Goal: Task Accomplishment & Management: Manage account settings

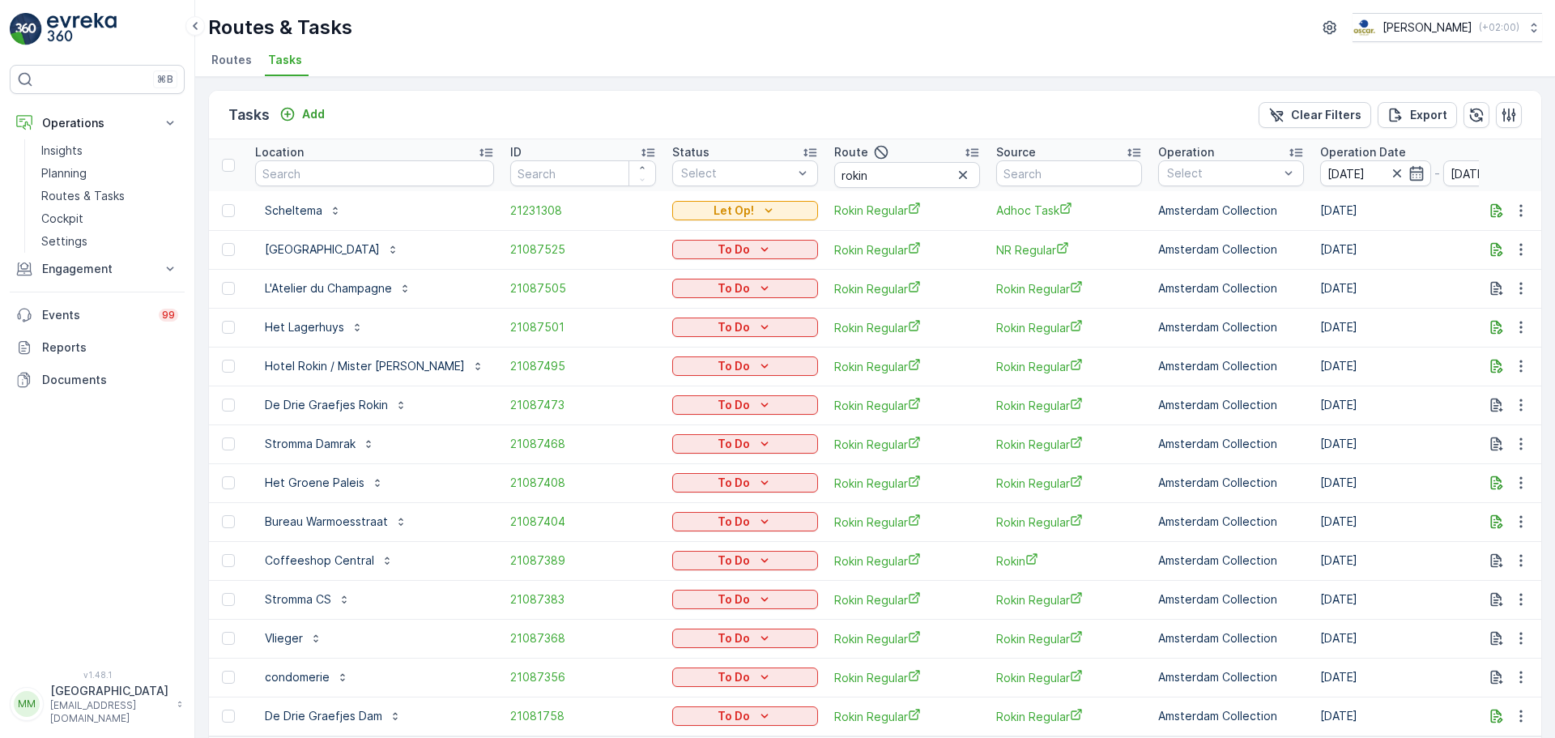
scroll to position [66, 0]
click at [1528, 215] on button "button" at bounding box center [1520, 210] width 29 height 19
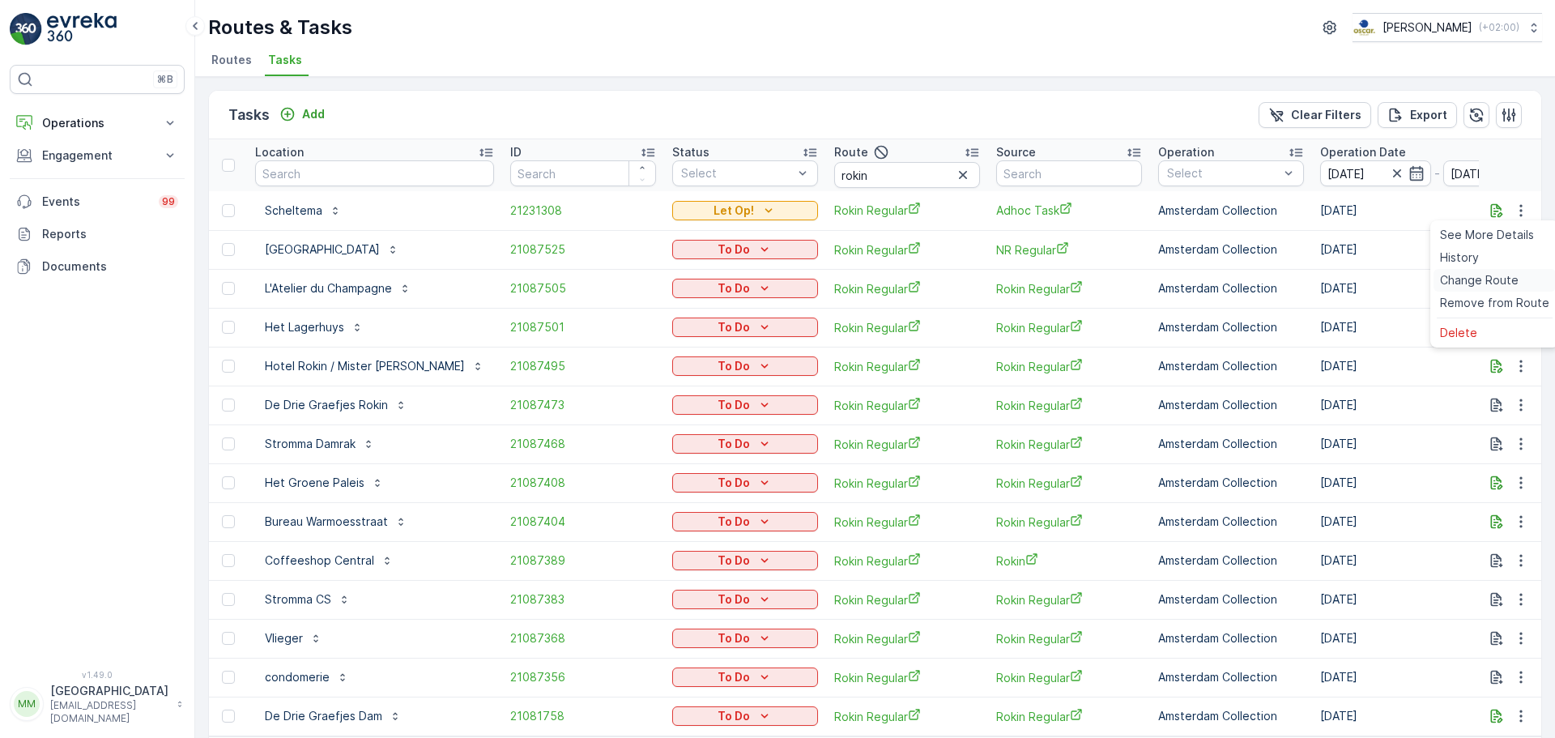
click at [1484, 280] on span "Change Route" at bounding box center [1479, 280] width 79 height 16
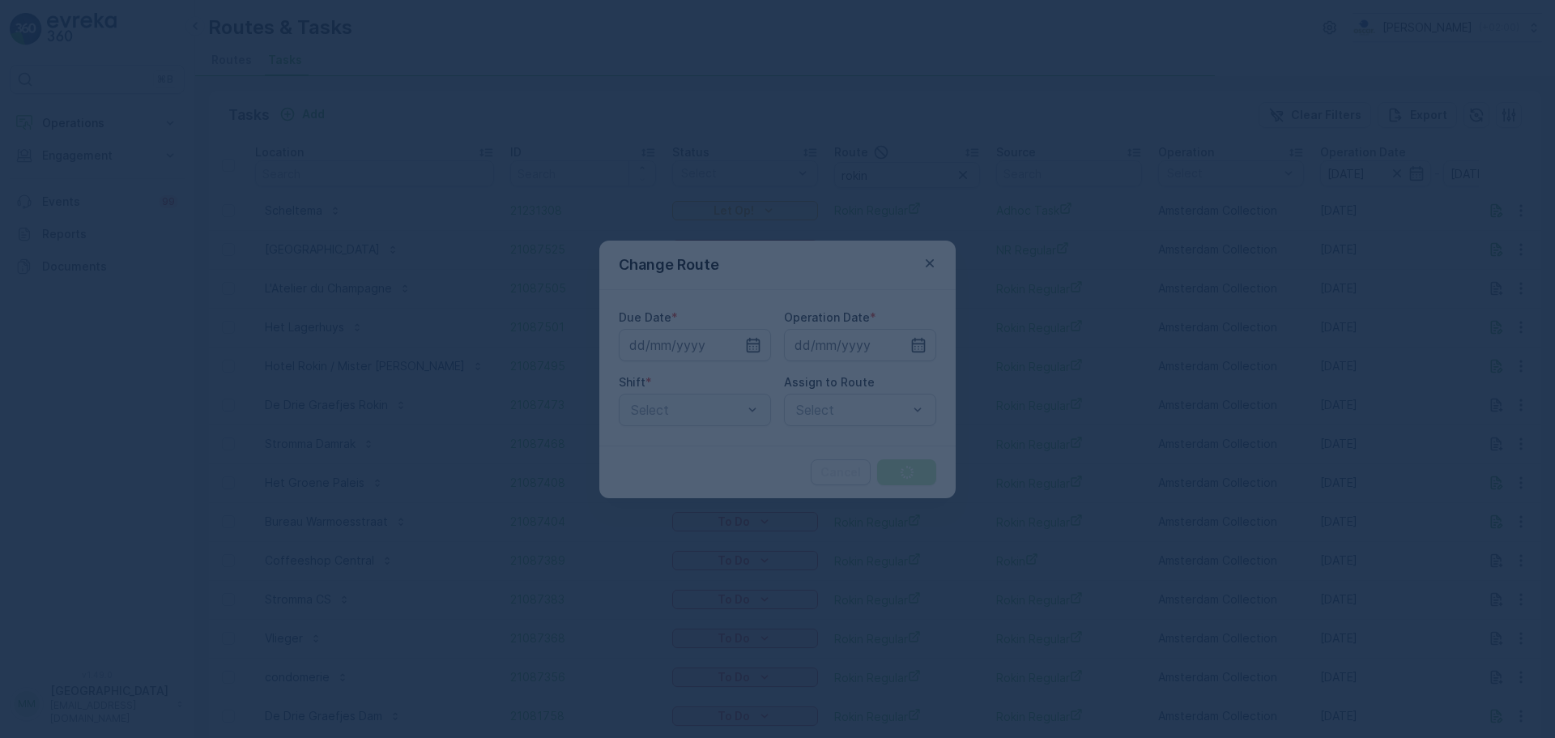
type input "[DATE]"
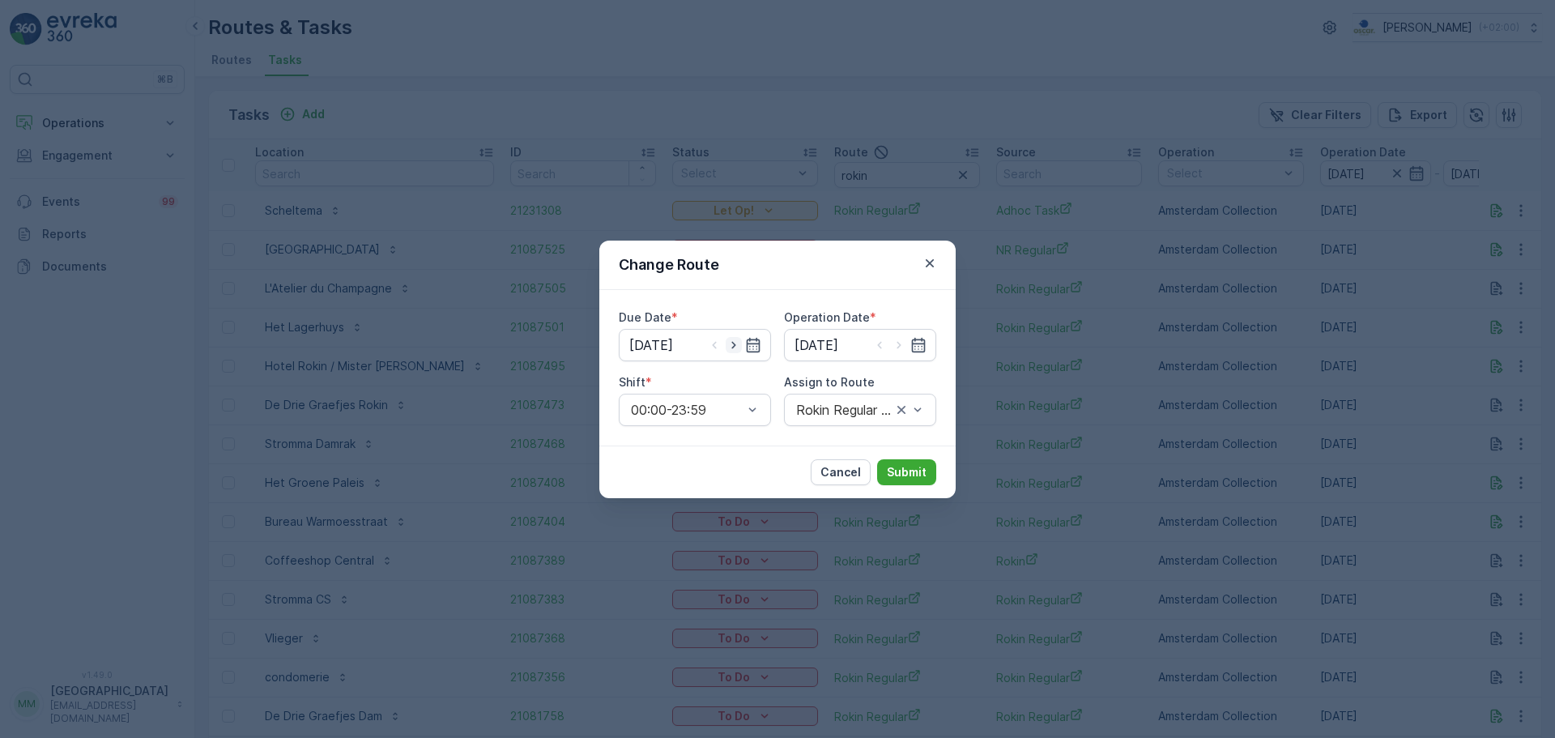
click at [734, 352] on icon "button" at bounding box center [733, 345] width 16 height 16
type input "27.08.2025"
click at [906, 345] on icon "button" at bounding box center [899, 345] width 16 height 16
type input "27.08.2025"
click at [865, 414] on div at bounding box center [851, 409] width 115 height 15
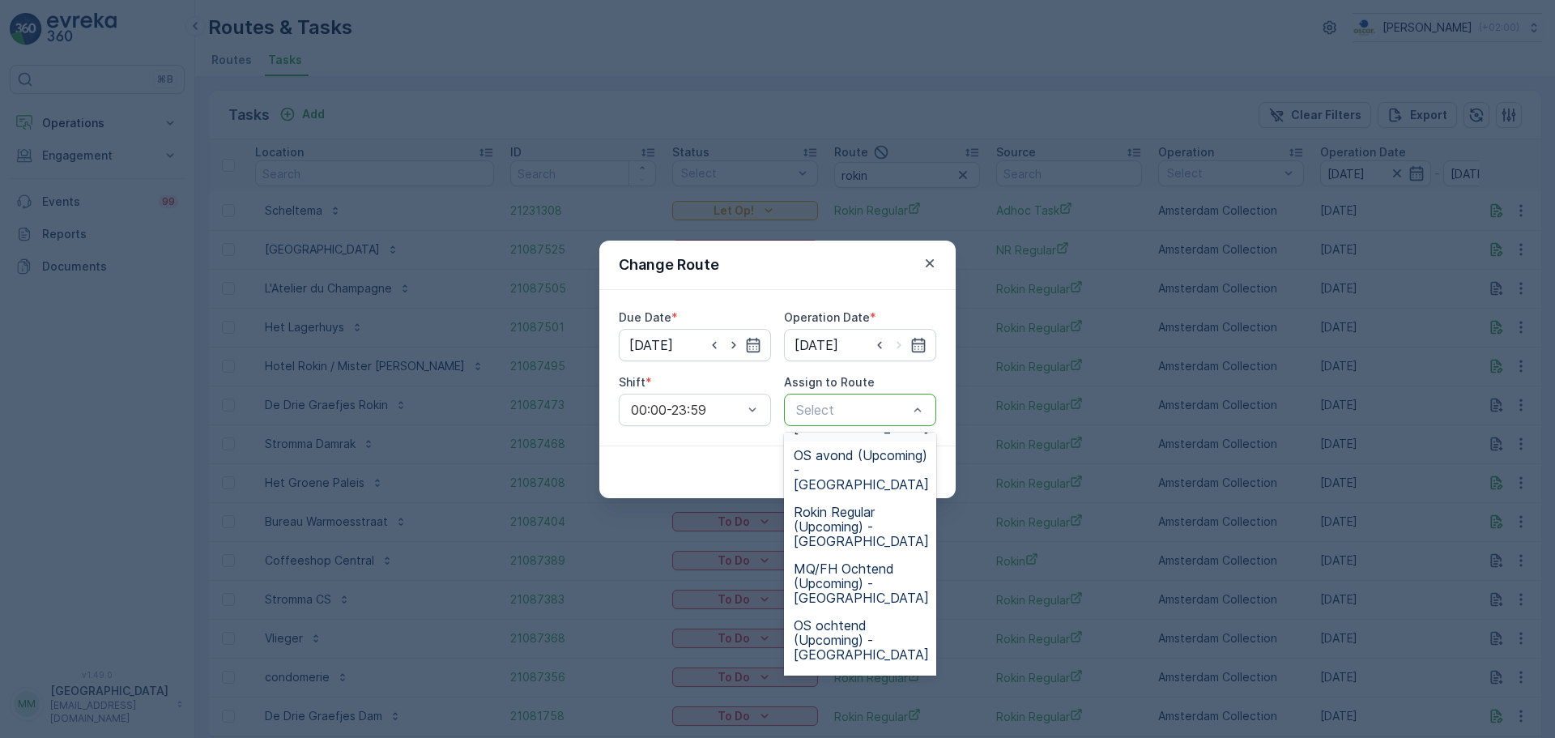
scroll to position [405, 0]
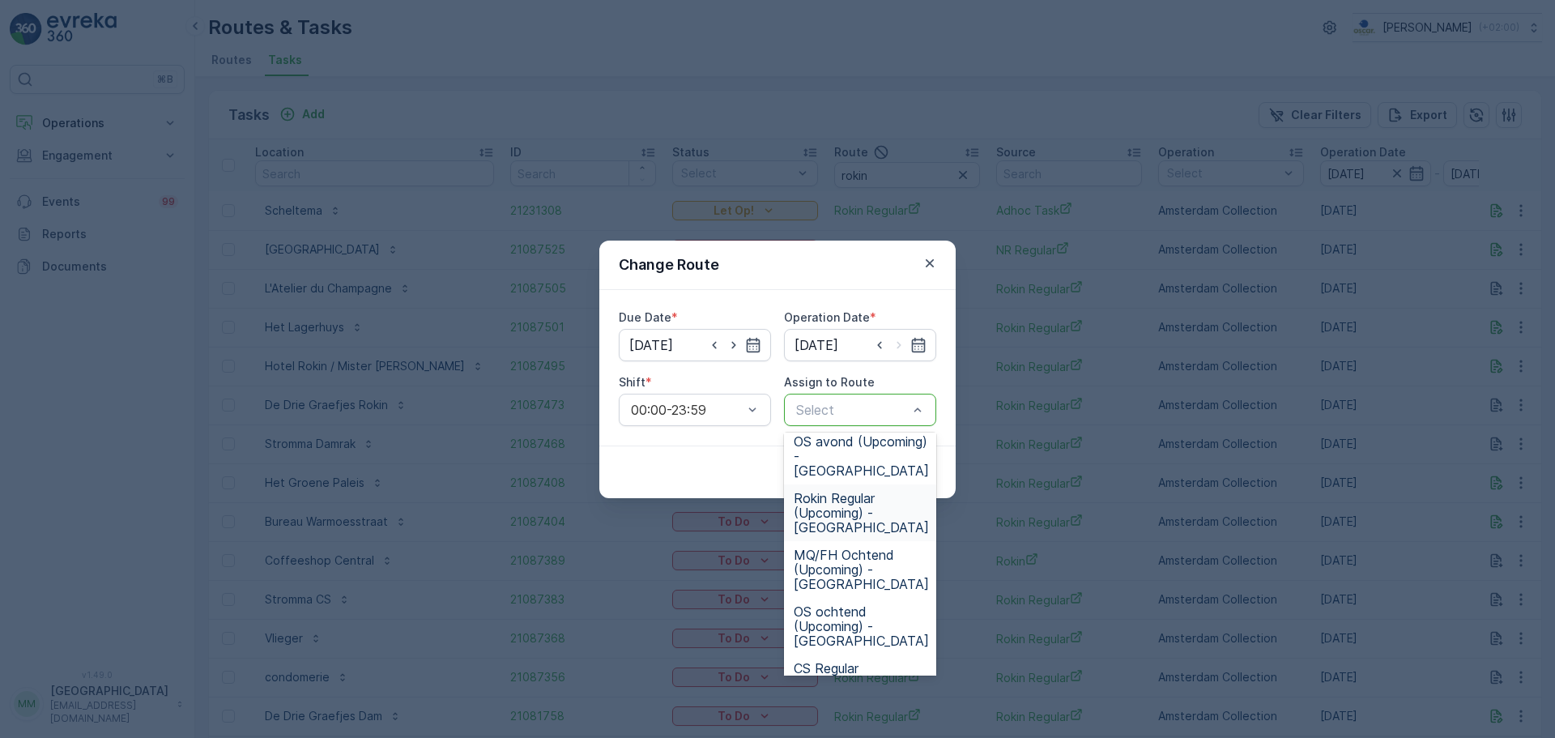
click at [869, 526] on span "Rokin Regular (Upcoming) - Amsterdam" at bounding box center [860, 513] width 135 height 44
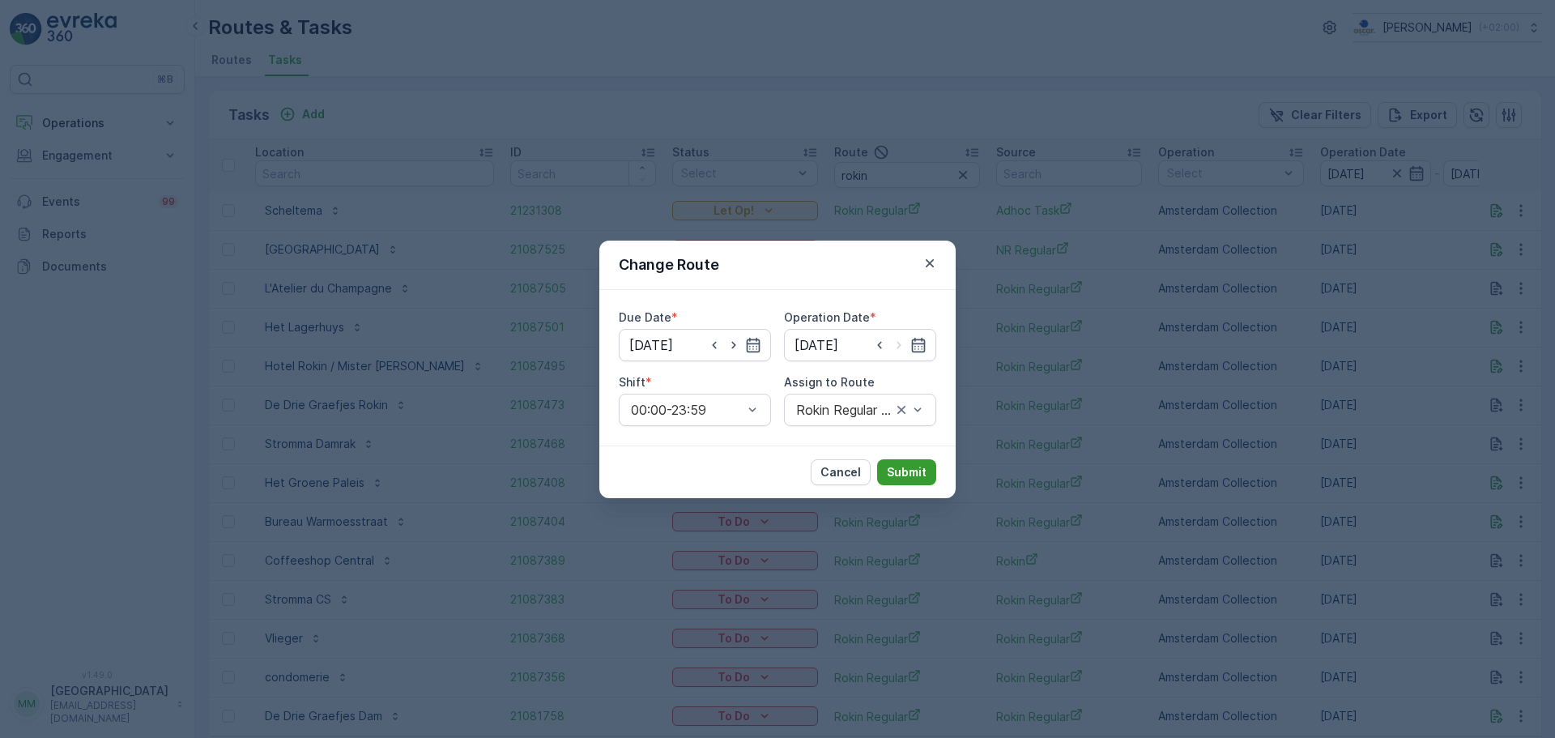
click at [891, 462] on button "Submit" at bounding box center [906, 472] width 59 height 26
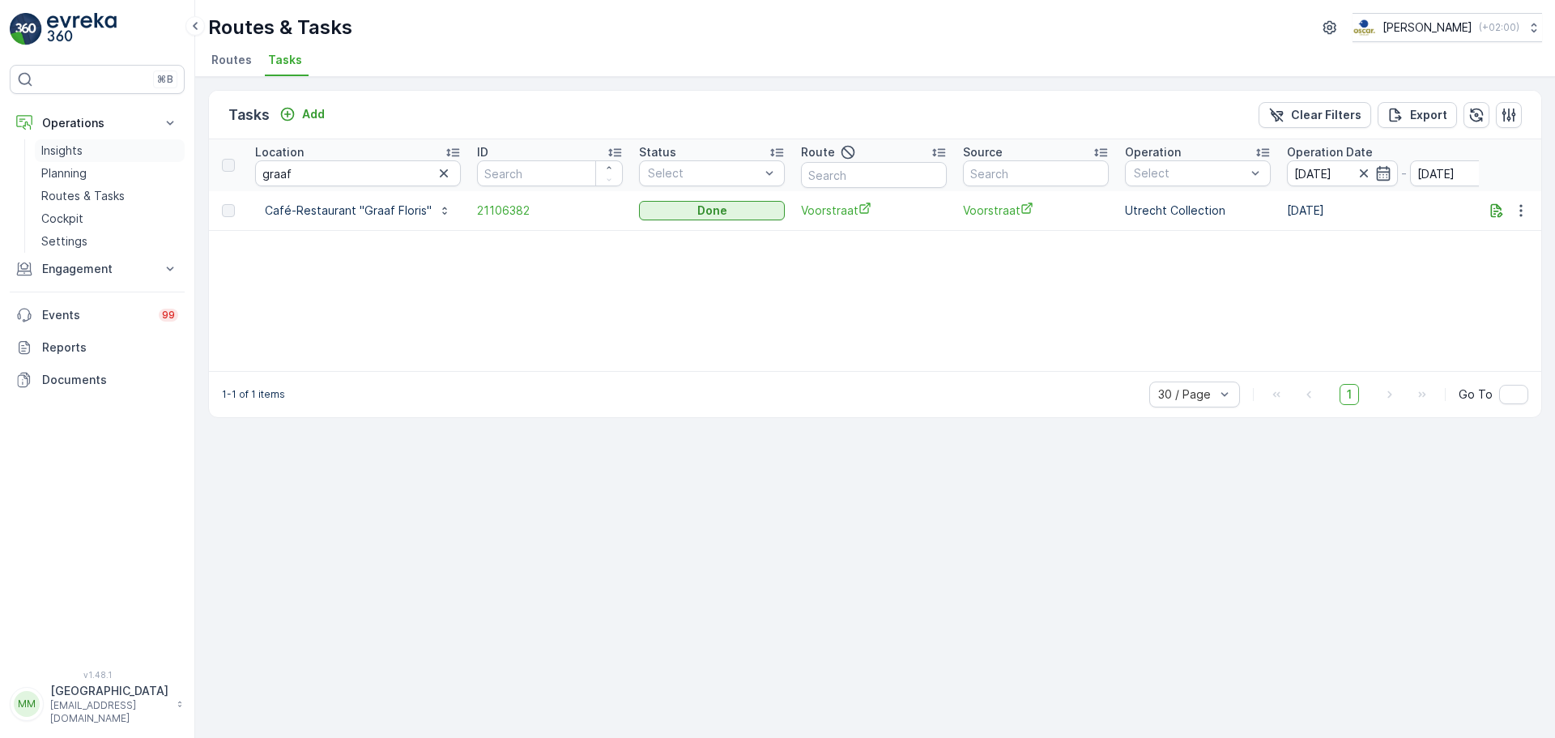
click at [106, 198] on p "Routes & Tasks" at bounding box center [82, 196] width 83 height 16
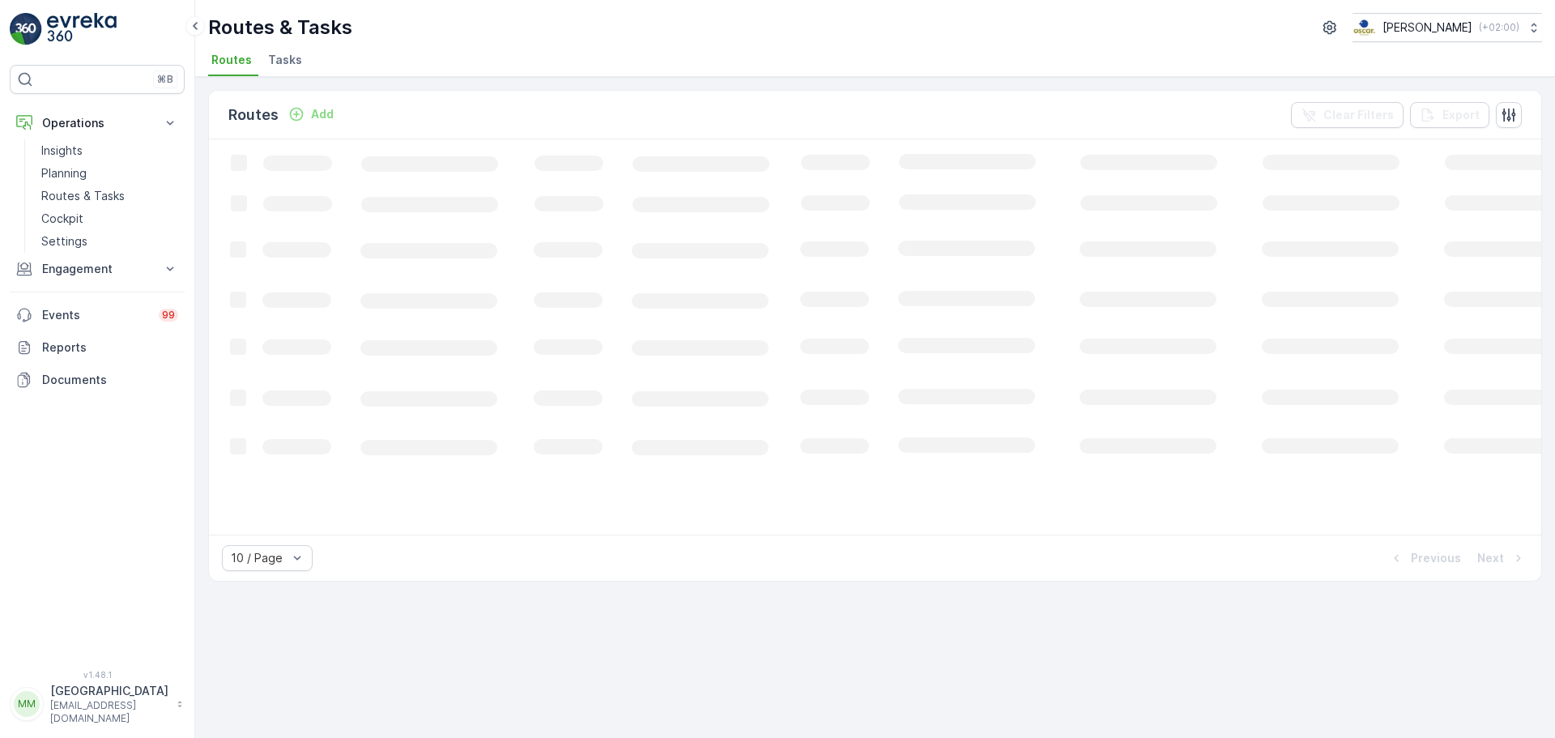
click at [277, 52] on span "Tasks" at bounding box center [285, 60] width 34 height 16
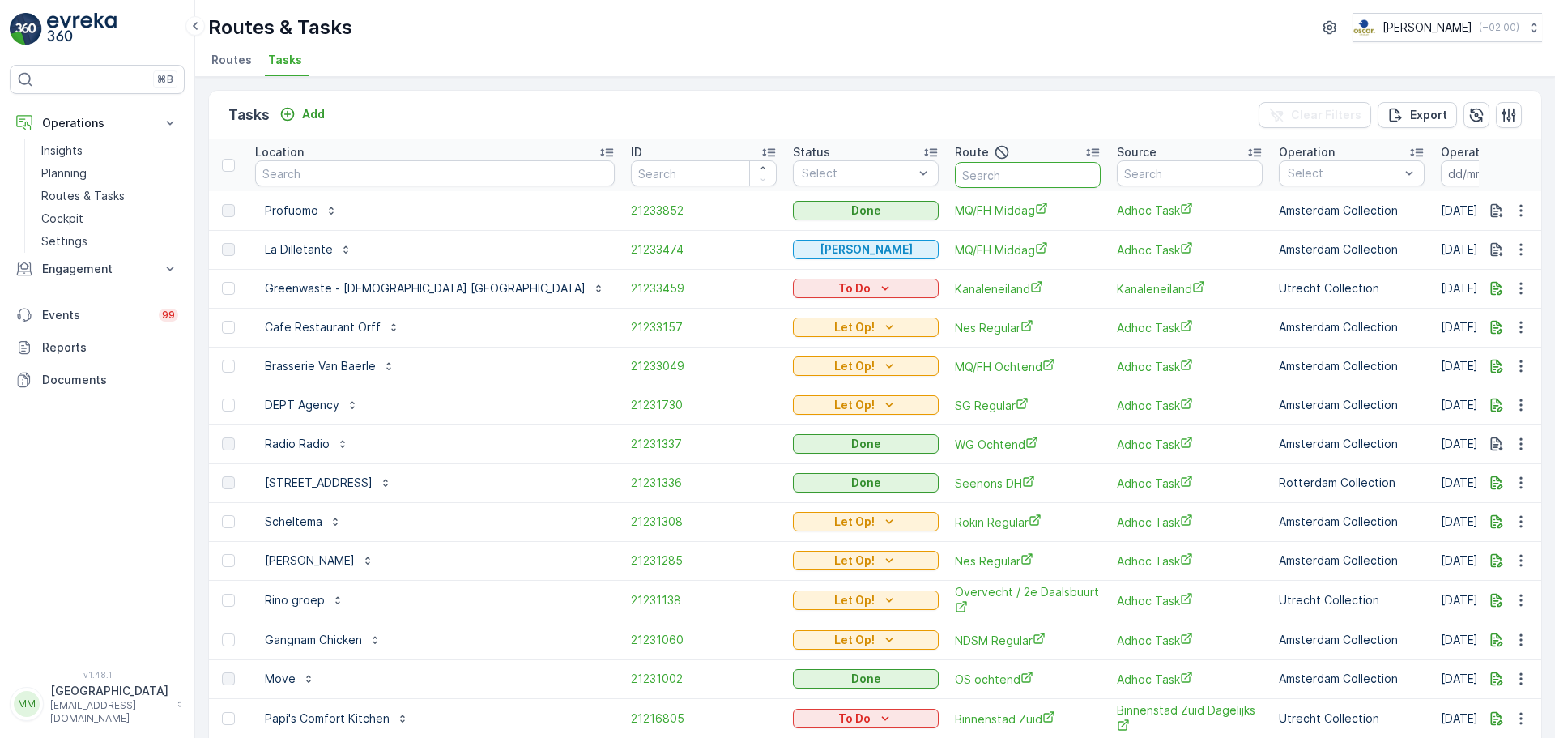
click at [955, 172] on input "text" at bounding box center [1028, 175] width 146 height 26
type input "ndsm"
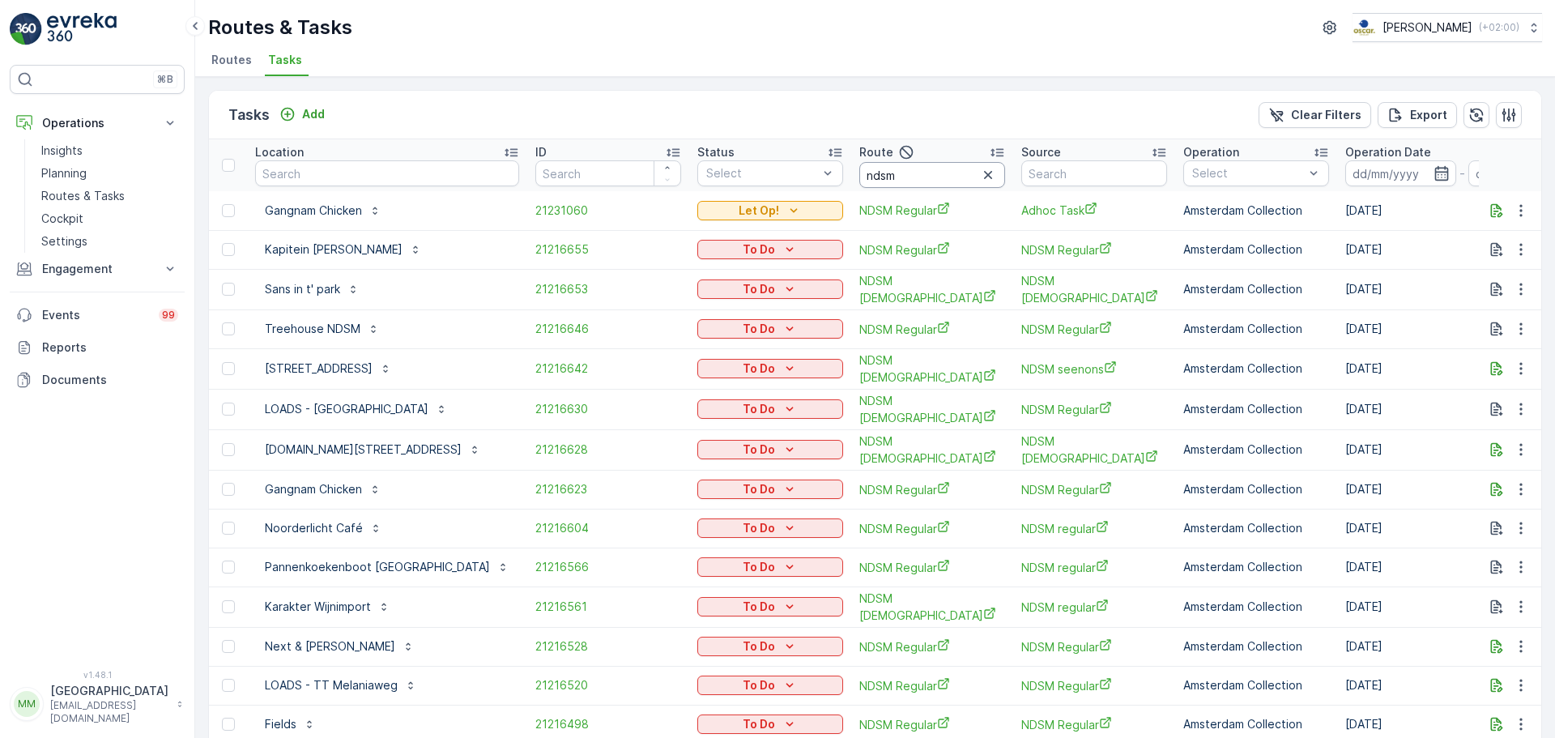
click at [916, 174] on input "ndsm" at bounding box center [932, 175] width 146 height 26
click at [1345, 172] on input at bounding box center [1400, 173] width 111 height 26
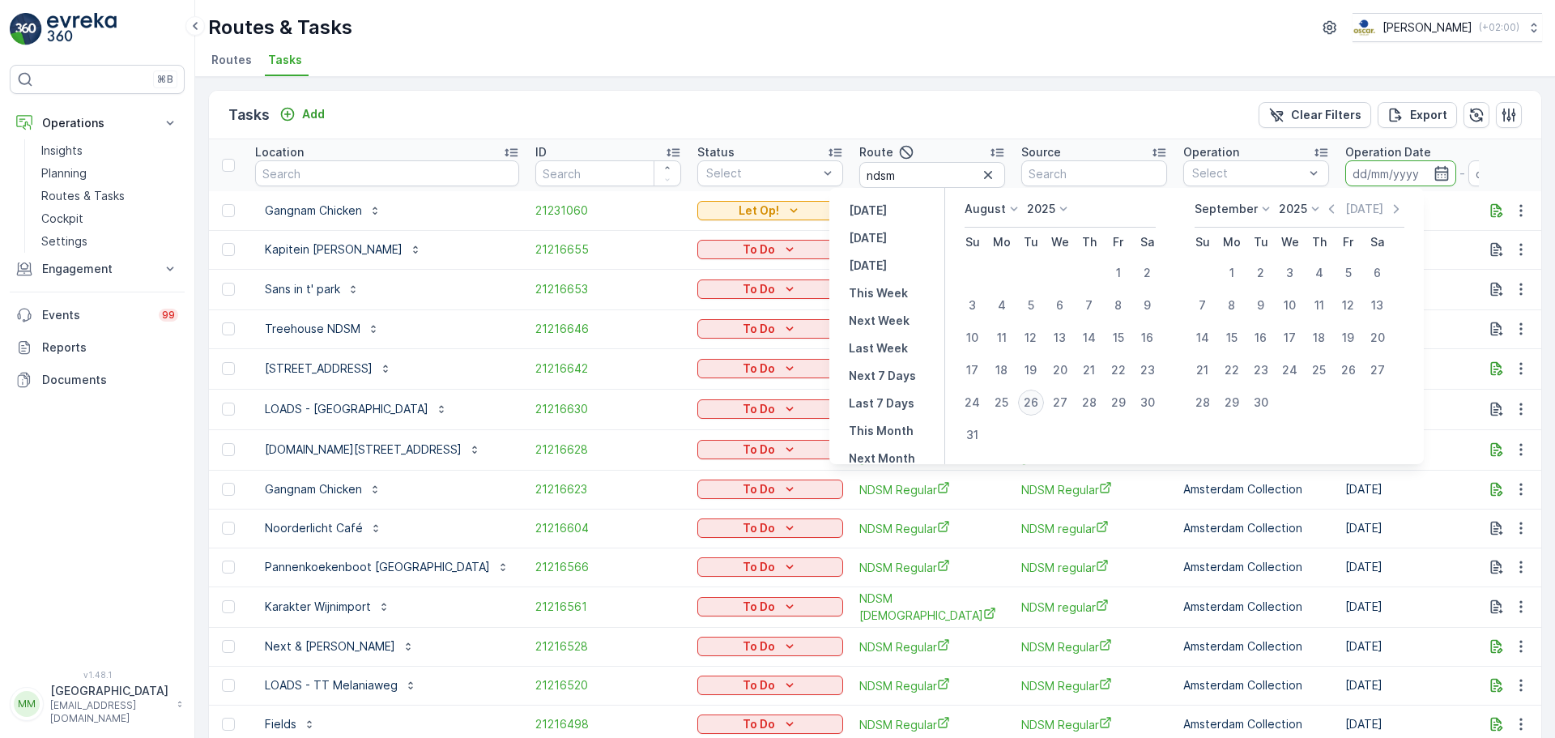
click at [1038, 398] on div "26" at bounding box center [1031, 402] width 26 height 26
type input "[DATE]"
click at [1038, 398] on div "26" at bounding box center [1031, 402] width 26 height 26
type input "[DATE]"
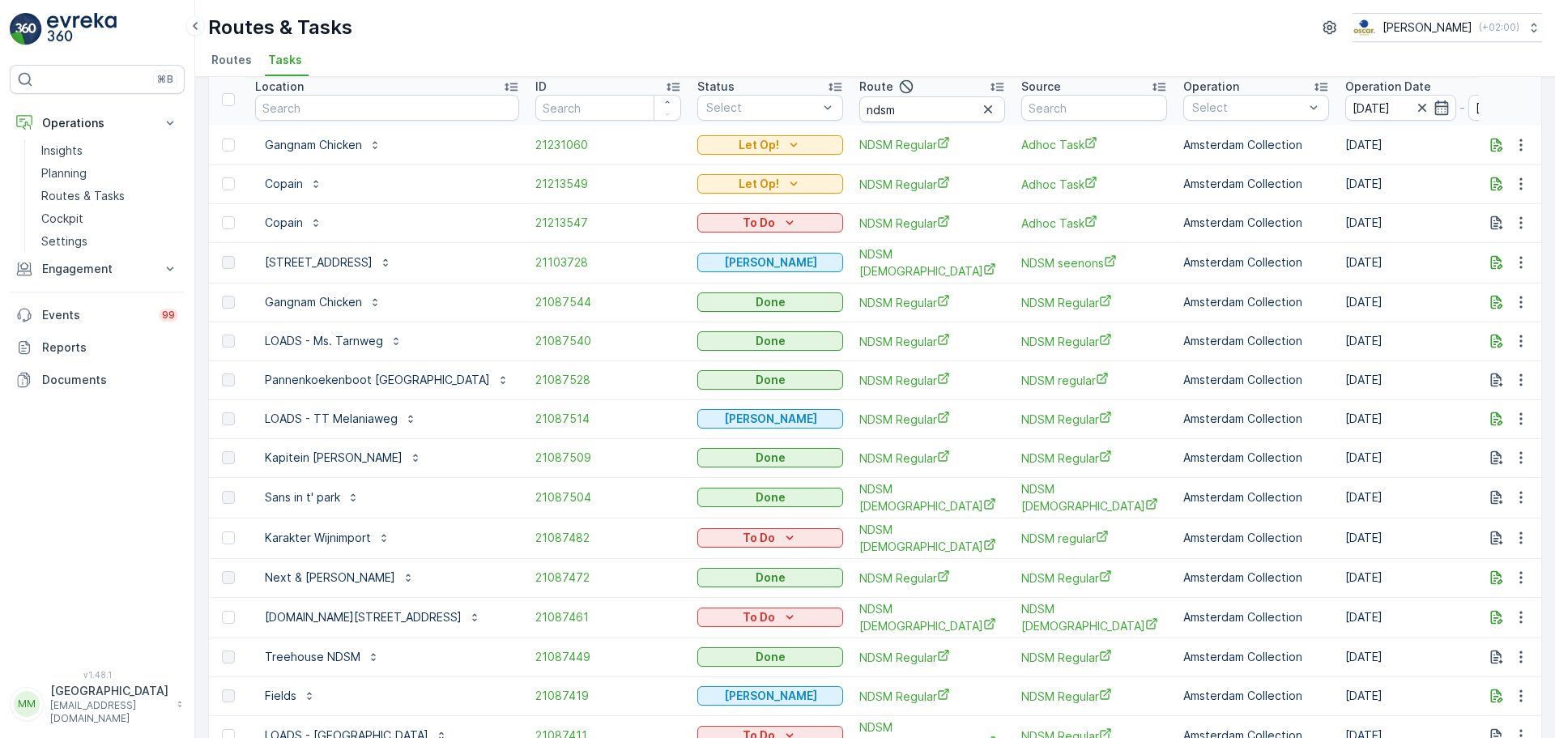
scroll to position [57, 0]
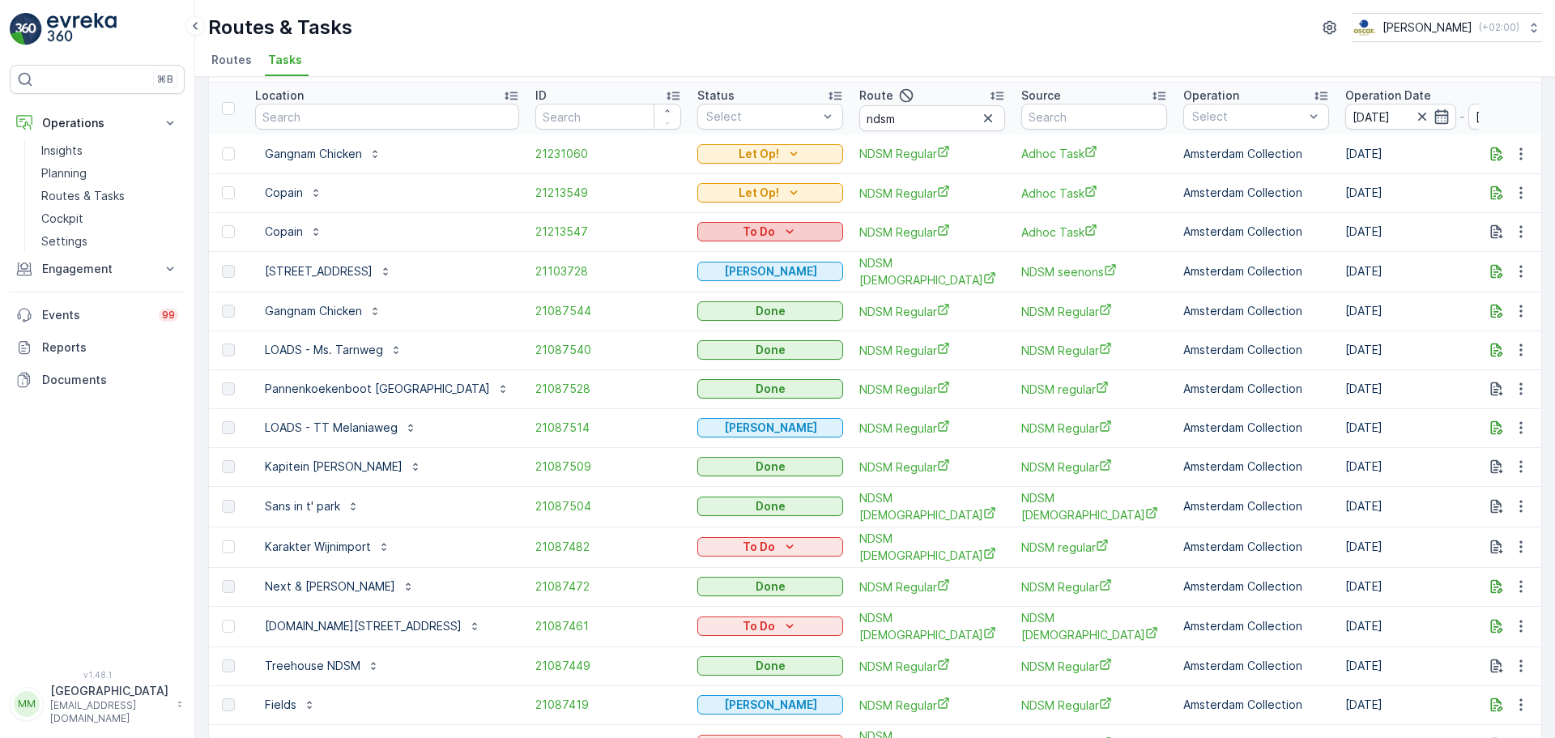
click at [736, 240] on button "To Do" at bounding box center [770, 231] width 146 height 19
click at [709, 324] on span "Cancelled" at bounding box center [702, 324] width 54 height 16
click at [742, 543] on p "To Do" at bounding box center [758, 546] width 32 height 16
click at [717, 632] on span "Cancelled" at bounding box center [702, 635] width 54 height 16
click at [781, 622] on icon "To Do" at bounding box center [789, 626] width 16 height 16
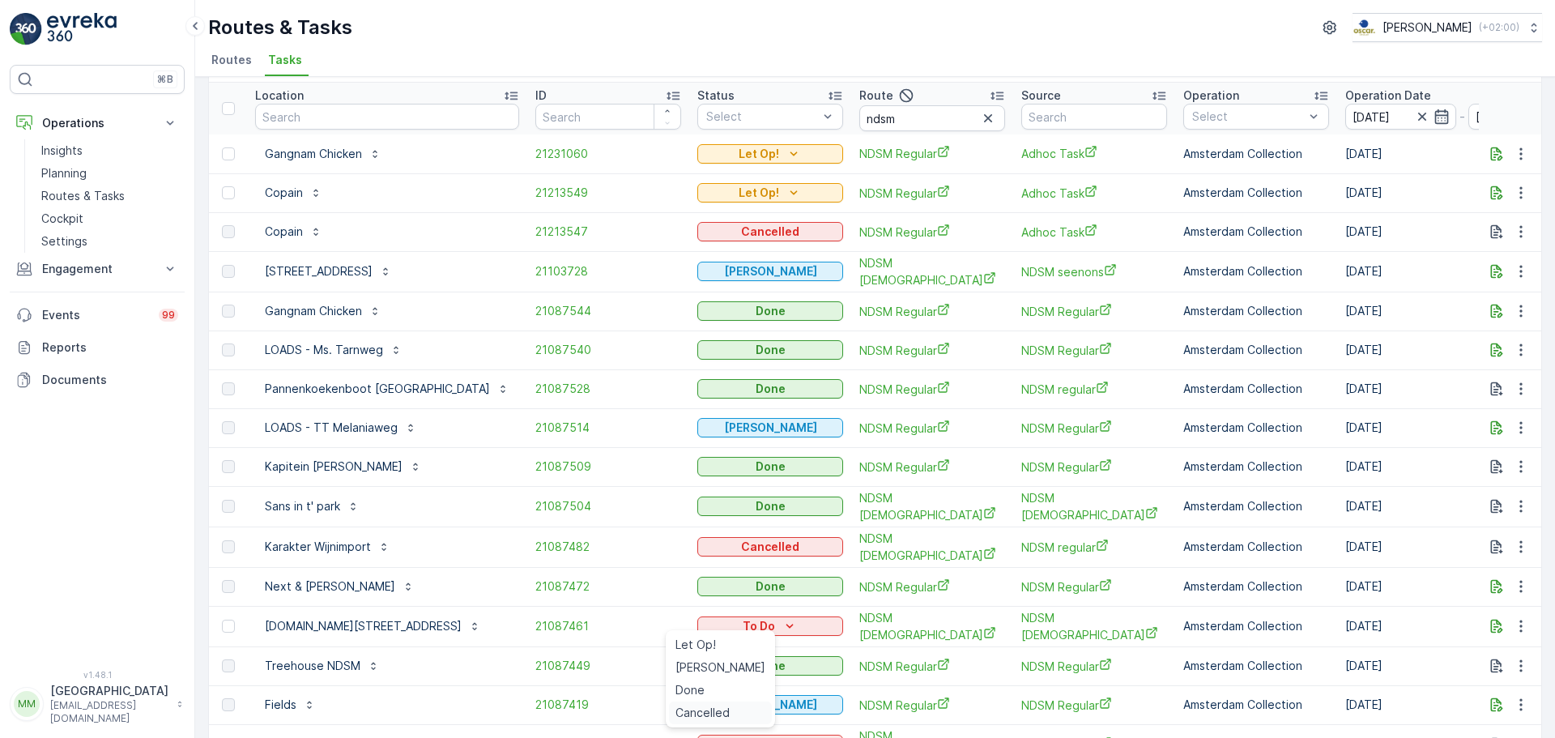
click at [700, 711] on span "Cancelled" at bounding box center [702, 712] width 54 height 16
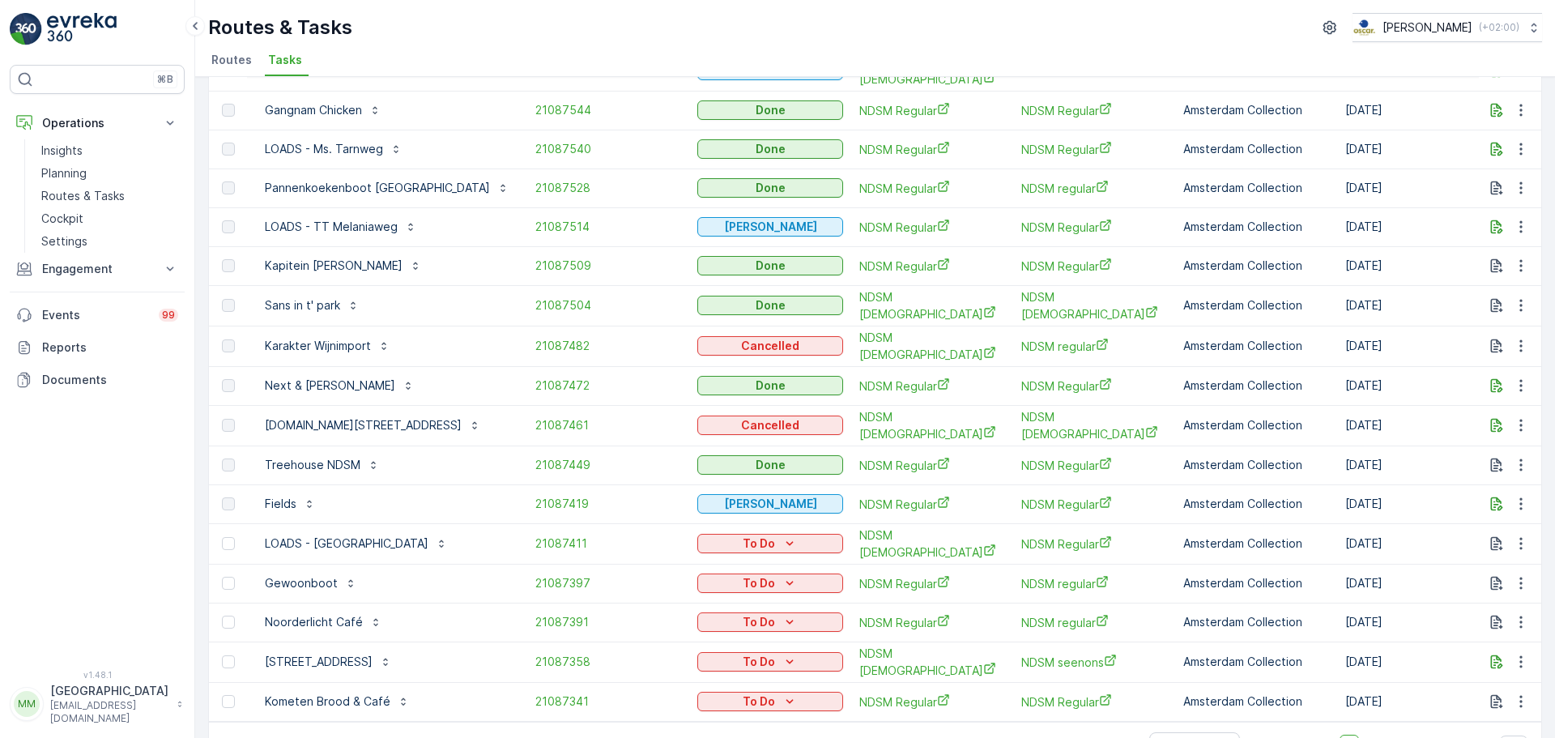
scroll to position [300, 0]
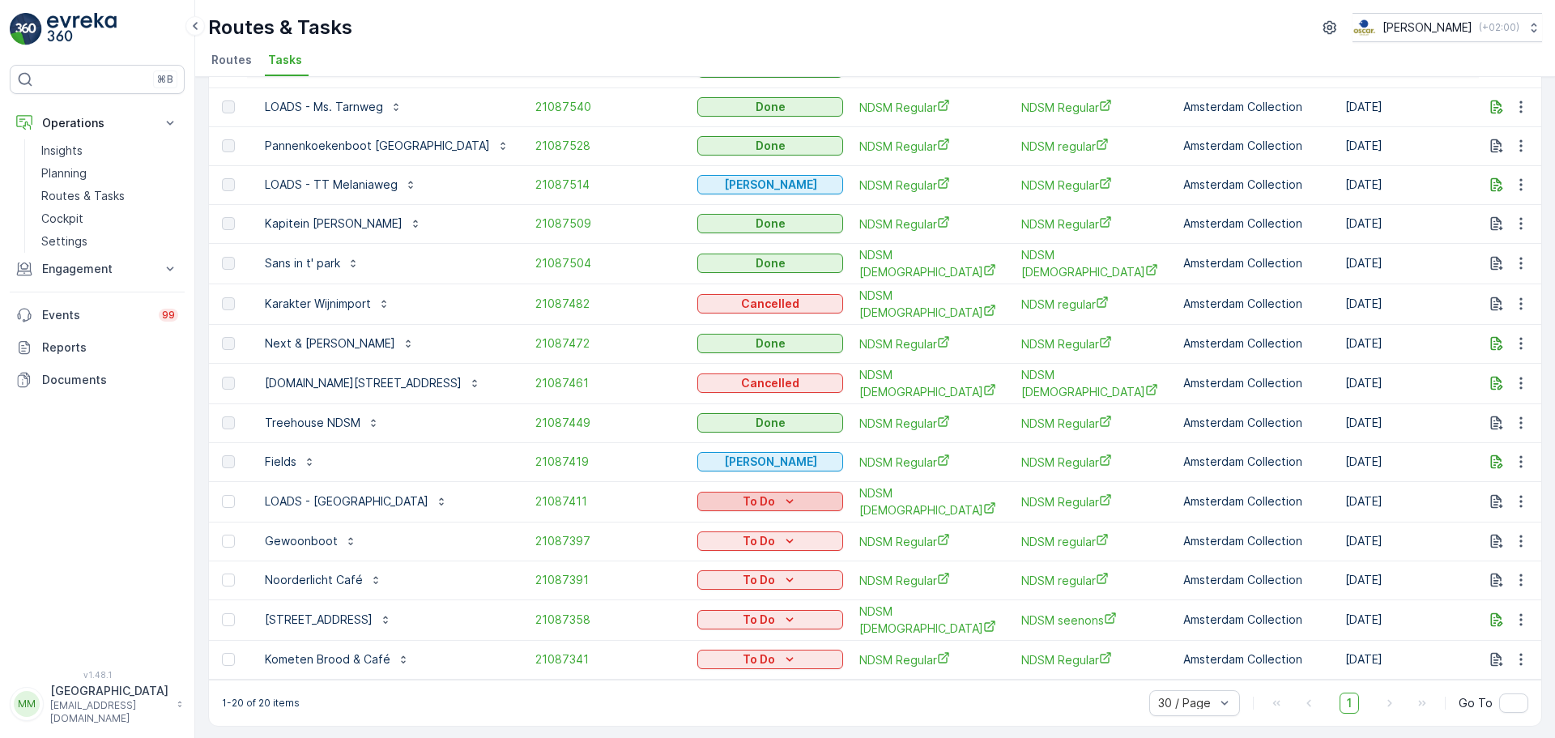
click at [748, 493] on div "To Do" at bounding box center [770, 501] width 133 height 16
click at [709, 587] on span "Cancelled" at bounding box center [702, 586] width 54 height 16
click at [747, 541] on button "To Do" at bounding box center [770, 540] width 146 height 19
click at [709, 627] on span "Cancelled" at bounding box center [702, 625] width 54 height 16
click at [773, 572] on div "To Do" at bounding box center [770, 580] width 133 height 16
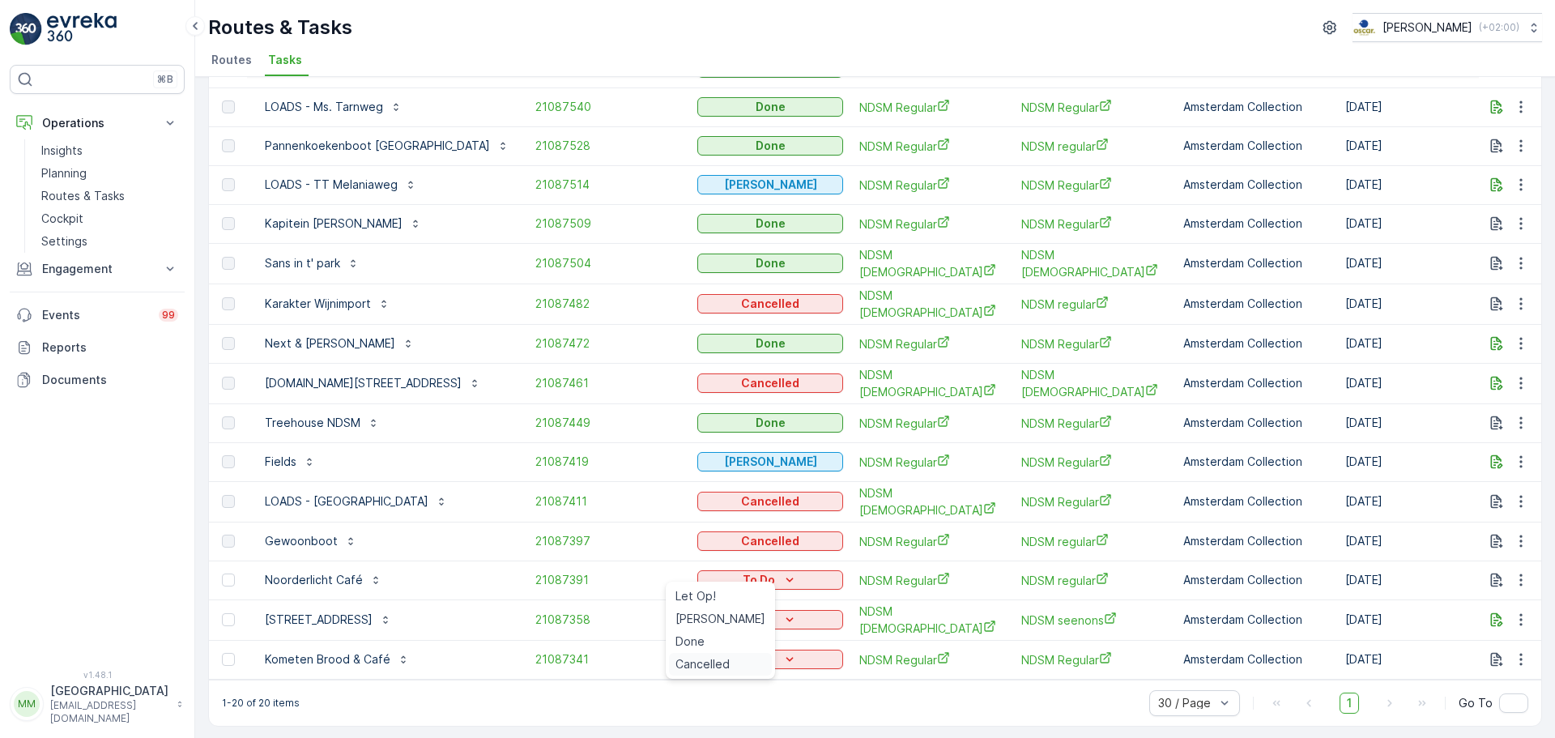
click at [732, 665] on div "Cancelled" at bounding box center [720, 664] width 103 height 23
click at [742, 611] on p "To Do" at bounding box center [758, 619] width 32 height 16
click at [713, 703] on span "Cancelled" at bounding box center [702, 703] width 54 height 16
click at [742, 656] on p "To Do" at bounding box center [758, 659] width 32 height 16
click at [687, 623] on span "Cancelled" at bounding box center [702, 625] width 54 height 16
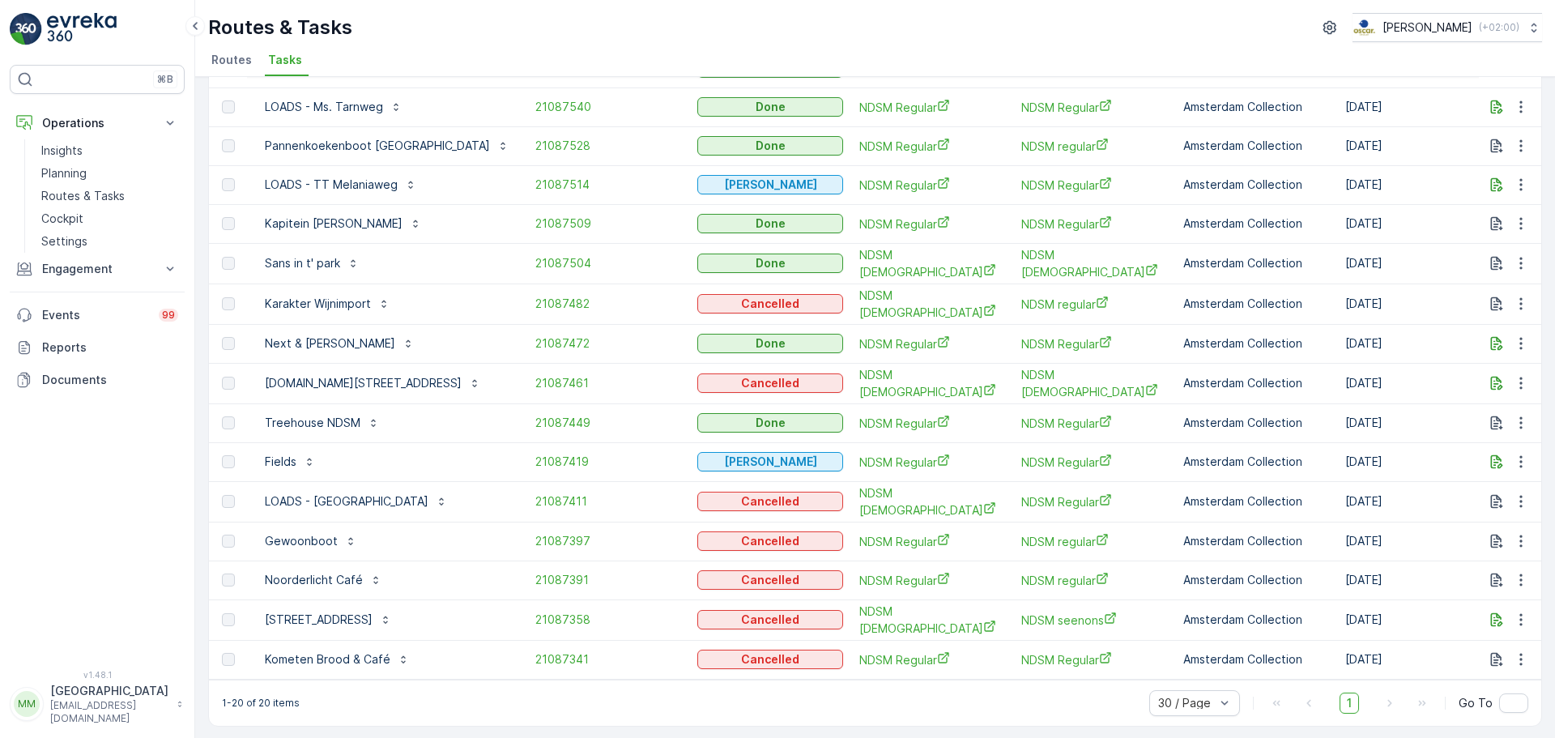
scroll to position [0, 0]
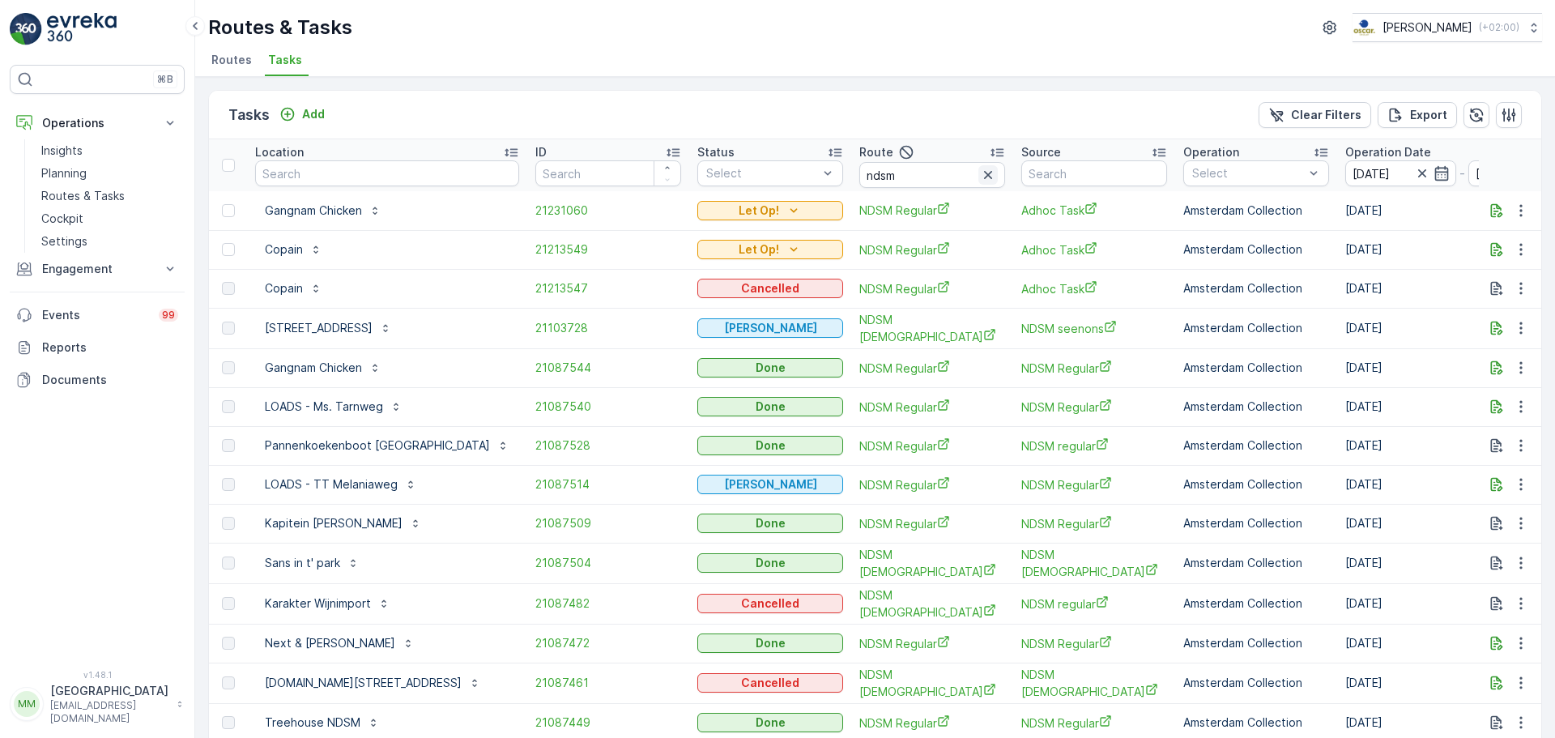
click at [980, 177] on icon "button" at bounding box center [988, 175] width 16 height 16
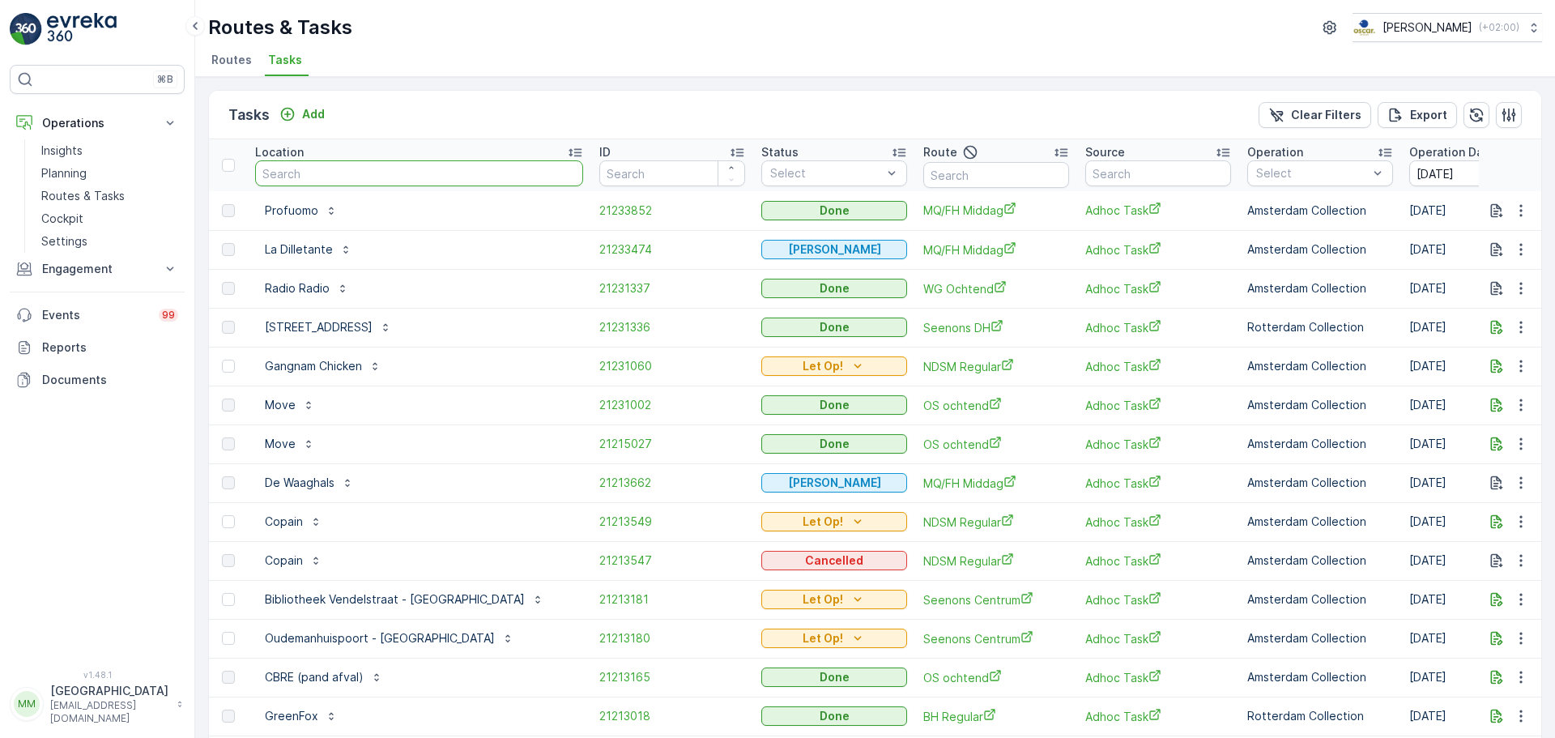
click at [369, 174] on input "text" at bounding box center [419, 173] width 328 height 26
type input "jamestown"
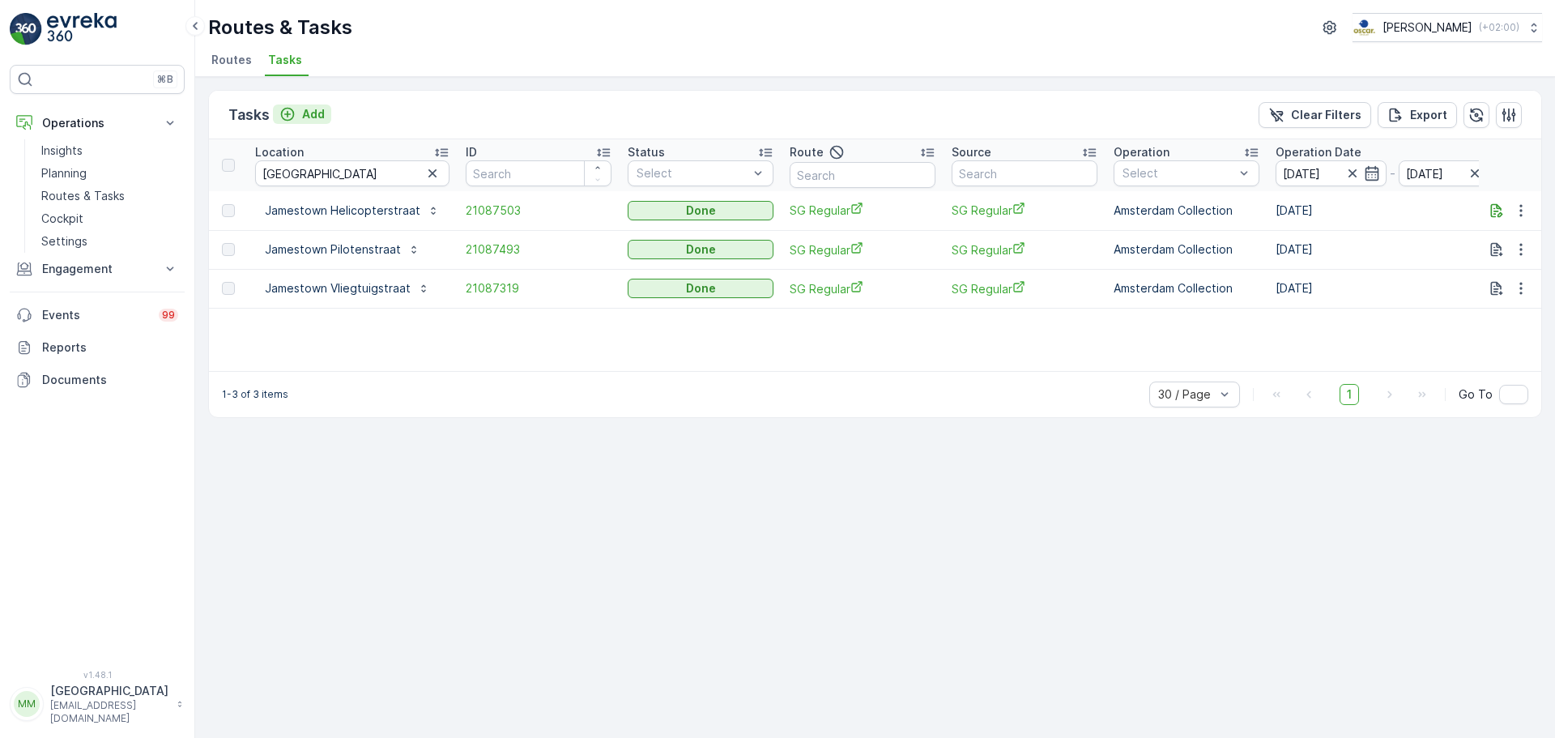
click at [306, 107] on p "Add" at bounding box center [313, 114] width 23 height 16
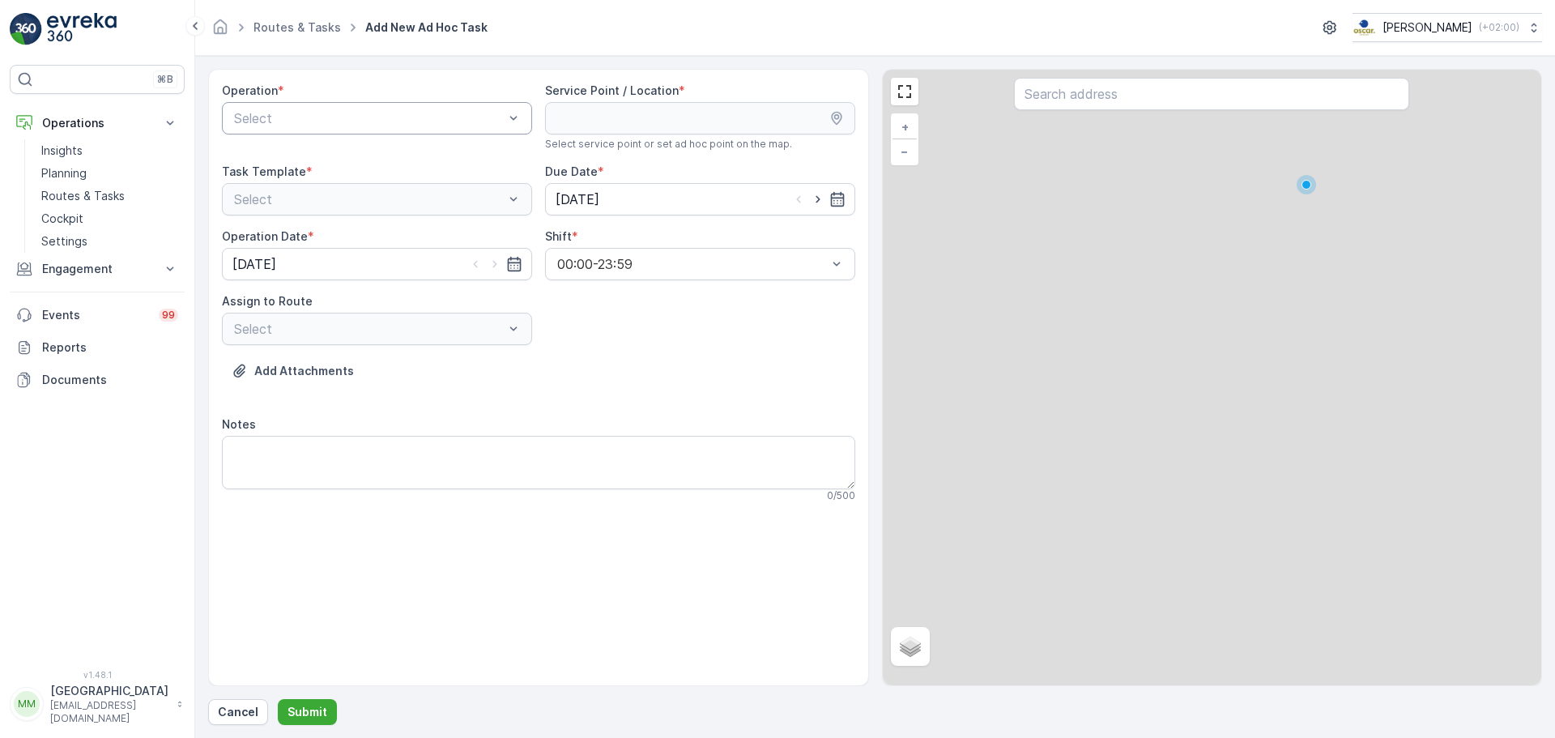
click at [297, 118] on div at bounding box center [368, 118] width 273 height 15
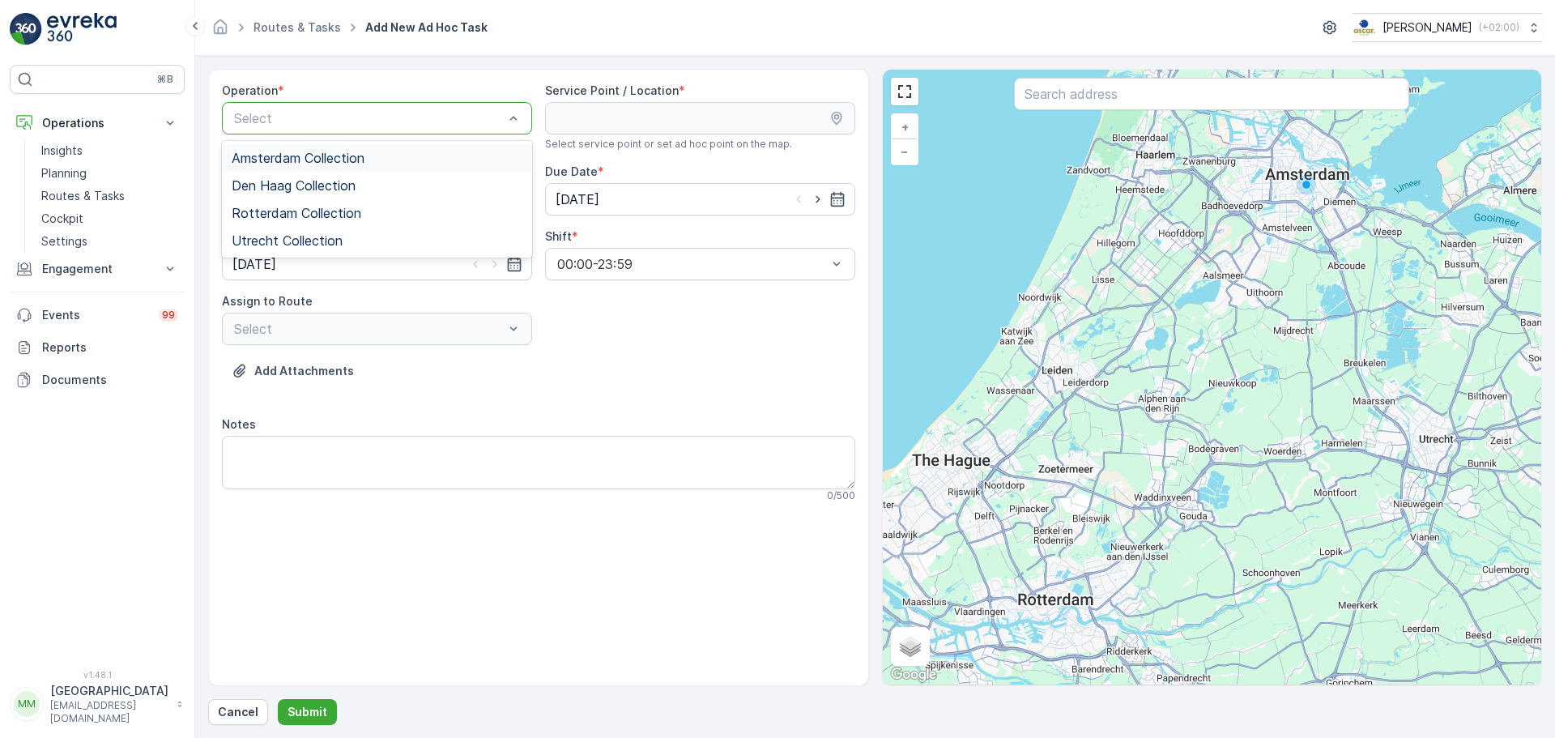
click at [300, 151] on span "Amsterdam Collection" at bounding box center [298, 158] width 133 height 15
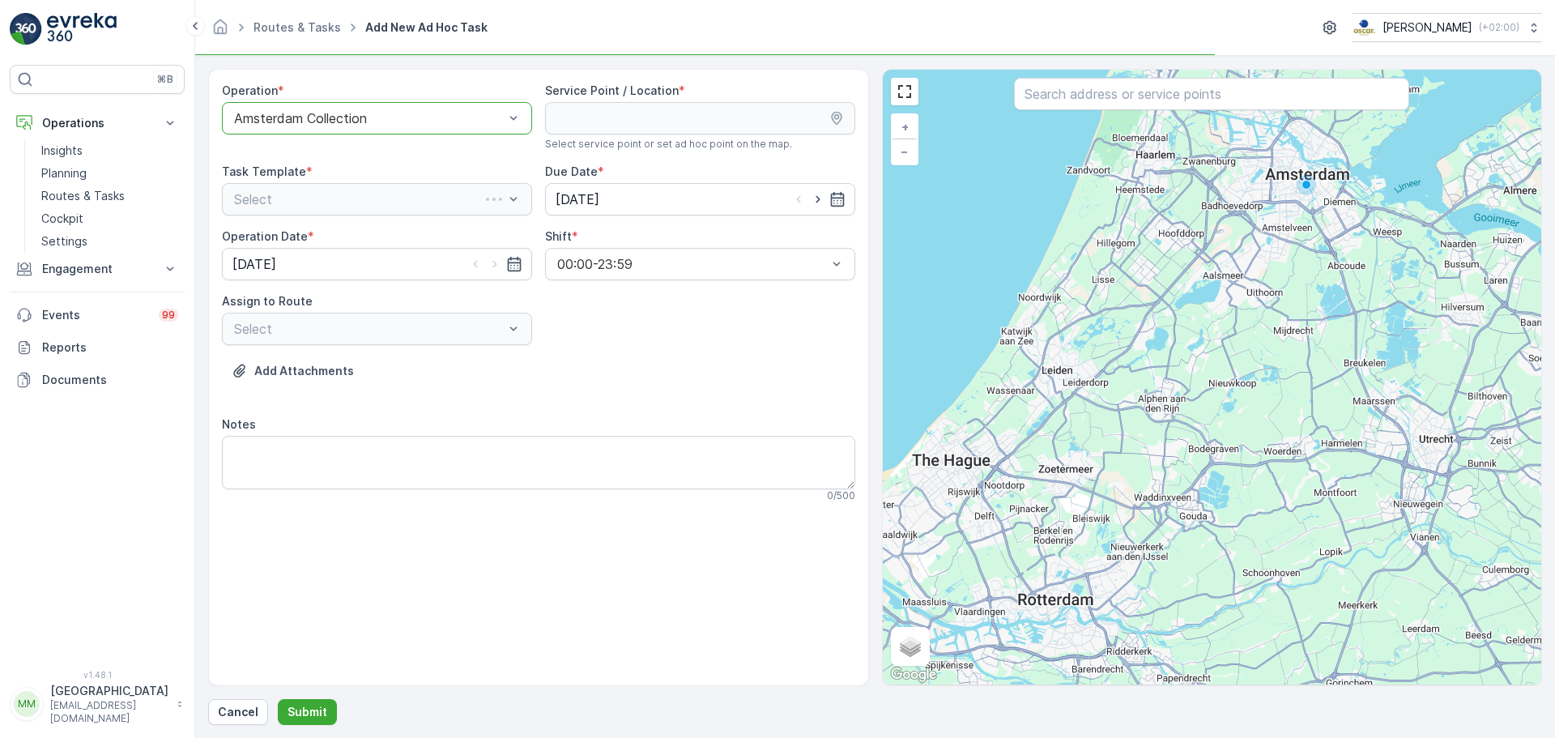
click at [1080, 90] on input "text" at bounding box center [1211, 94] width 395 height 32
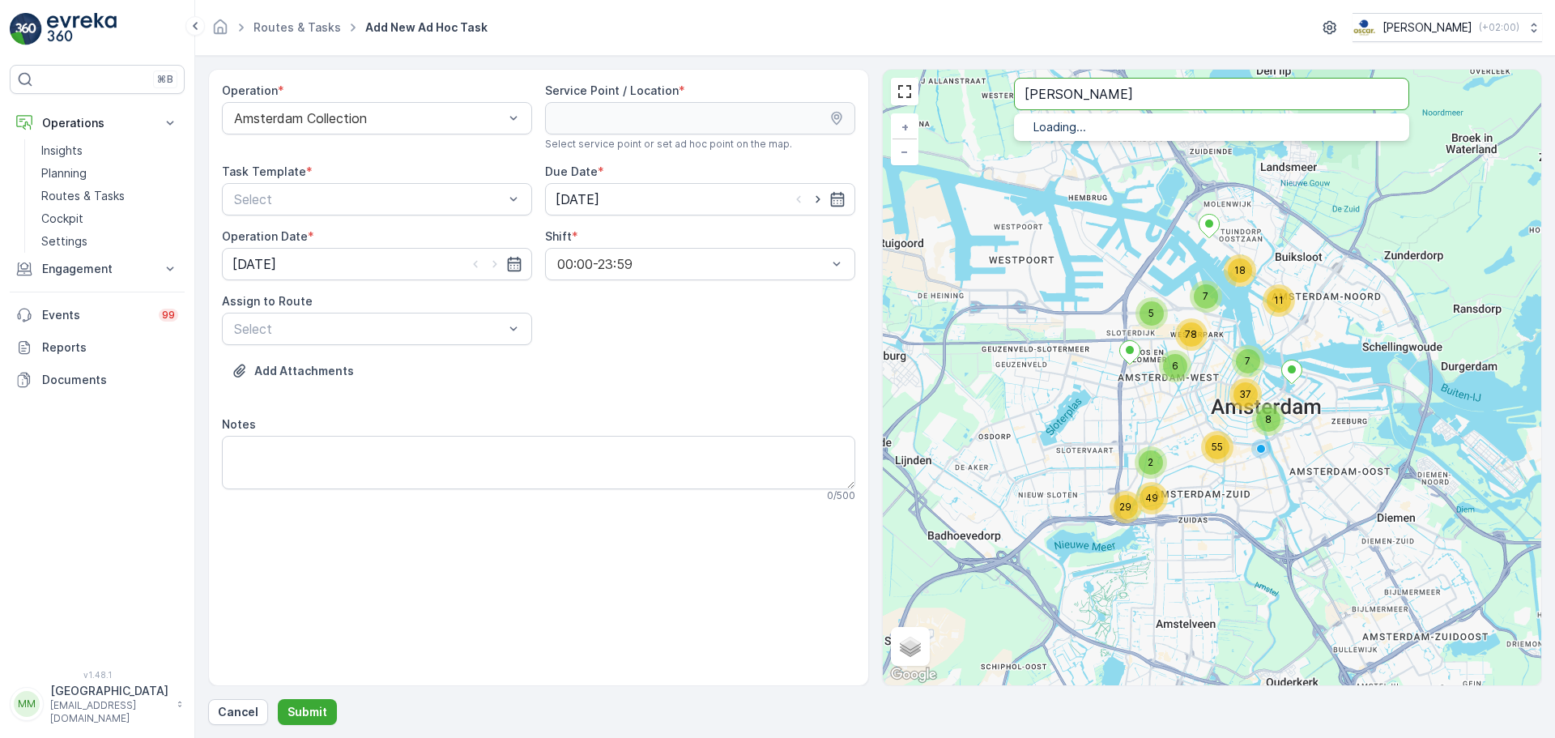
type input "james"
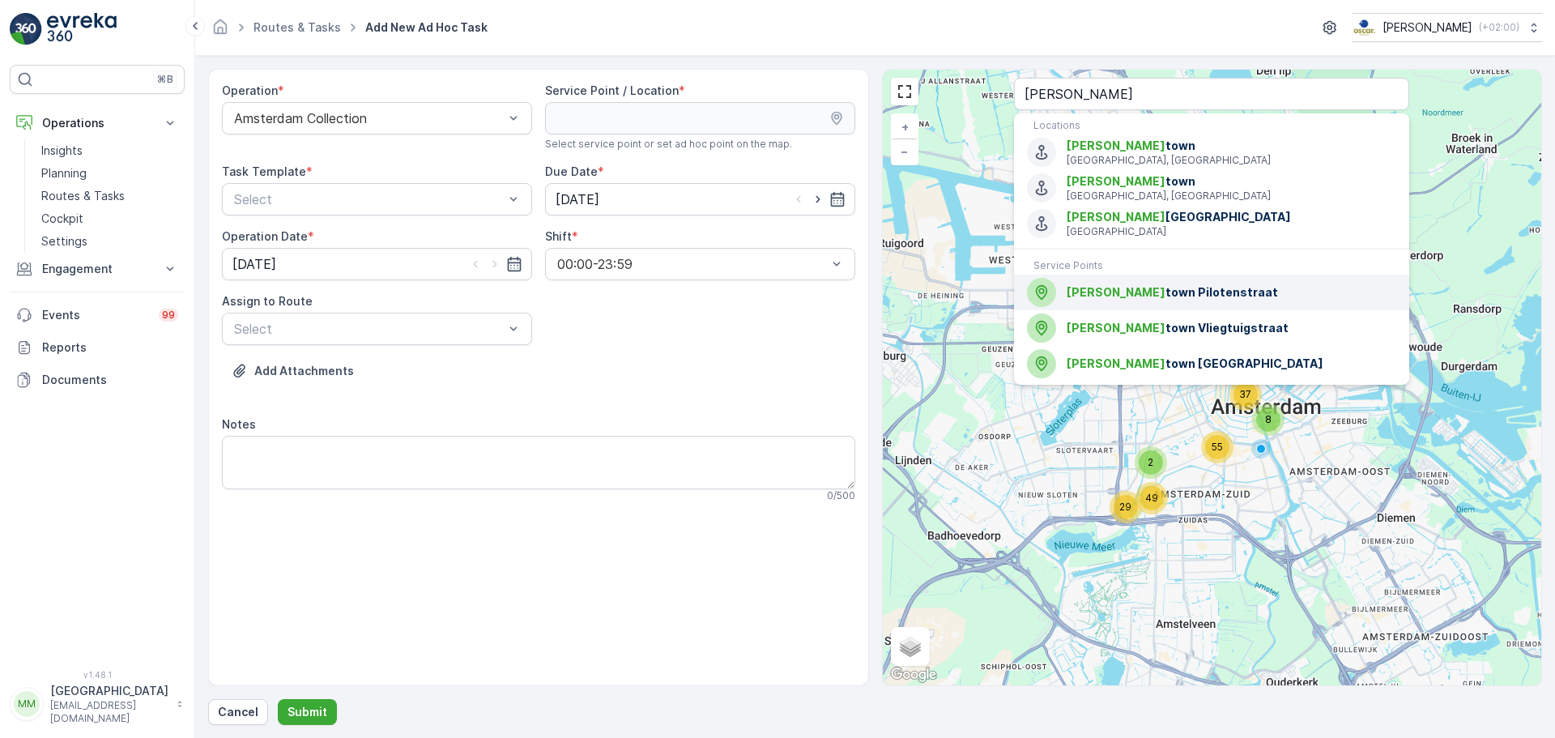
click at [1204, 296] on span "James town Pilotenstraat" at bounding box center [1231, 292] width 330 height 16
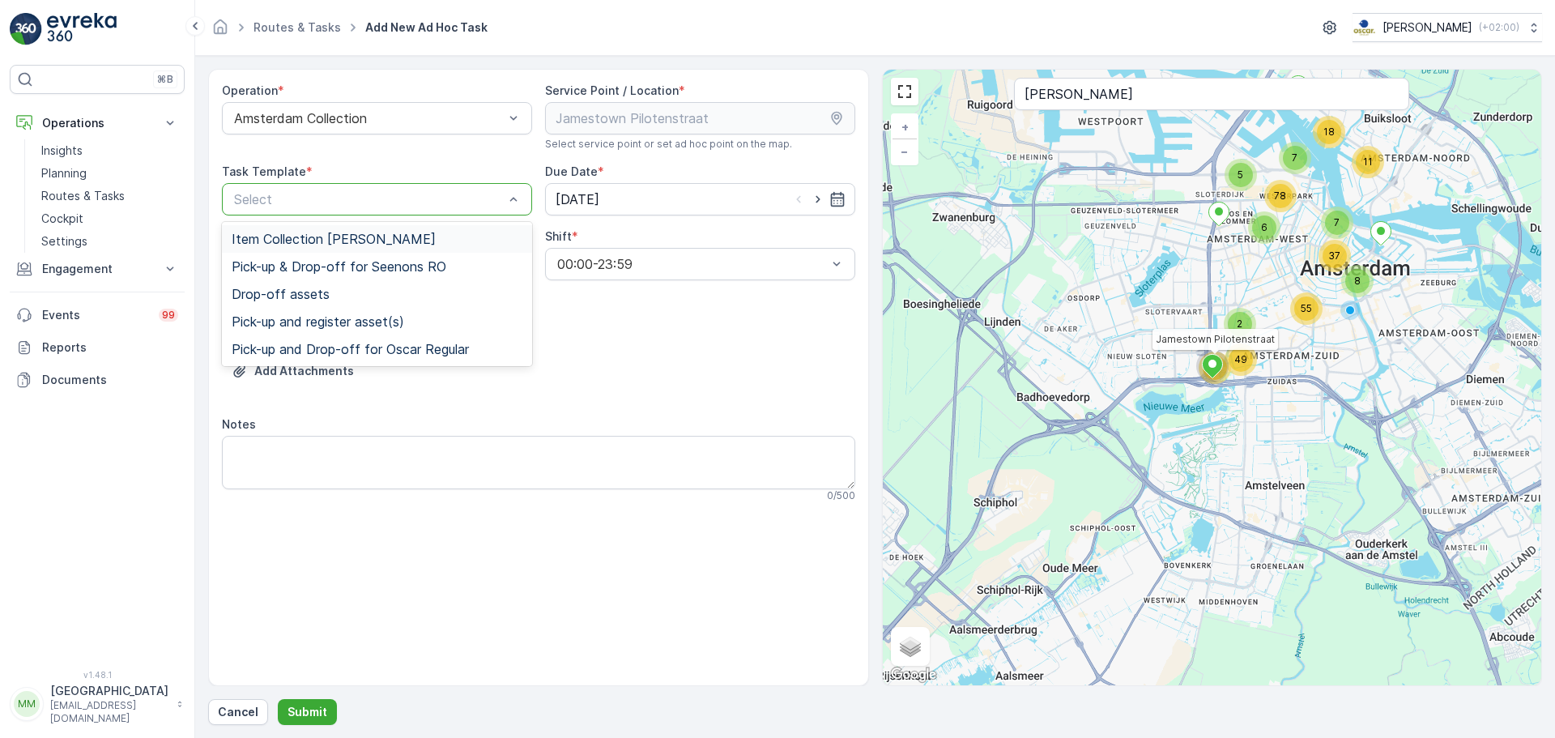
click at [390, 204] on div at bounding box center [368, 199] width 273 height 15
click at [369, 230] on div "Item Collection [PERSON_NAME]" at bounding box center [377, 239] width 310 height 28
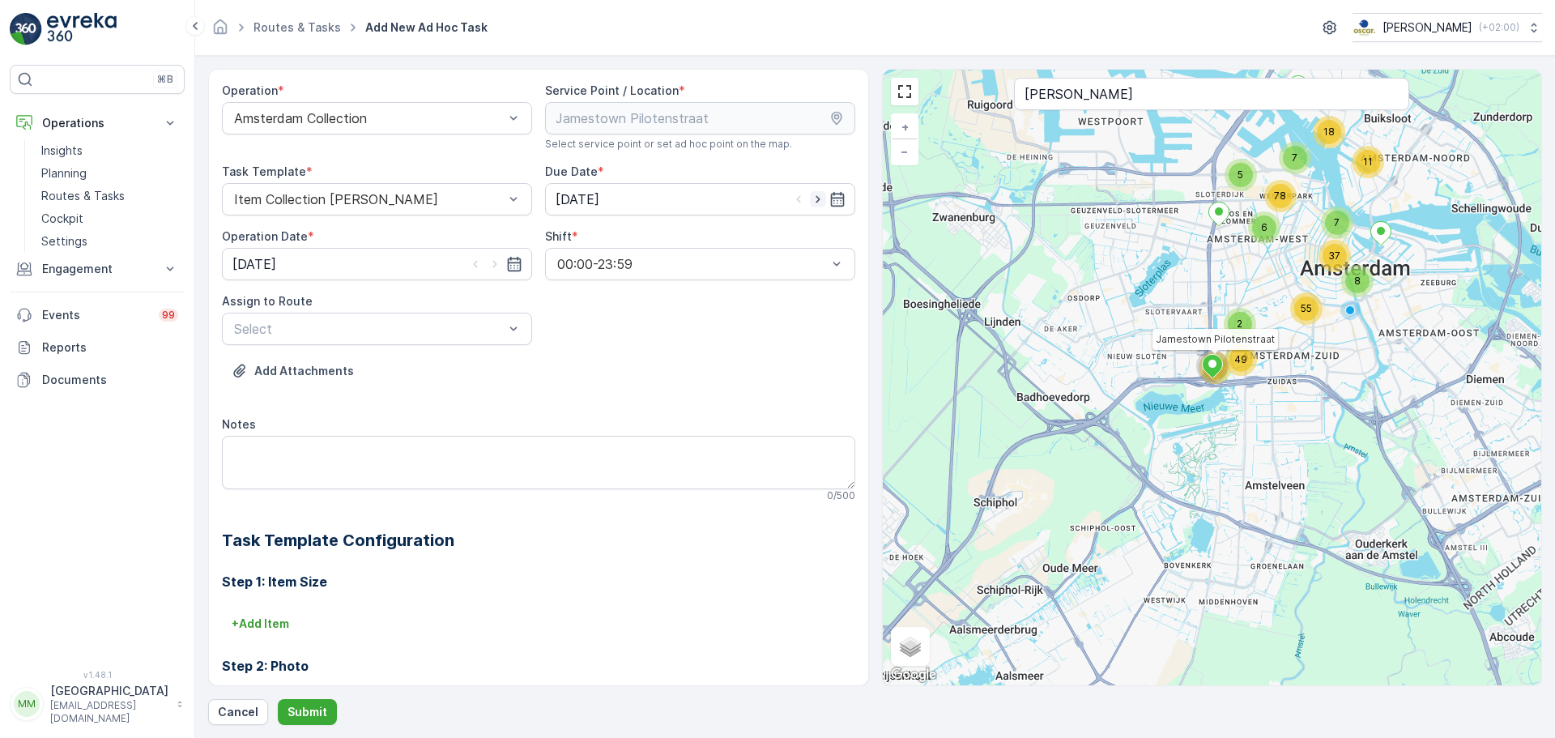
click at [817, 198] on icon "button" at bounding box center [818, 199] width 16 height 16
type input "[DATE]"
click at [489, 258] on icon "button" at bounding box center [495, 264] width 16 height 16
type input "[DATE]"
click at [378, 318] on div "Select" at bounding box center [377, 329] width 310 height 32
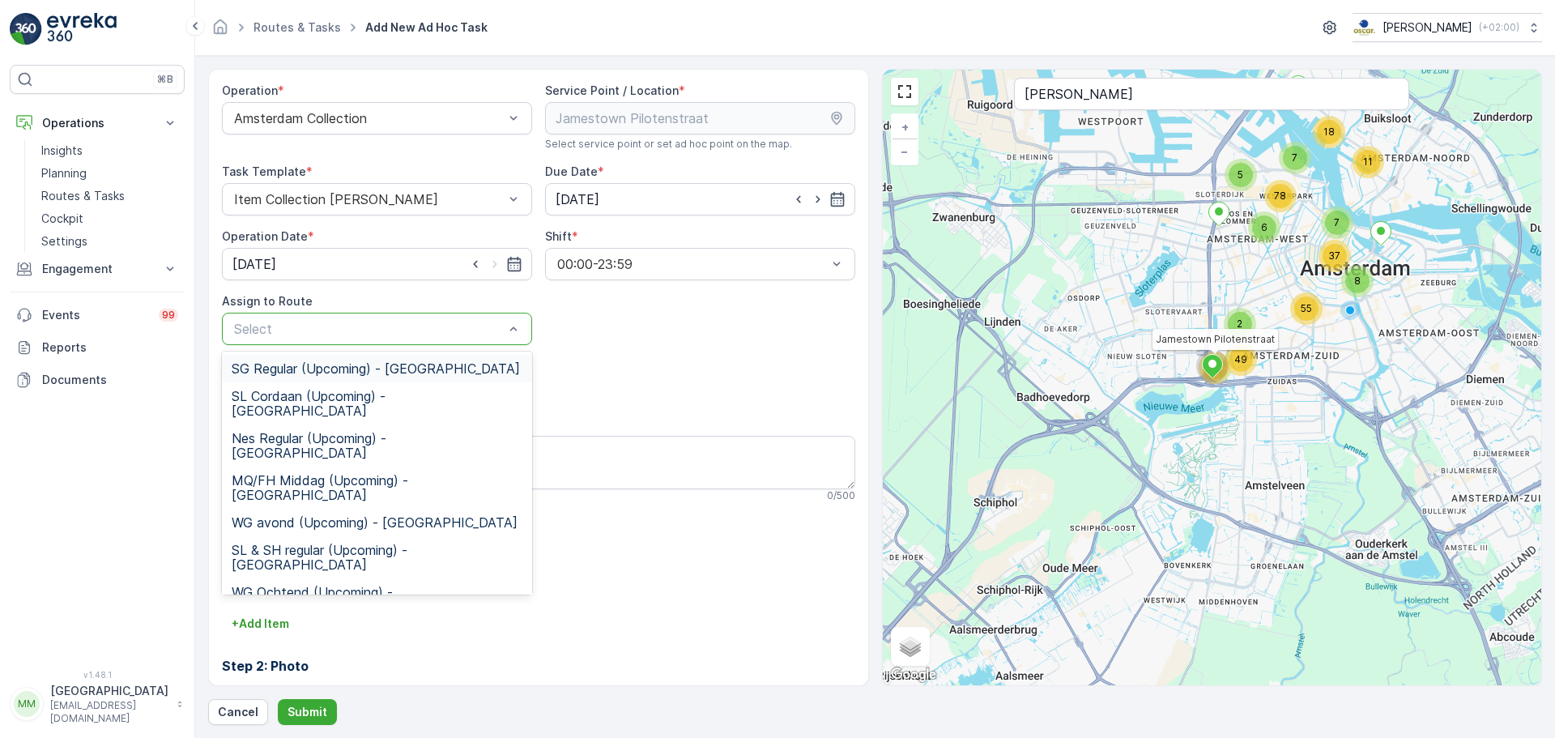
click at [328, 372] on span "SG Regular (Upcoming) - [GEOGRAPHIC_DATA]" at bounding box center [376, 368] width 288 height 15
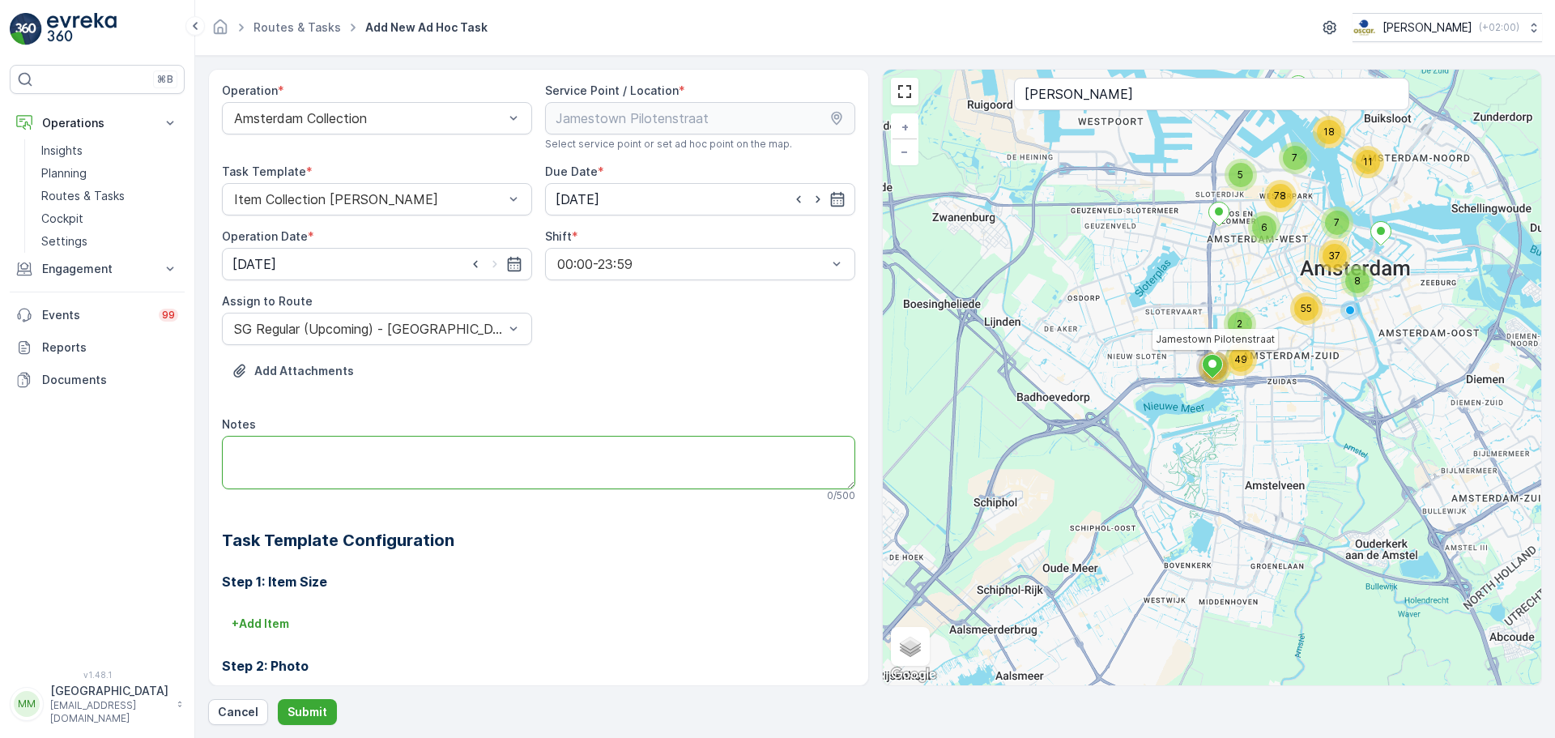
click at [323, 466] on textarea "Notes" at bounding box center [538, 462] width 633 height 53
type textarea "Graag karton ophalen!"
click at [289, 618] on p "+ Add Item" at bounding box center [260, 623] width 57 height 16
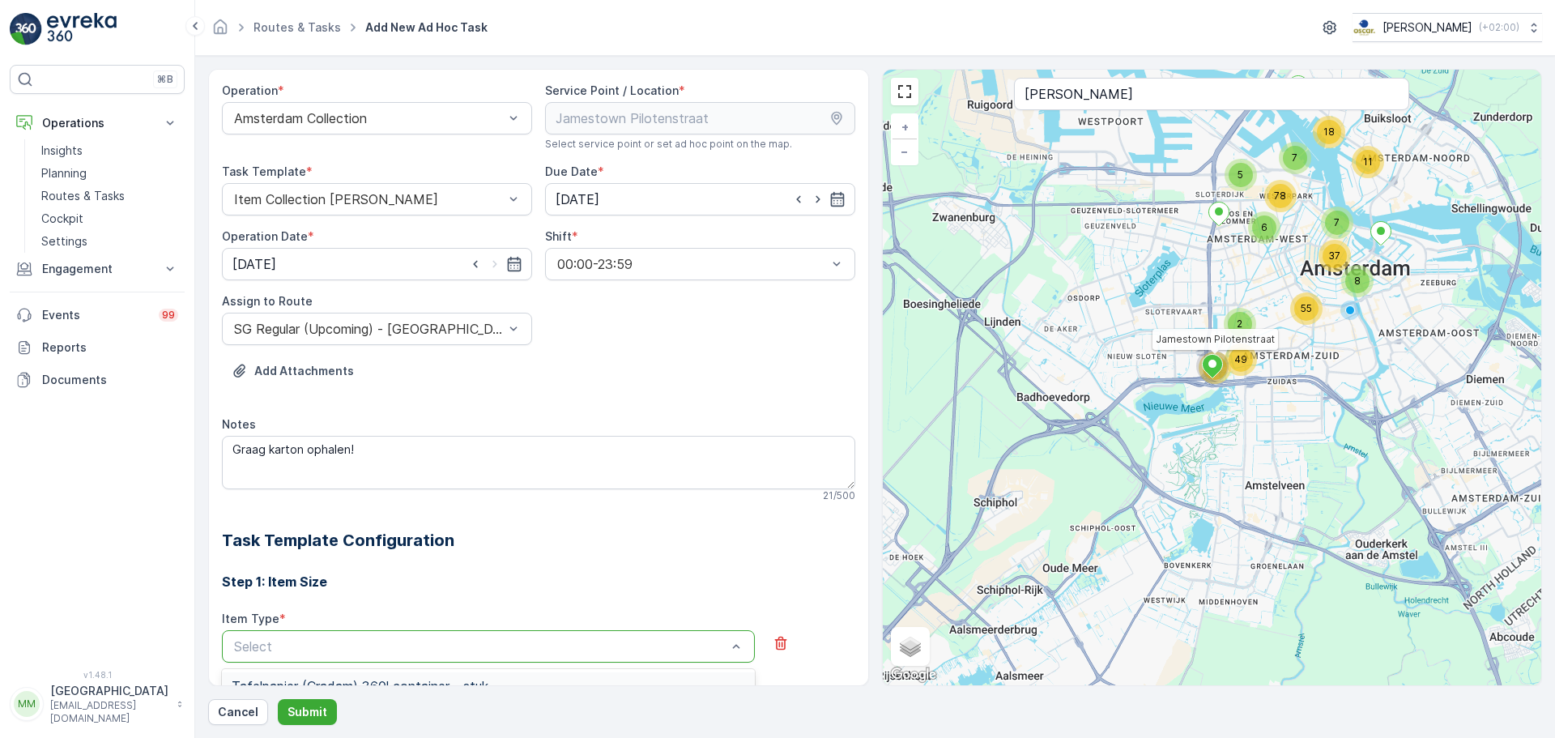
click at [341, 657] on div "Select" at bounding box center [488, 646] width 533 height 32
type input "papier"
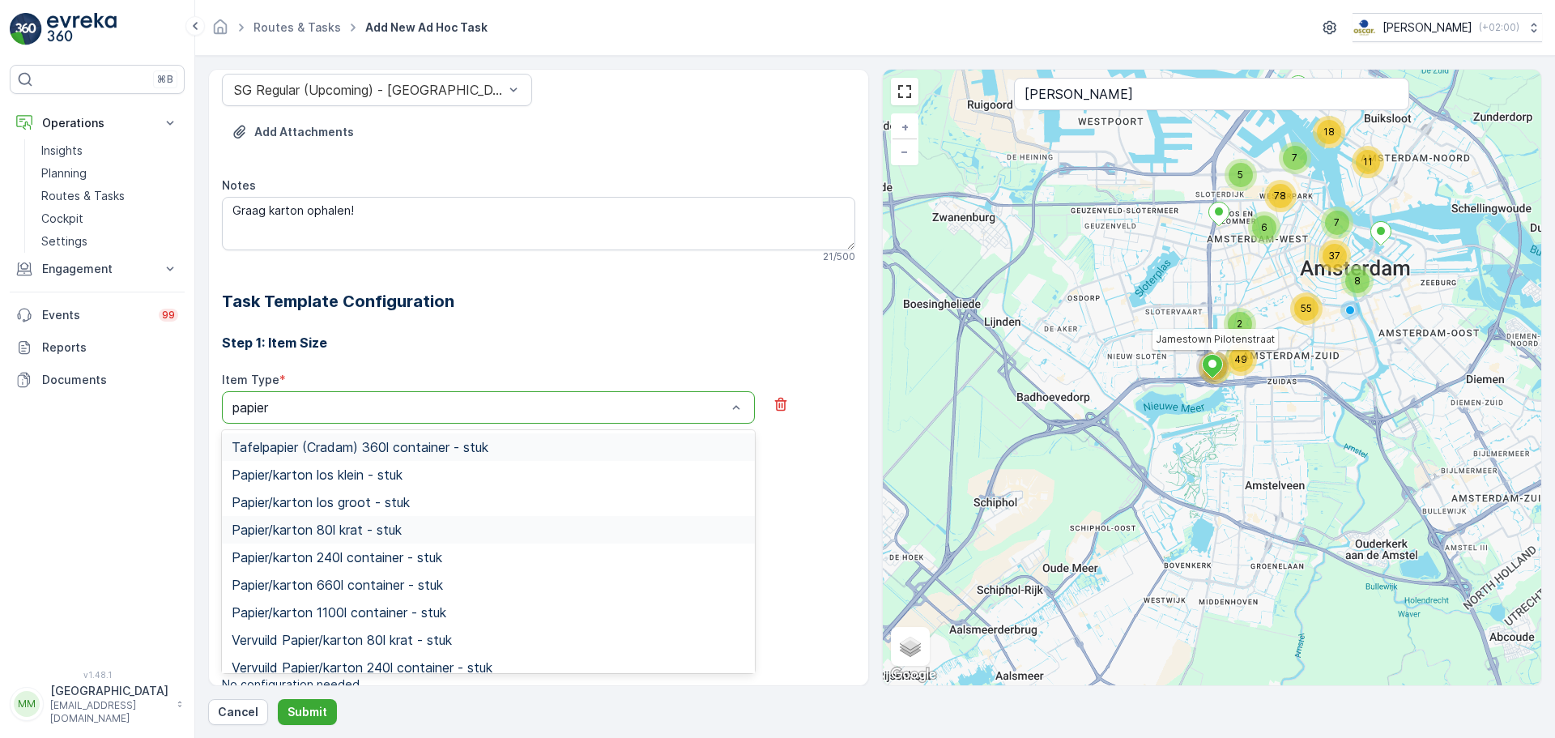
scroll to position [243, 0]
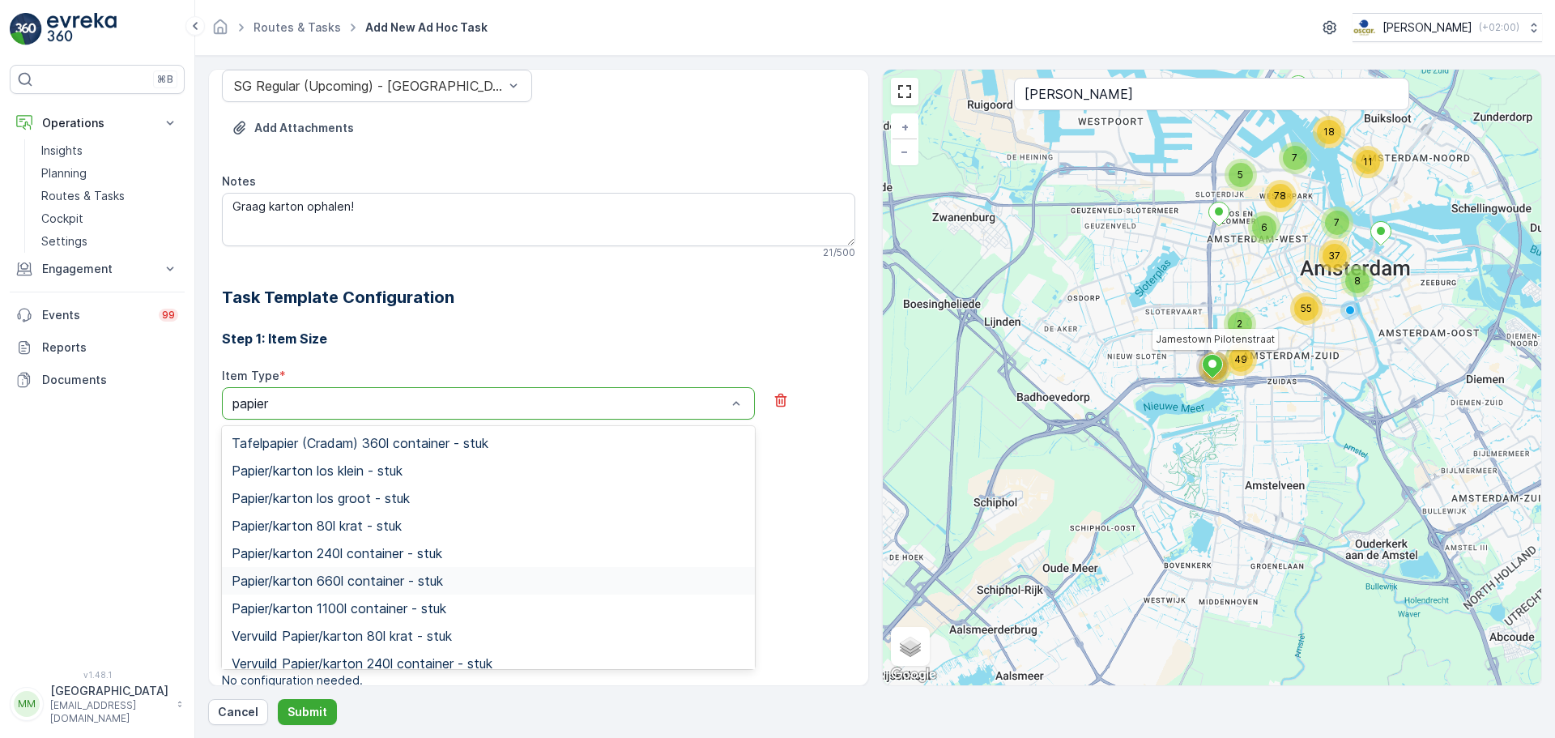
click at [449, 576] on div "Papier/karton 660l container - stuk" at bounding box center [488, 580] width 513 height 15
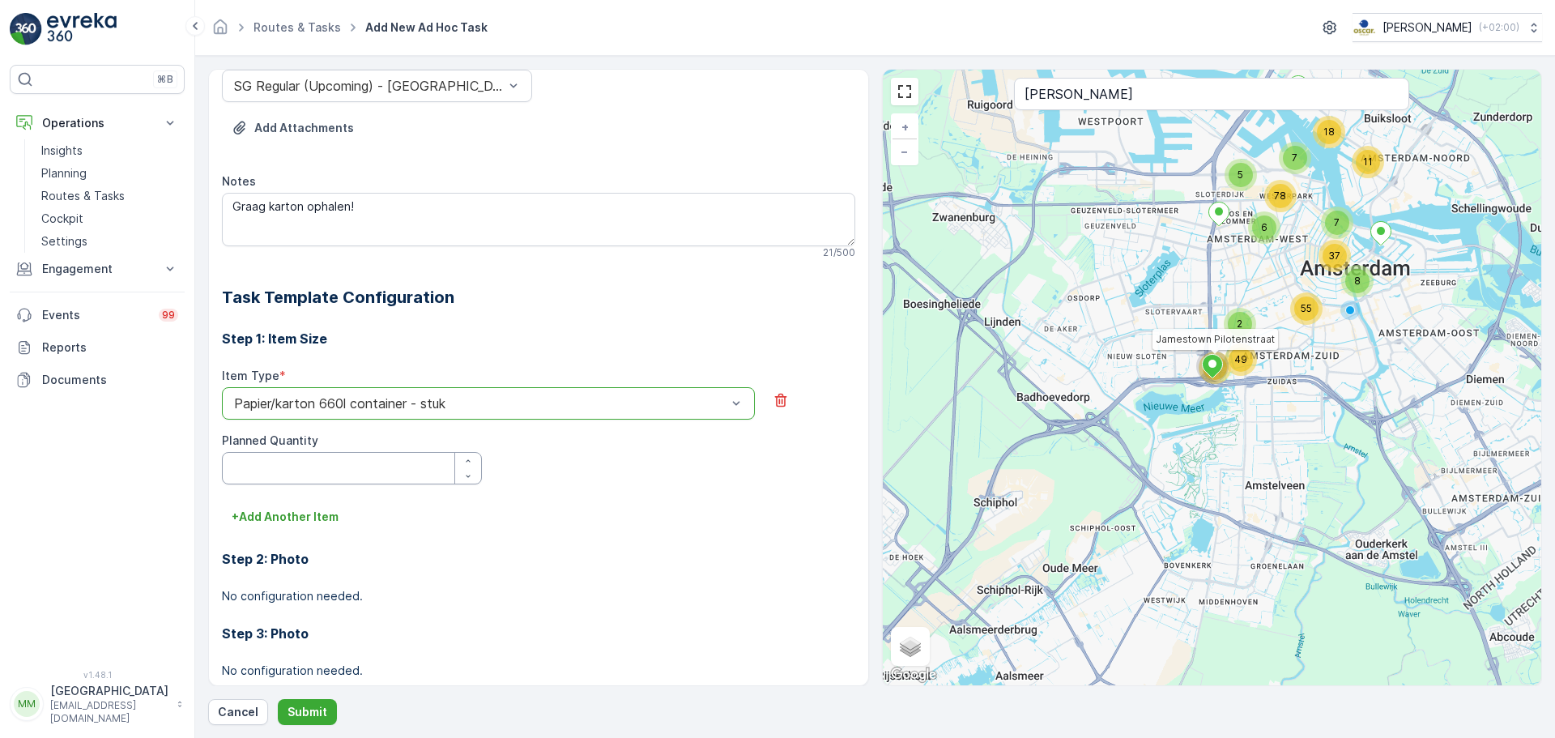
click at [343, 474] on Quantity "Planned Quantity" at bounding box center [352, 468] width 260 height 32
type Quantity "2"
click at [294, 702] on button "Submit" at bounding box center [307, 712] width 59 height 26
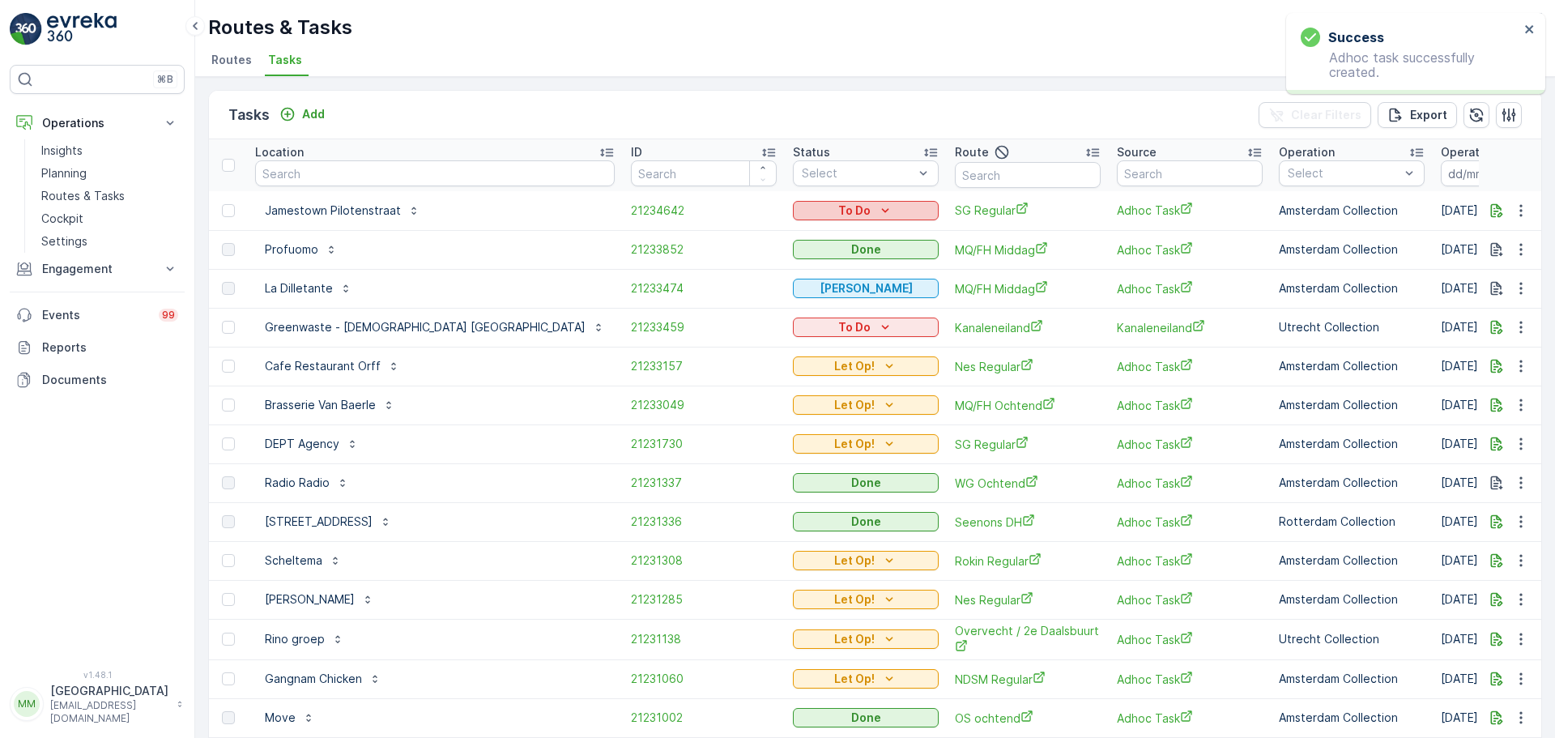
click at [877, 207] on icon "To Do" at bounding box center [885, 210] width 16 height 16
click at [746, 229] on span "Let Op!" at bounding box center [732, 235] width 40 height 16
click at [427, 172] on input "text" at bounding box center [434, 173] width 359 height 26
type input "fabri"
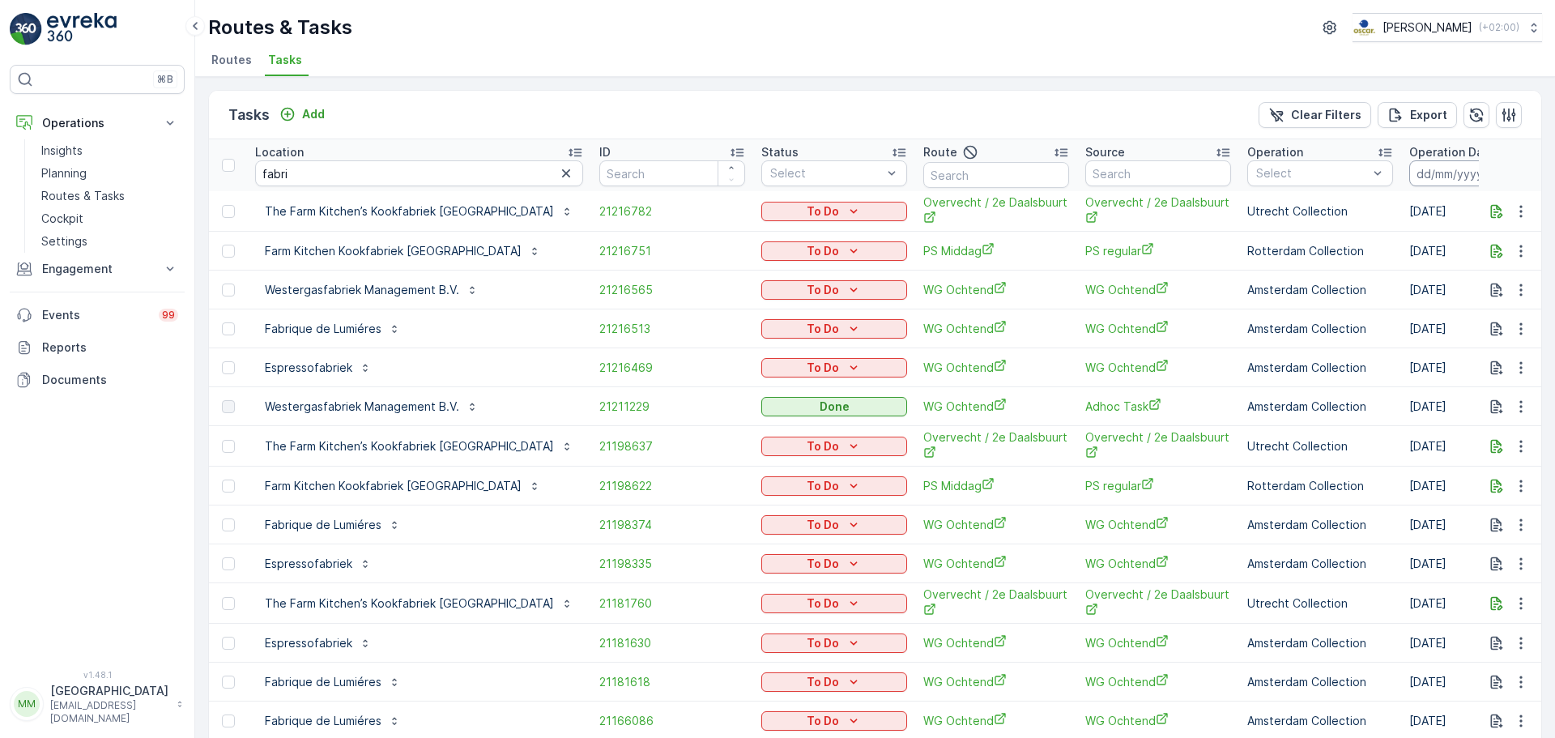
click at [1409, 177] on input at bounding box center [1464, 173] width 111 height 26
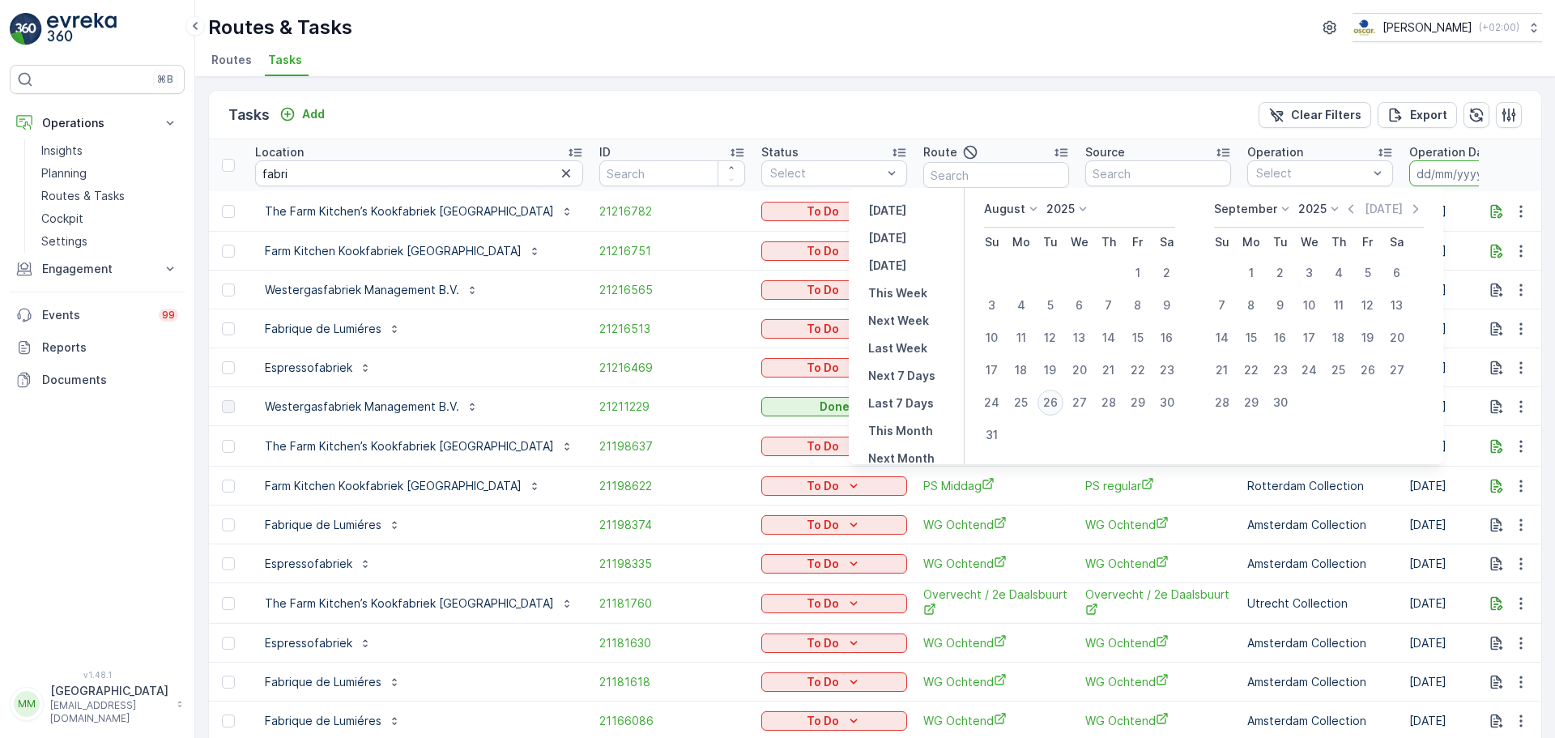
click at [1052, 399] on div "26" at bounding box center [1050, 402] width 26 height 26
type input "[DATE]"
click at [1052, 400] on div "26" at bounding box center [1050, 402] width 26 height 26
type input "[DATE]"
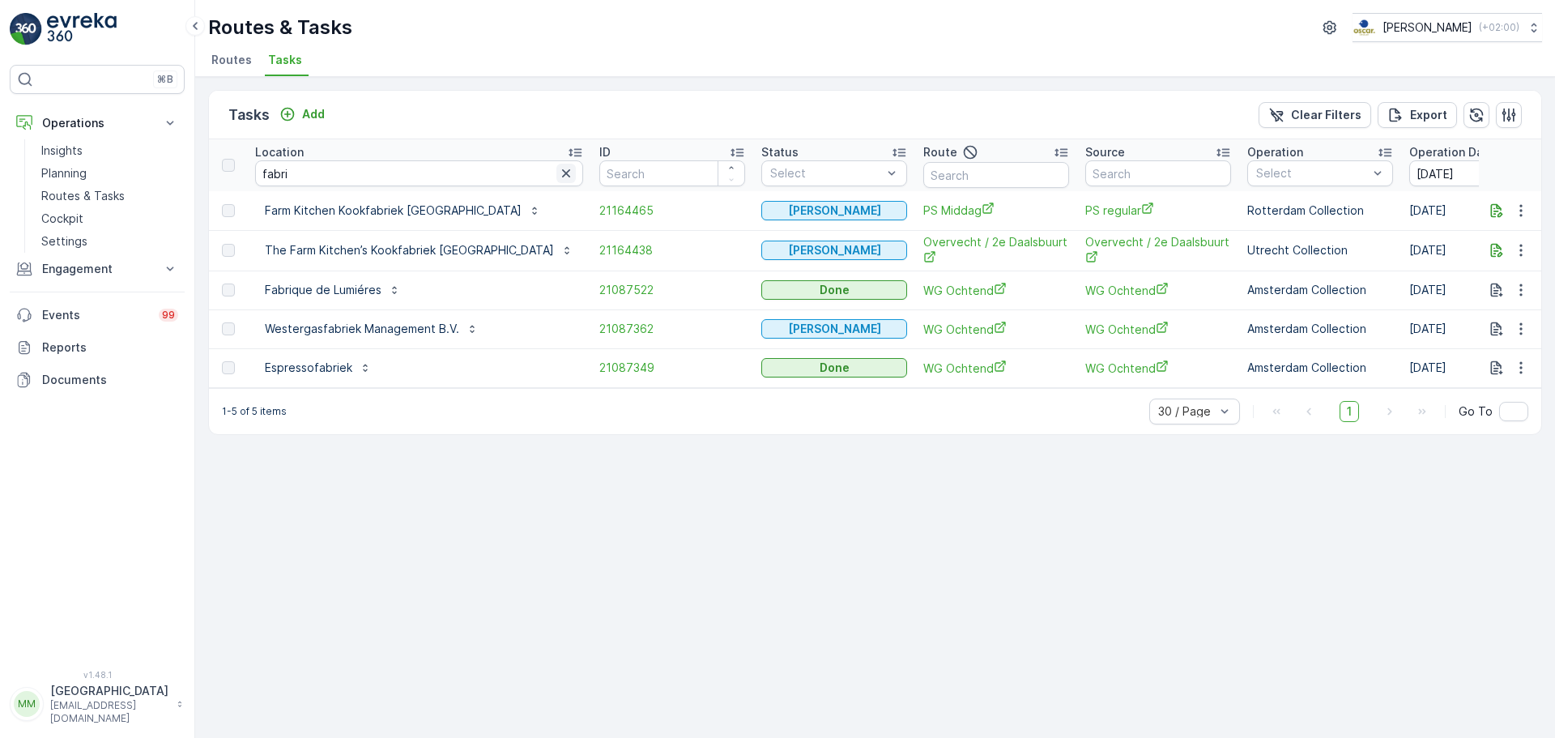
click at [558, 175] on icon "button" at bounding box center [566, 173] width 16 height 16
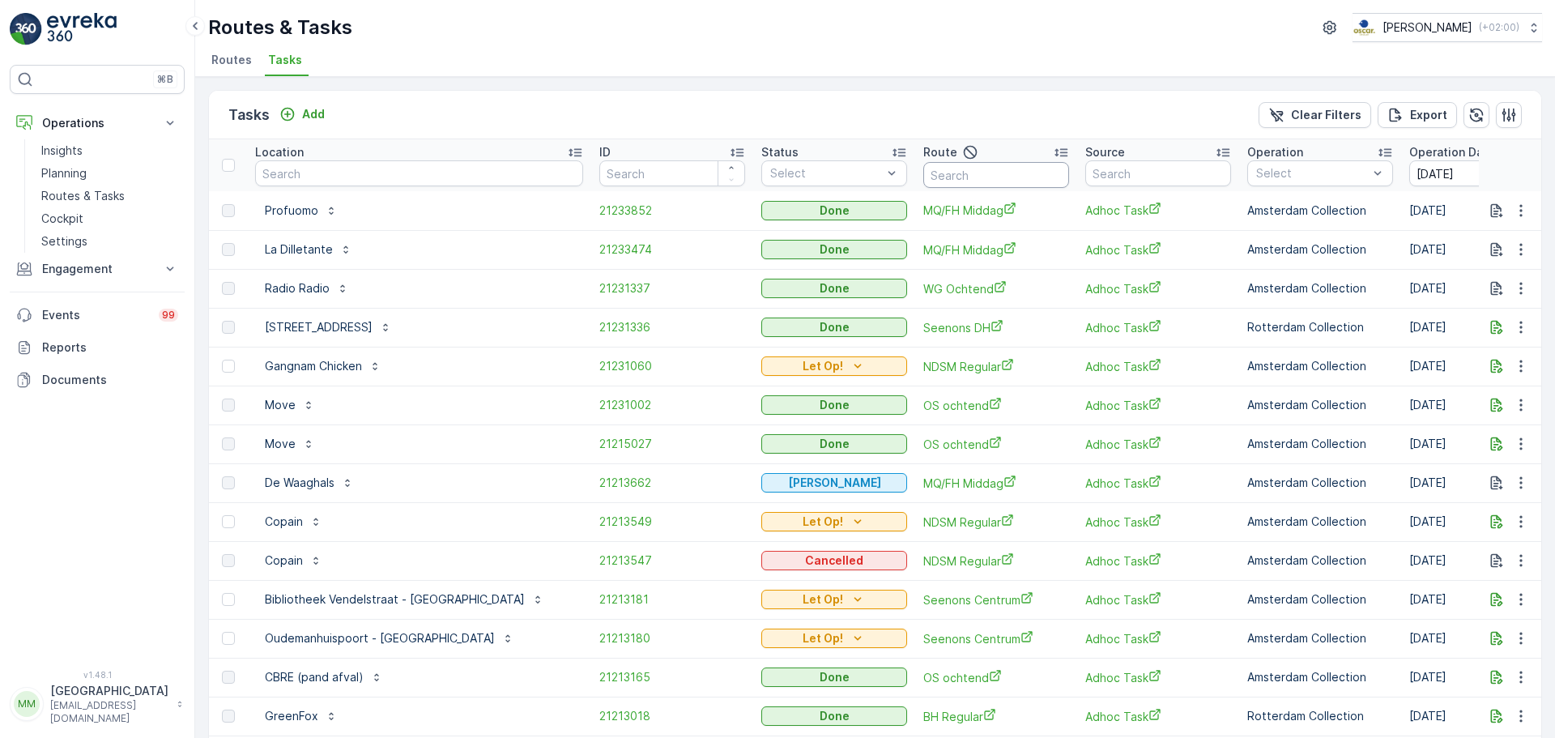
click at [937, 170] on input "text" at bounding box center [996, 175] width 146 height 26
type input "seenons c"
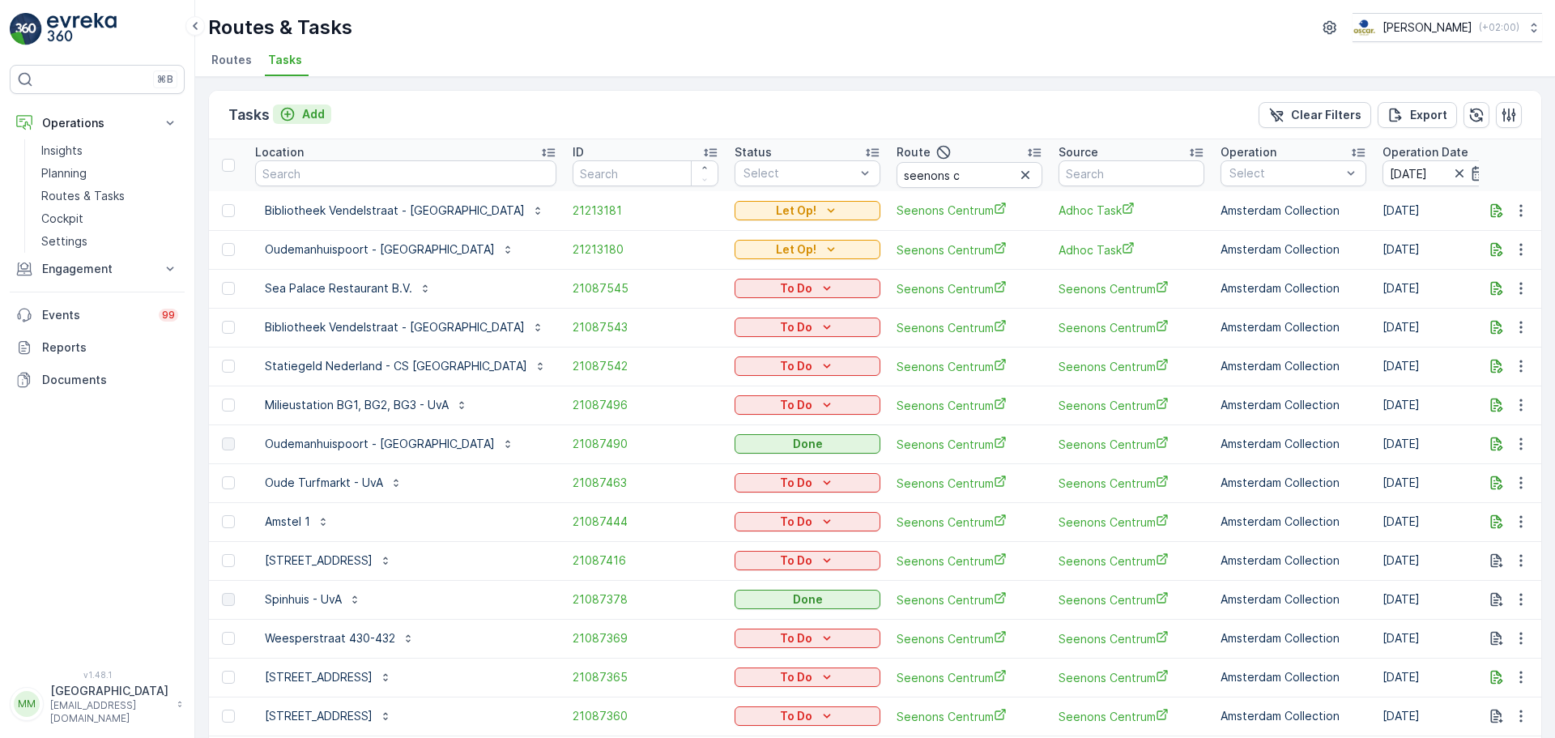
click at [315, 116] on p "Add" at bounding box center [313, 114] width 23 height 16
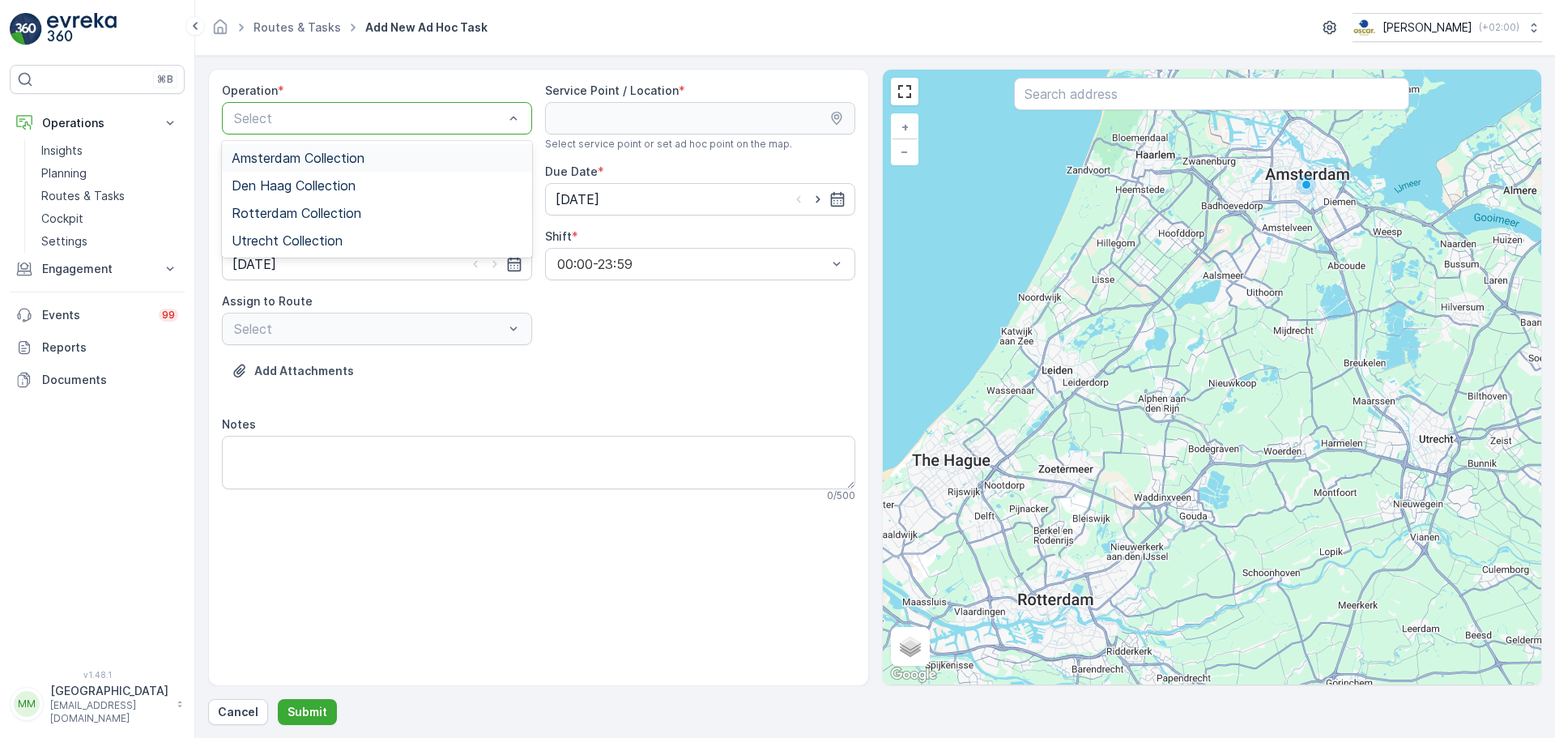
click at [339, 105] on div "Select" at bounding box center [377, 118] width 310 height 32
click at [339, 159] on span "Amsterdam Collection" at bounding box center [298, 158] width 133 height 15
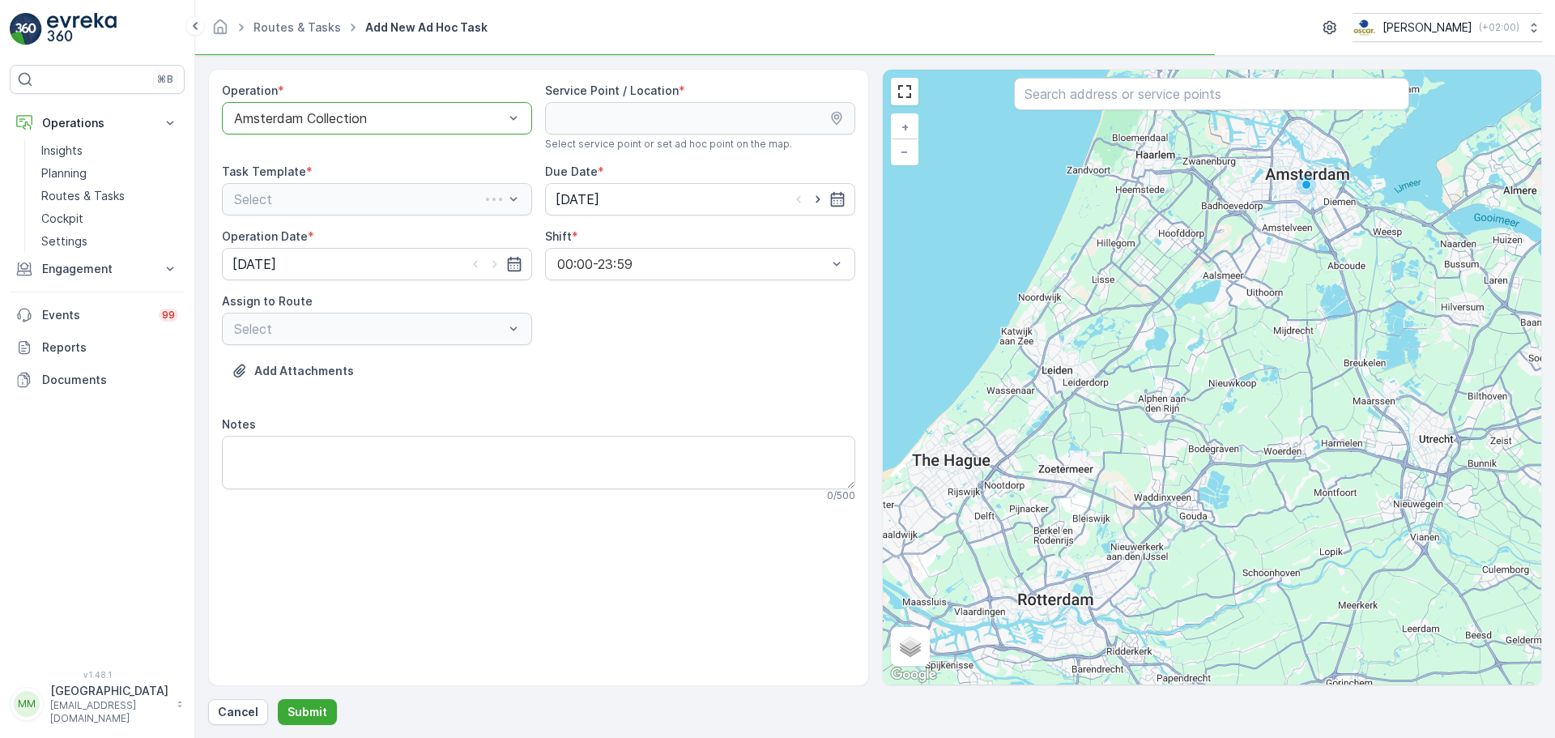
click at [1136, 98] on input "text" at bounding box center [1211, 94] width 395 height 32
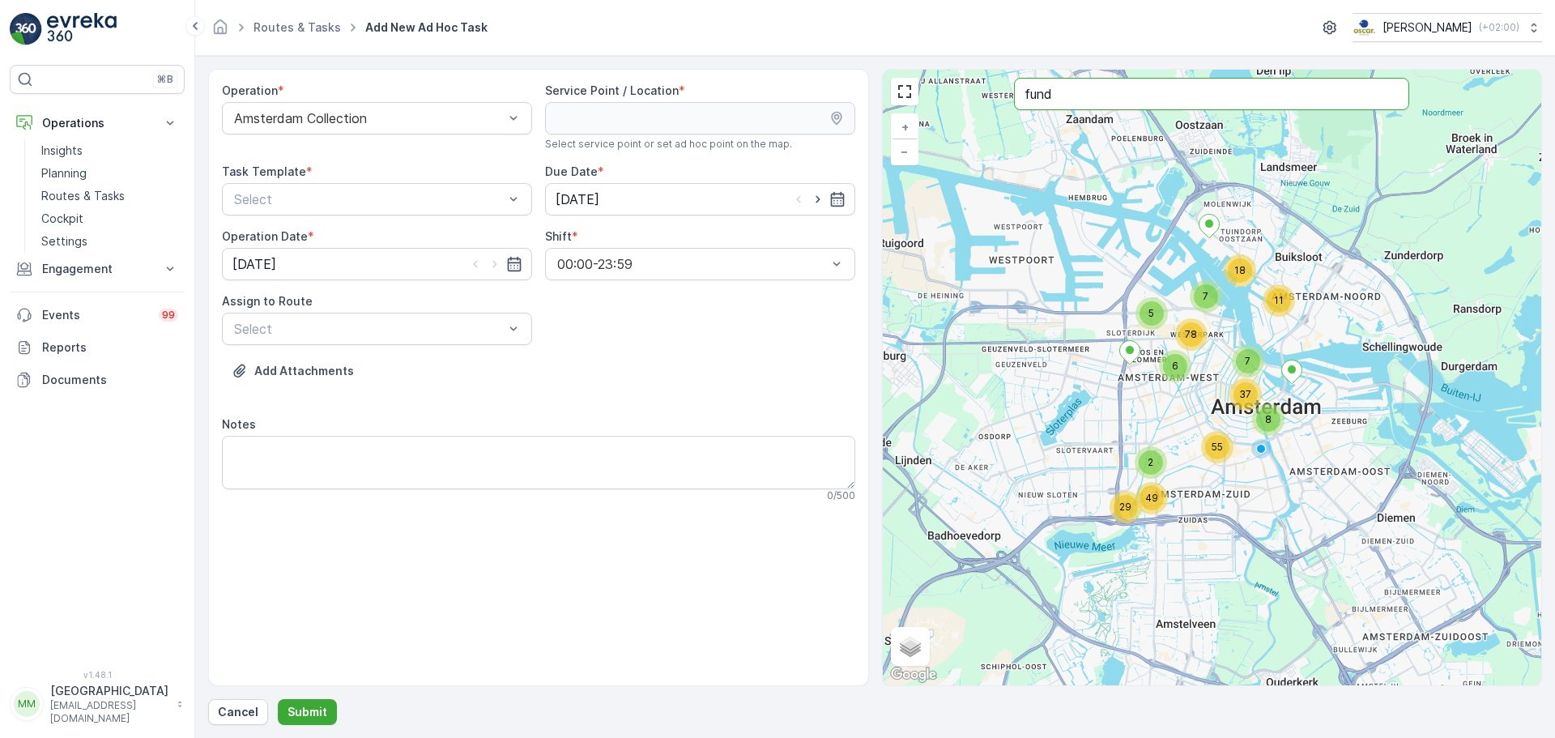
type input "fund"
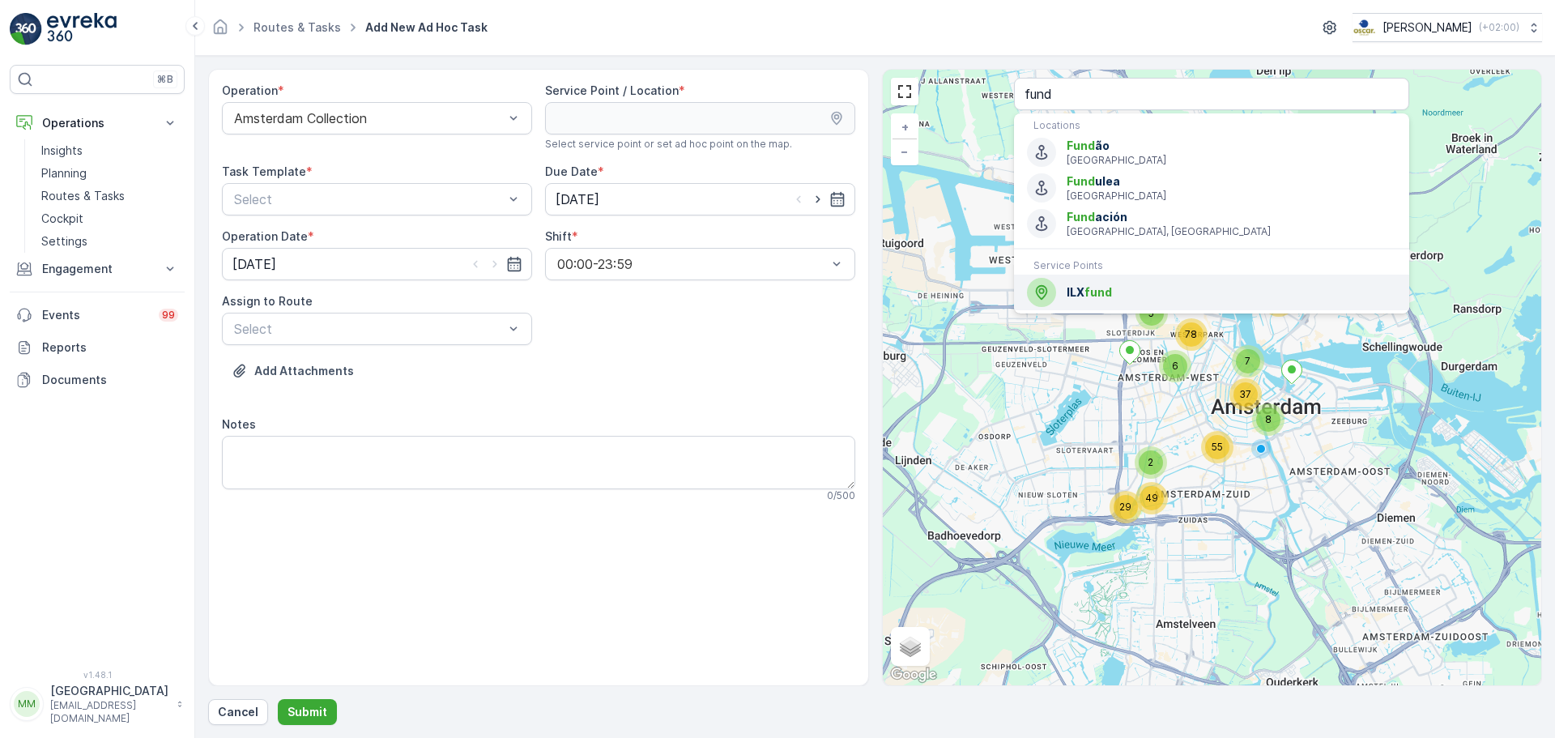
click at [1100, 295] on span "fund" at bounding box center [1098, 292] width 28 height 14
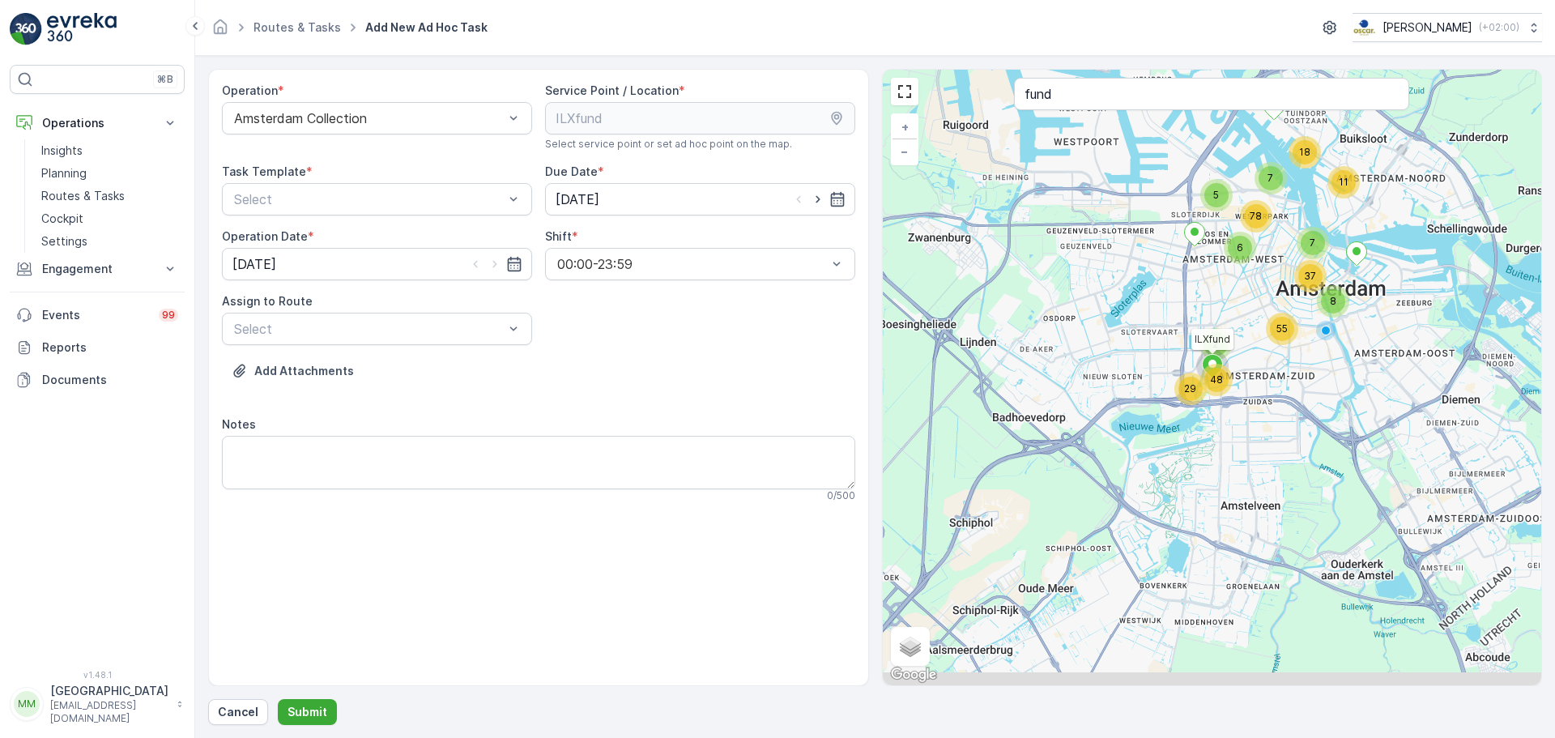
click at [384, 215] on div "Operation * Amsterdam Collection Service Point / Location * Select service poin…" at bounding box center [538, 299] width 633 height 432
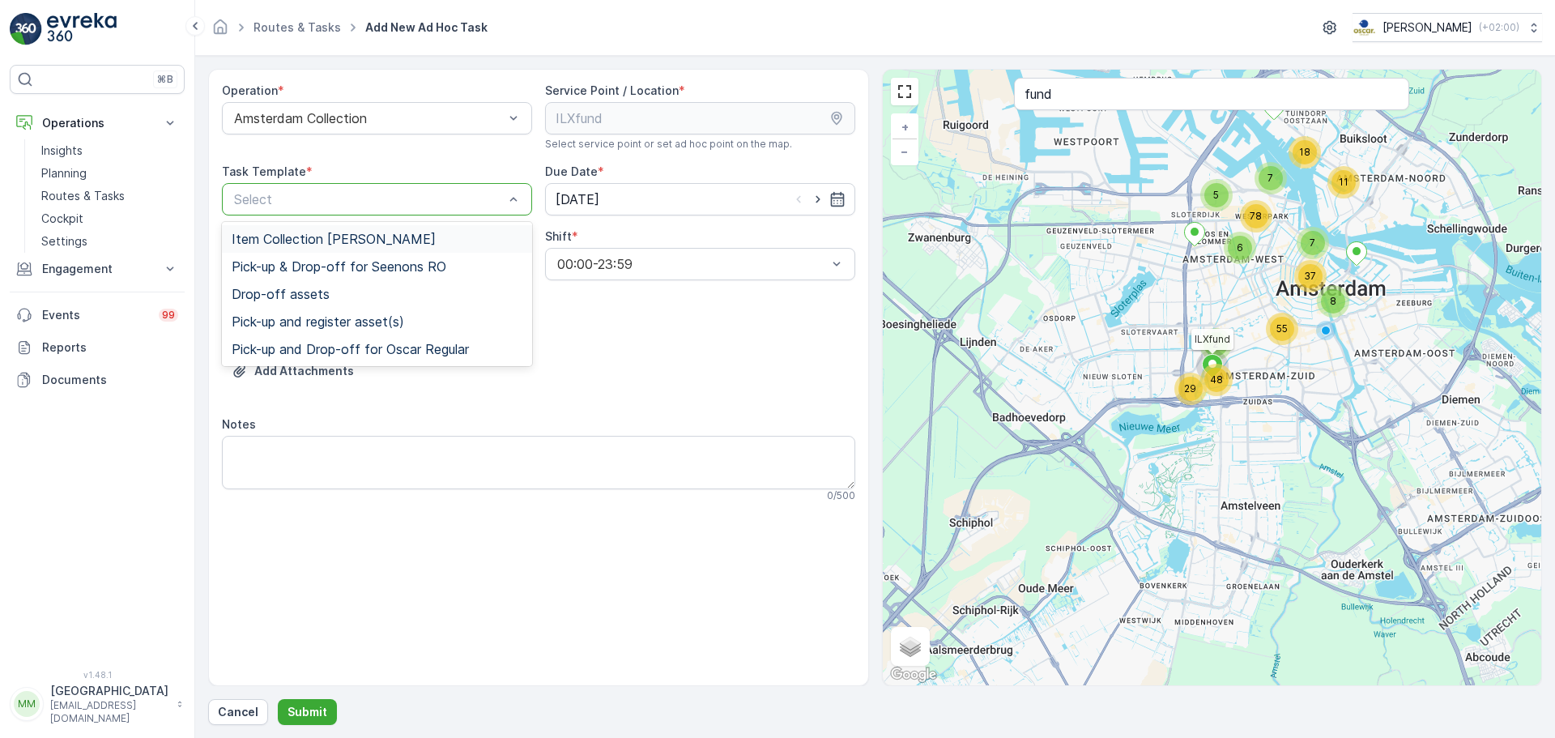
click at [327, 202] on div at bounding box center [368, 199] width 273 height 15
click at [308, 231] on div "Item Collection [PERSON_NAME]" at bounding box center [377, 239] width 310 height 28
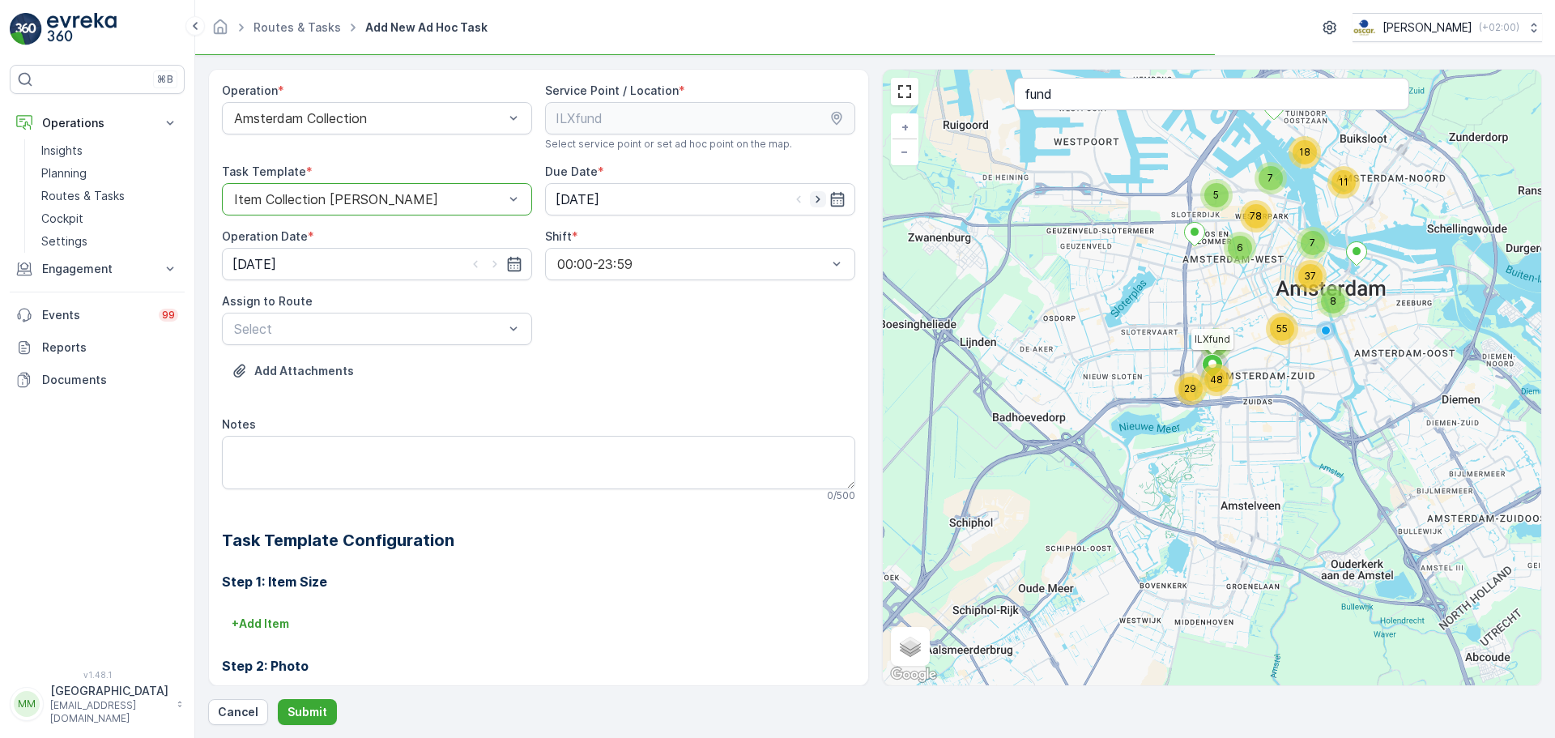
click at [818, 196] on icon "button" at bounding box center [818, 199] width 16 height 16
type input "[DATE]"
click at [493, 265] on icon "button" at bounding box center [494, 264] width 4 height 7
type input "[DATE]"
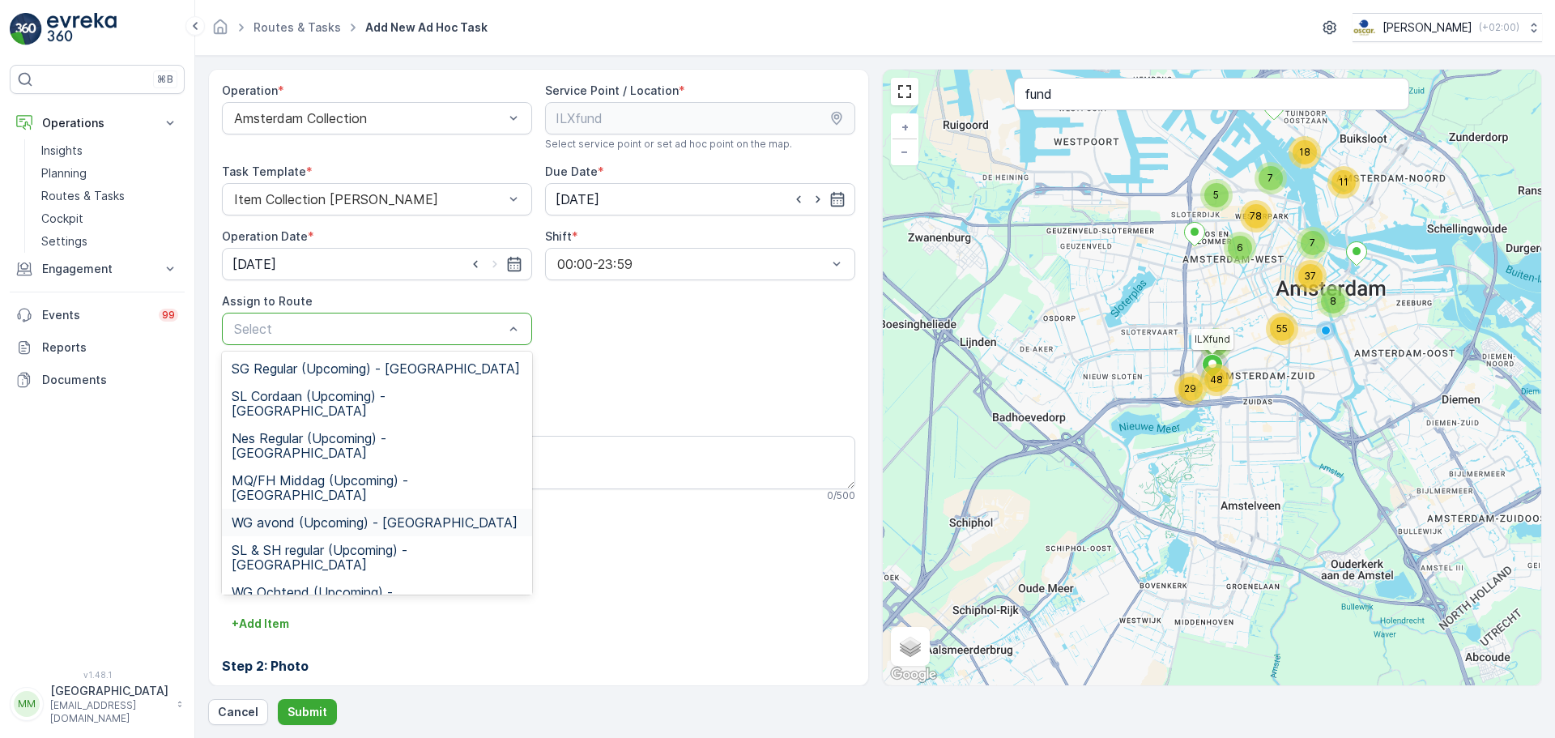
scroll to position [81, 0]
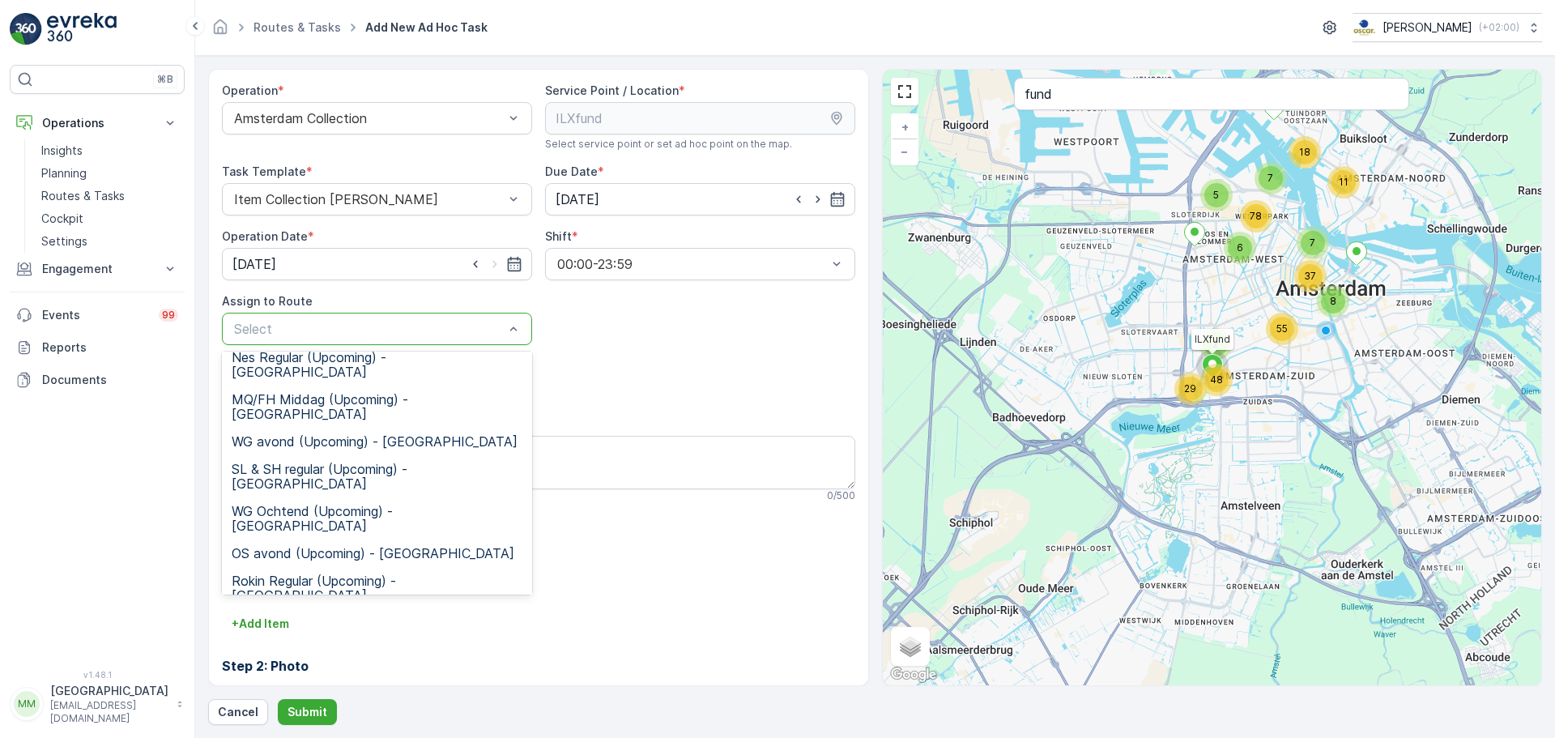
click at [326, 657] on span "OS ochtend (Upcoming) - [GEOGRAPHIC_DATA]" at bounding box center [377, 671] width 291 height 29
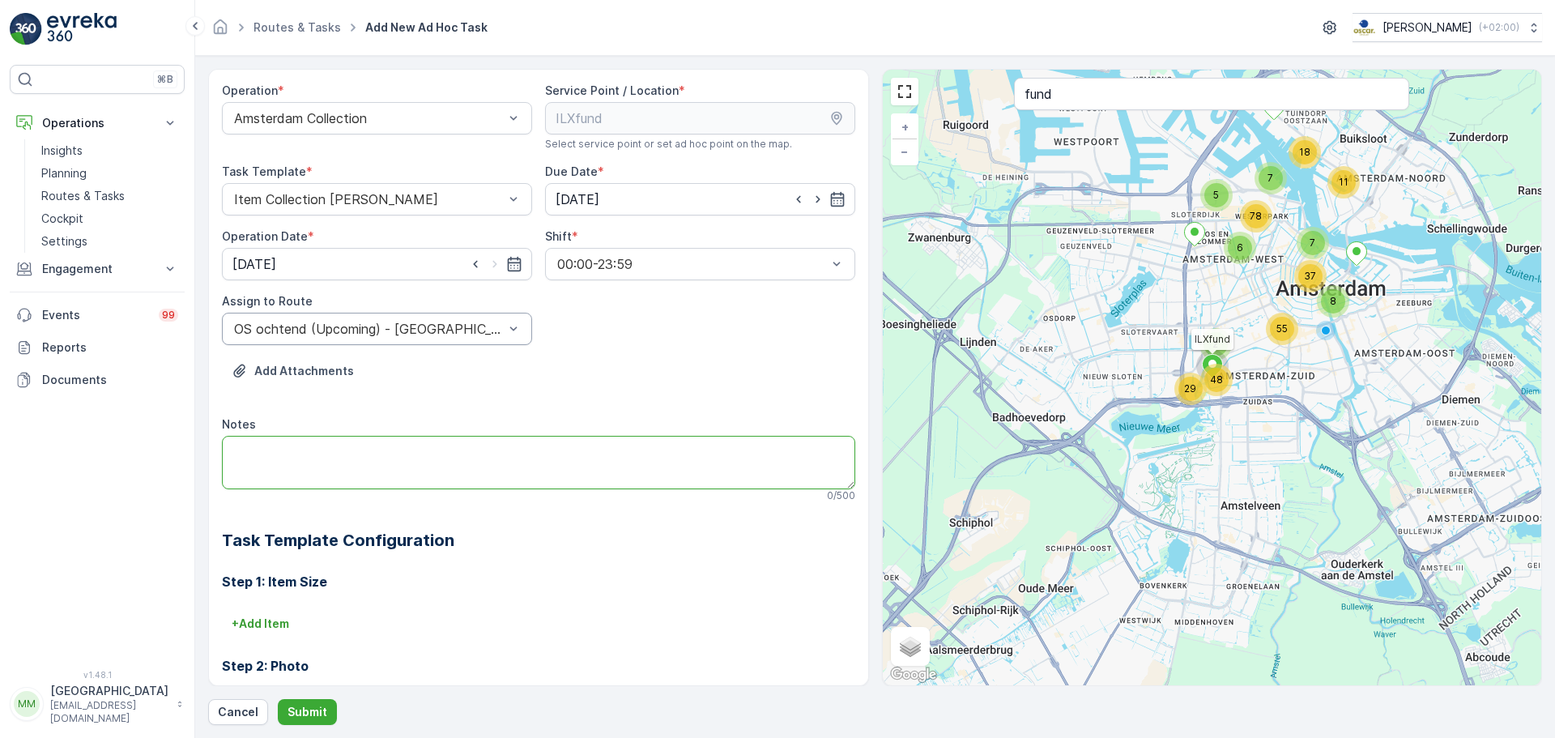
click at [319, 457] on textarea "Notes" at bounding box center [538, 462] width 633 height 53
type textarea "graag brengen: 2x 60L rest 2x 60L PD 1x rol 30L swill"
click at [307, 722] on button "Submit" at bounding box center [307, 712] width 59 height 26
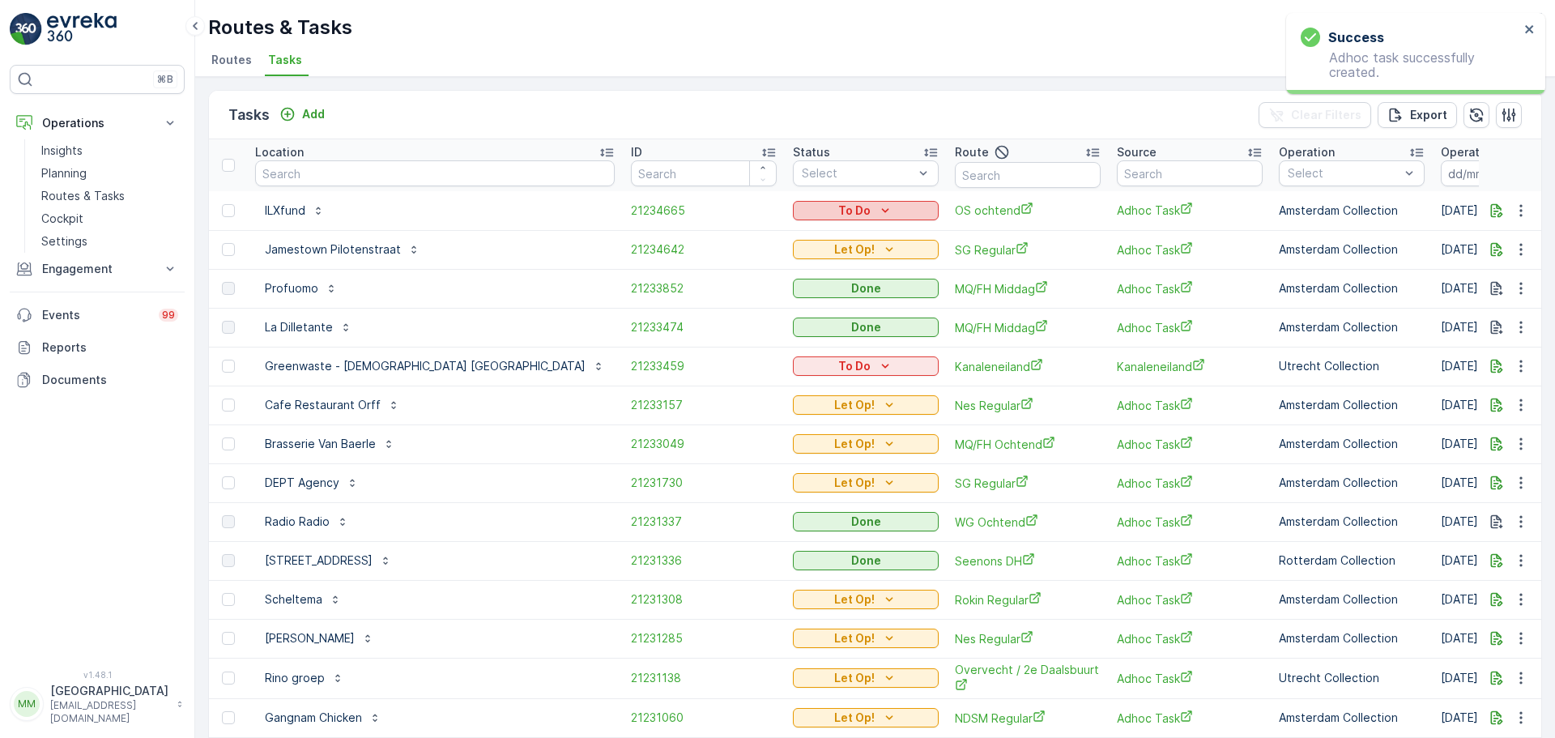
click at [838, 212] on p "To Do" at bounding box center [854, 210] width 32 height 16
click at [745, 232] on span "Let Op!" at bounding box center [732, 235] width 40 height 16
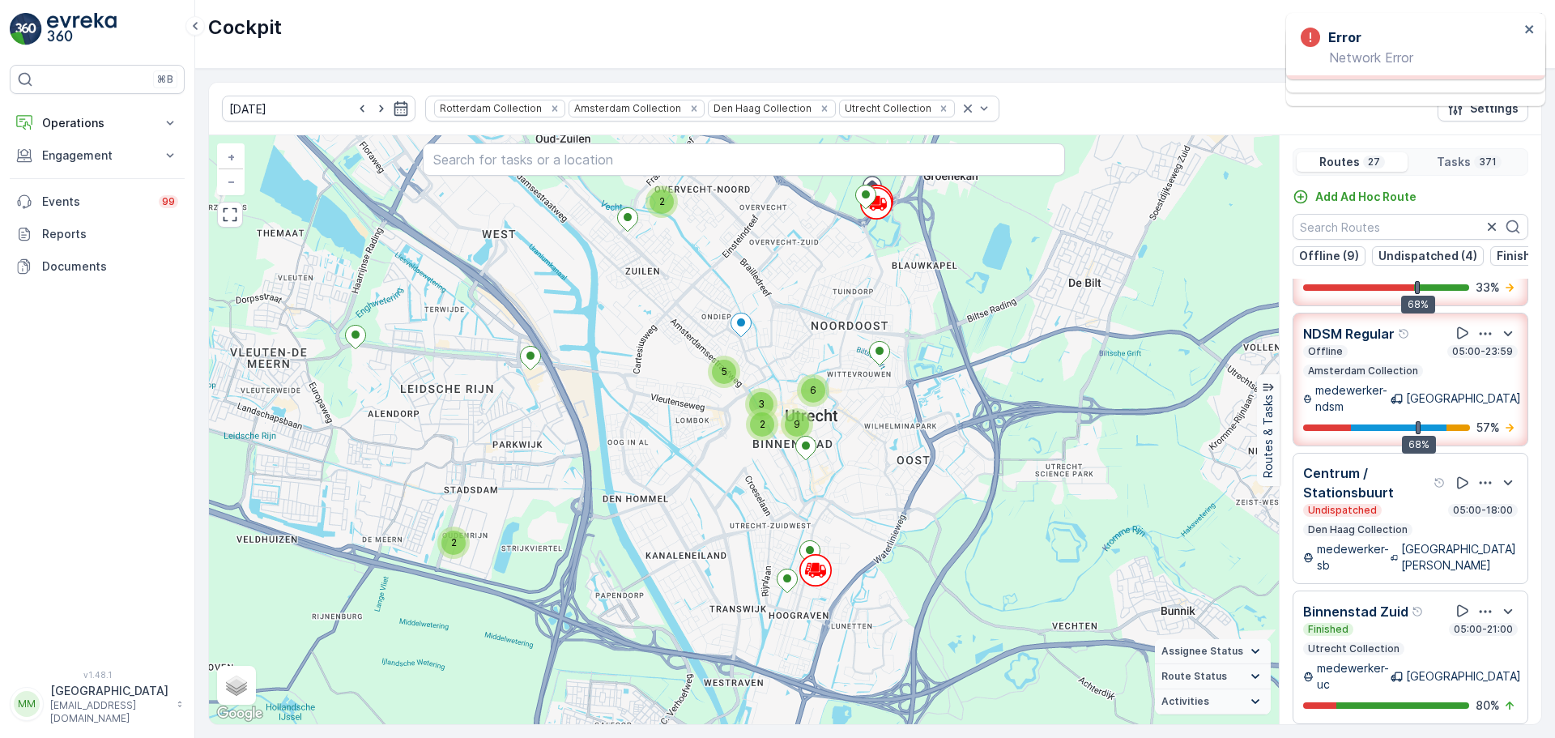
scroll to position [486, 0]
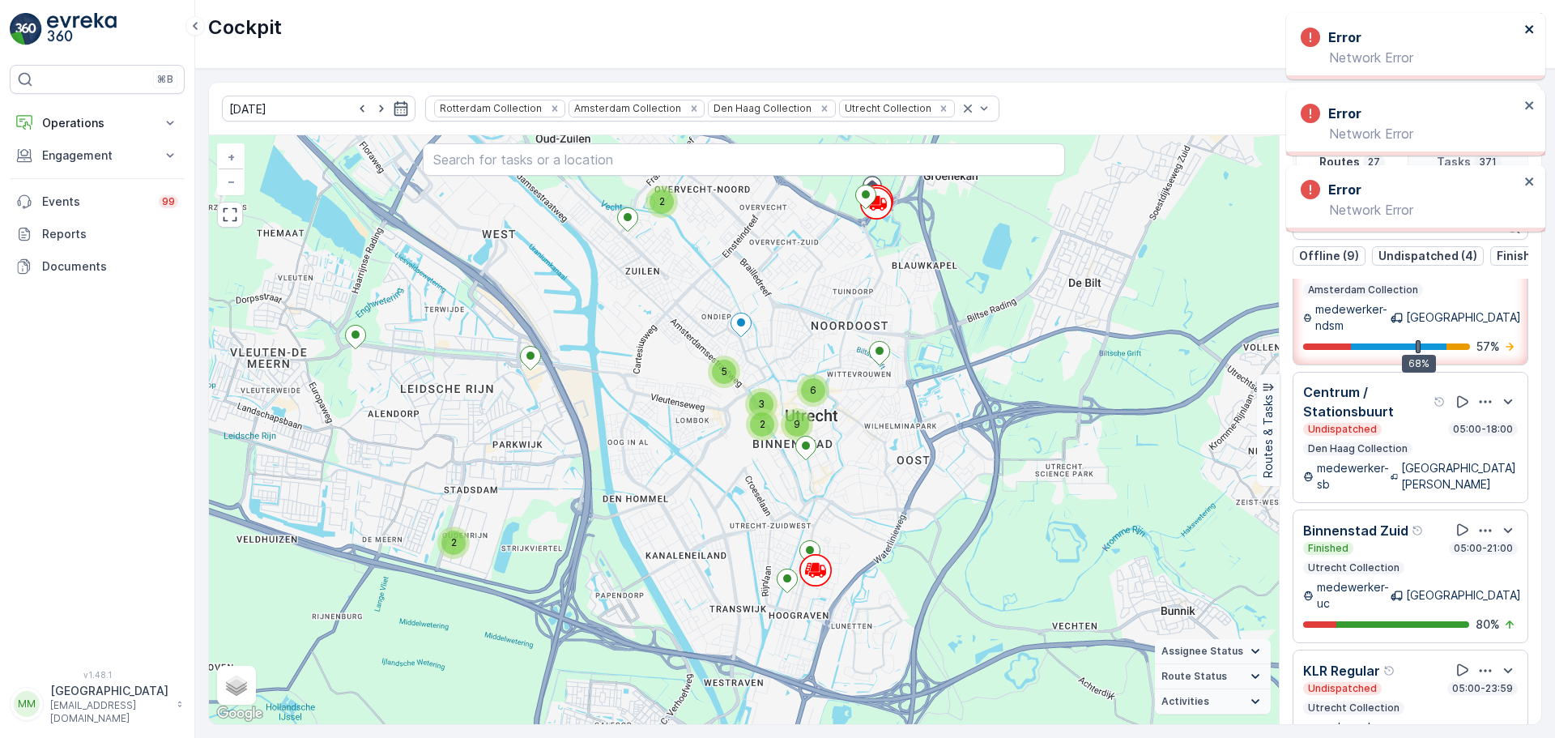
click at [1532, 29] on icon "close" at bounding box center [1529, 29] width 11 height 13
click at [1529, 30] on icon "close" at bounding box center [1529, 29] width 8 height 8
click at [1530, 32] on icon "close" at bounding box center [1529, 29] width 8 height 8
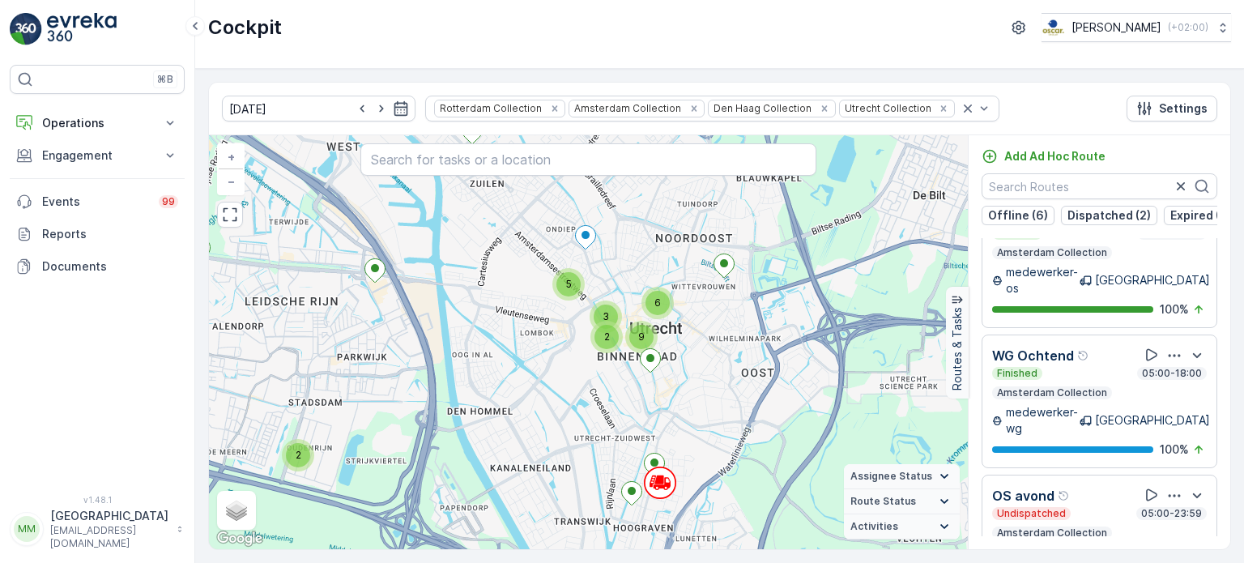
scroll to position [2160, 0]
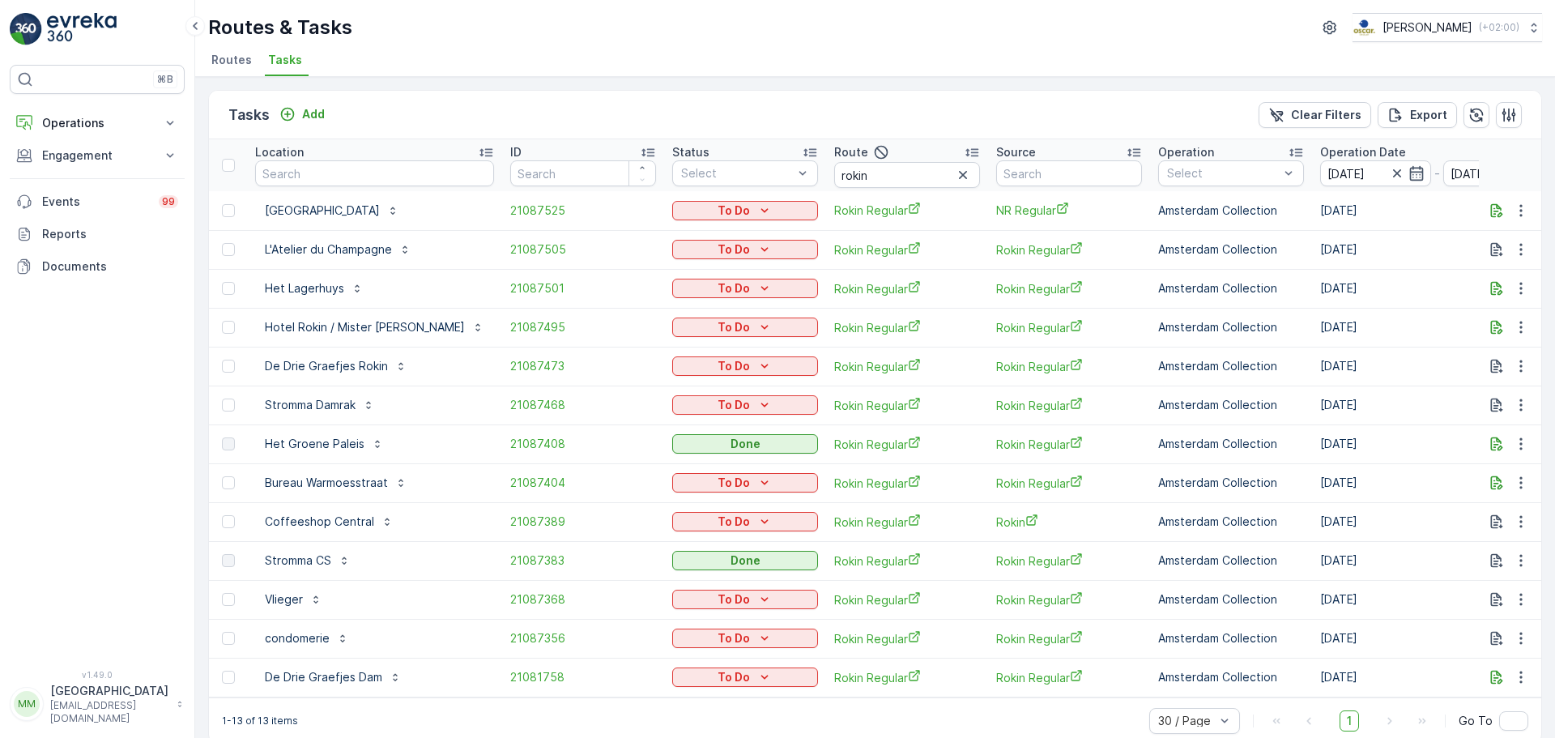
click at [216, 59] on span "Routes" at bounding box center [231, 60] width 40 height 16
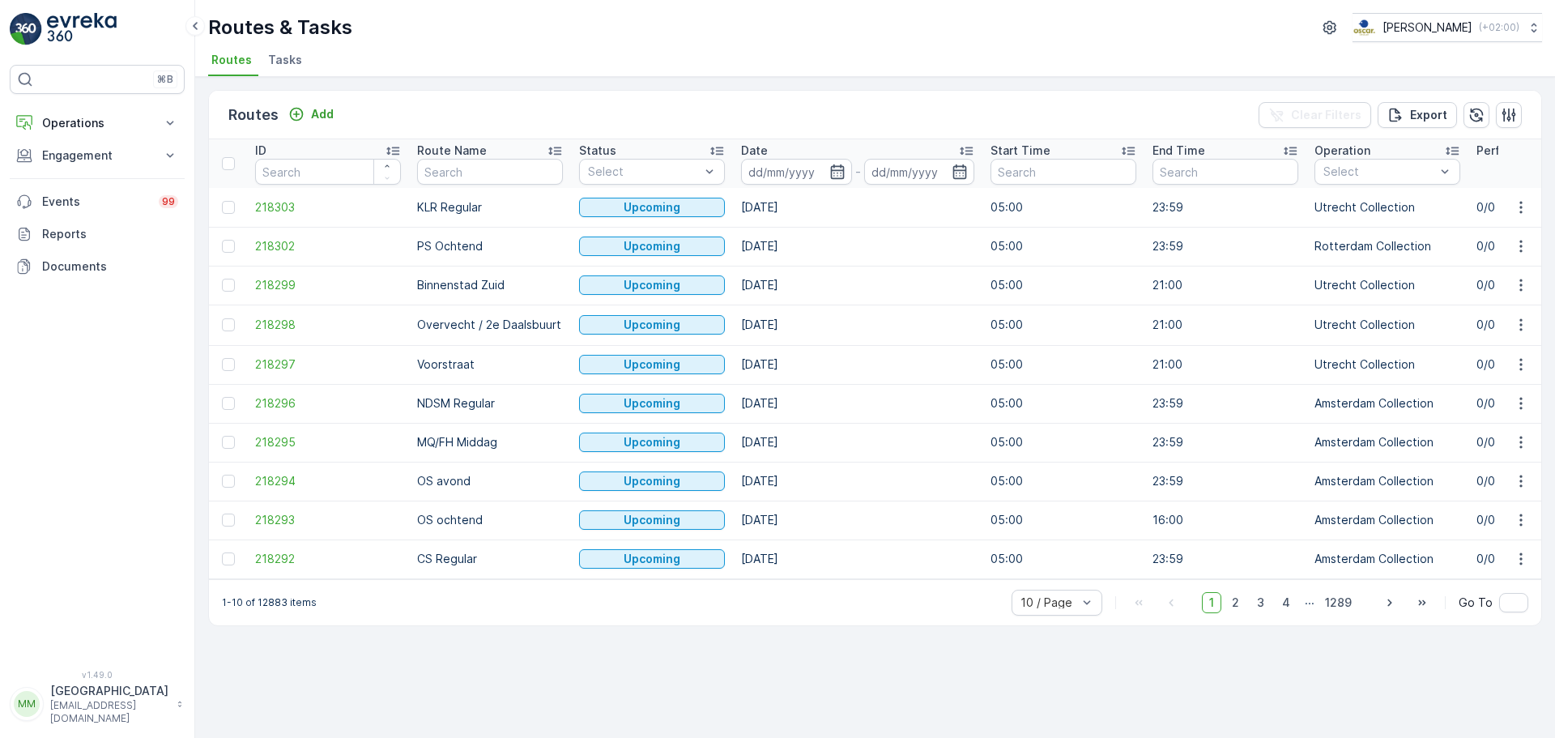
click at [283, 53] on span "Tasks" at bounding box center [285, 60] width 34 height 16
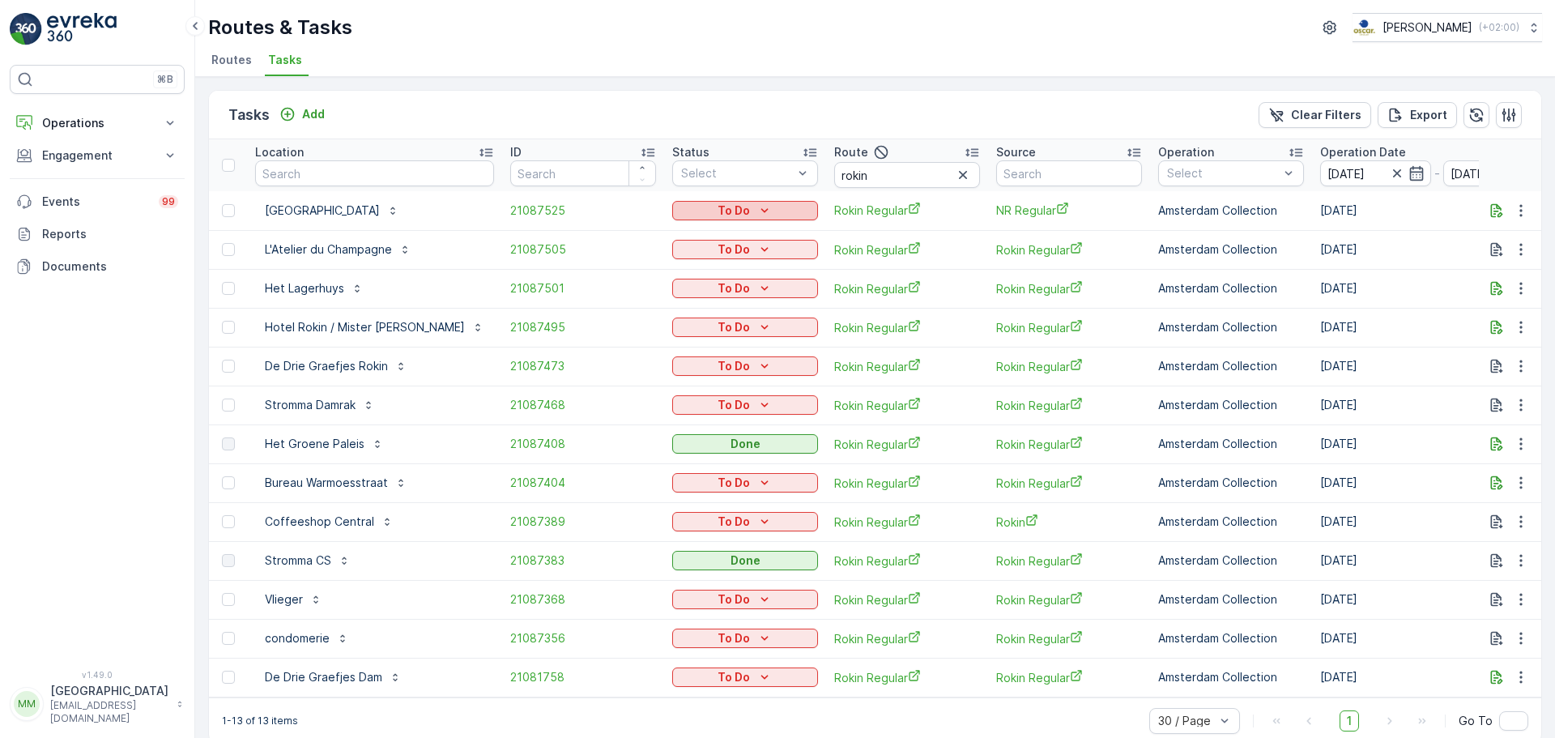
click at [678, 211] on div "To Do" at bounding box center [744, 210] width 133 height 16
click at [682, 300] on span "Cancelled" at bounding box center [664, 303] width 54 height 16
click at [717, 247] on p "To Do" at bounding box center [733, 249] width 32 height 16
click at [678, 340] on span "Cancelled" at bounding box center [664, 342] width 54 height 16
click at [717, 293] on p "To Do" at bounding box center [733, 288] width 32 height 16
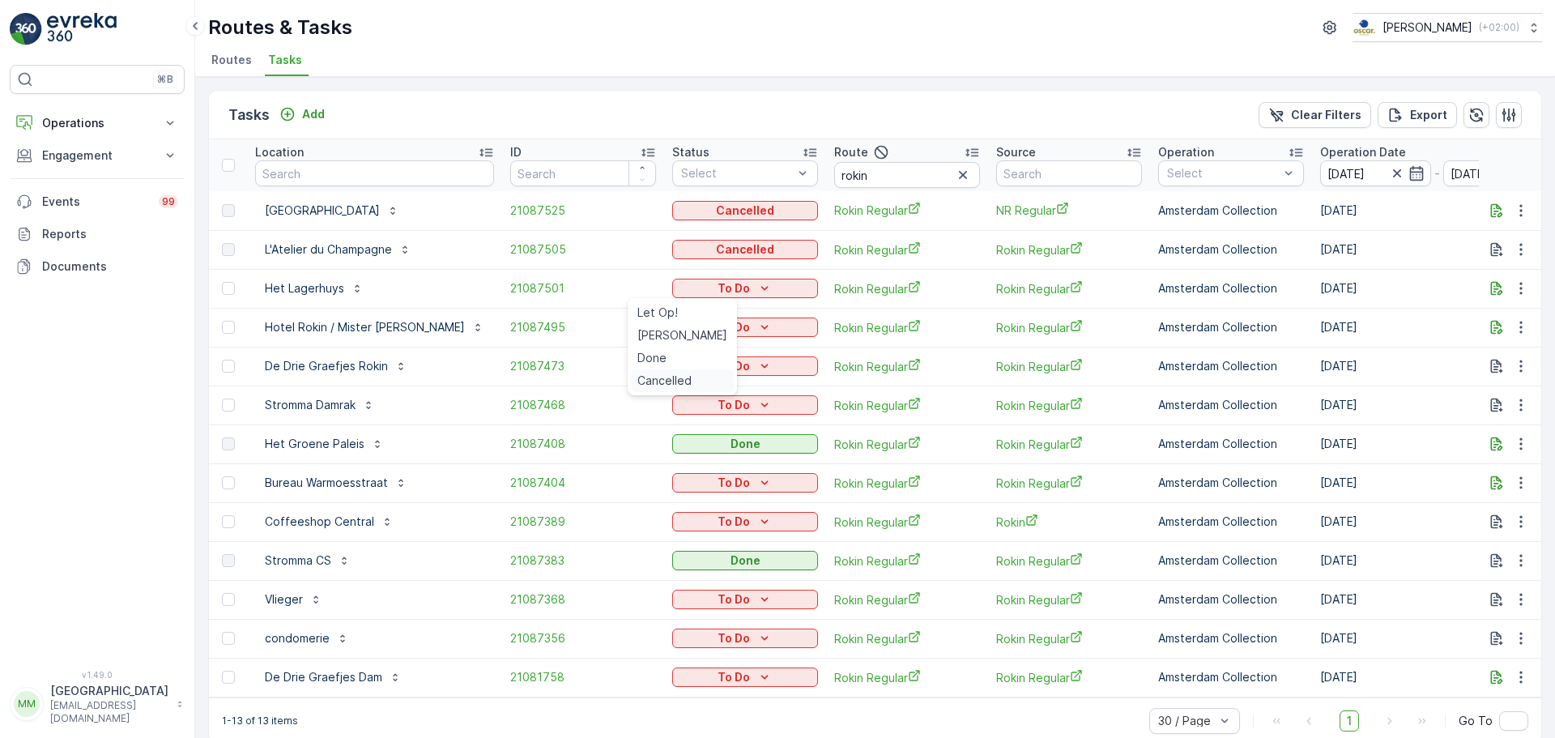
click at [680, 376] on span "Cancelled" at bounding box center [664, 380] width 54 height 16
click at [709, 326] on div "To Do" at bounding box center [744, 327] width 133 height 16
click at [684, 417] on span "Cancelled" at bounding box center [664, 419] width 54 height 16
click at [729, 355] on div "To Do" at bounding box center [745, 366] width 146 height 23
click at [756, 358] on icon "To Do" at bounding box center [764, 366] width 16 height 16
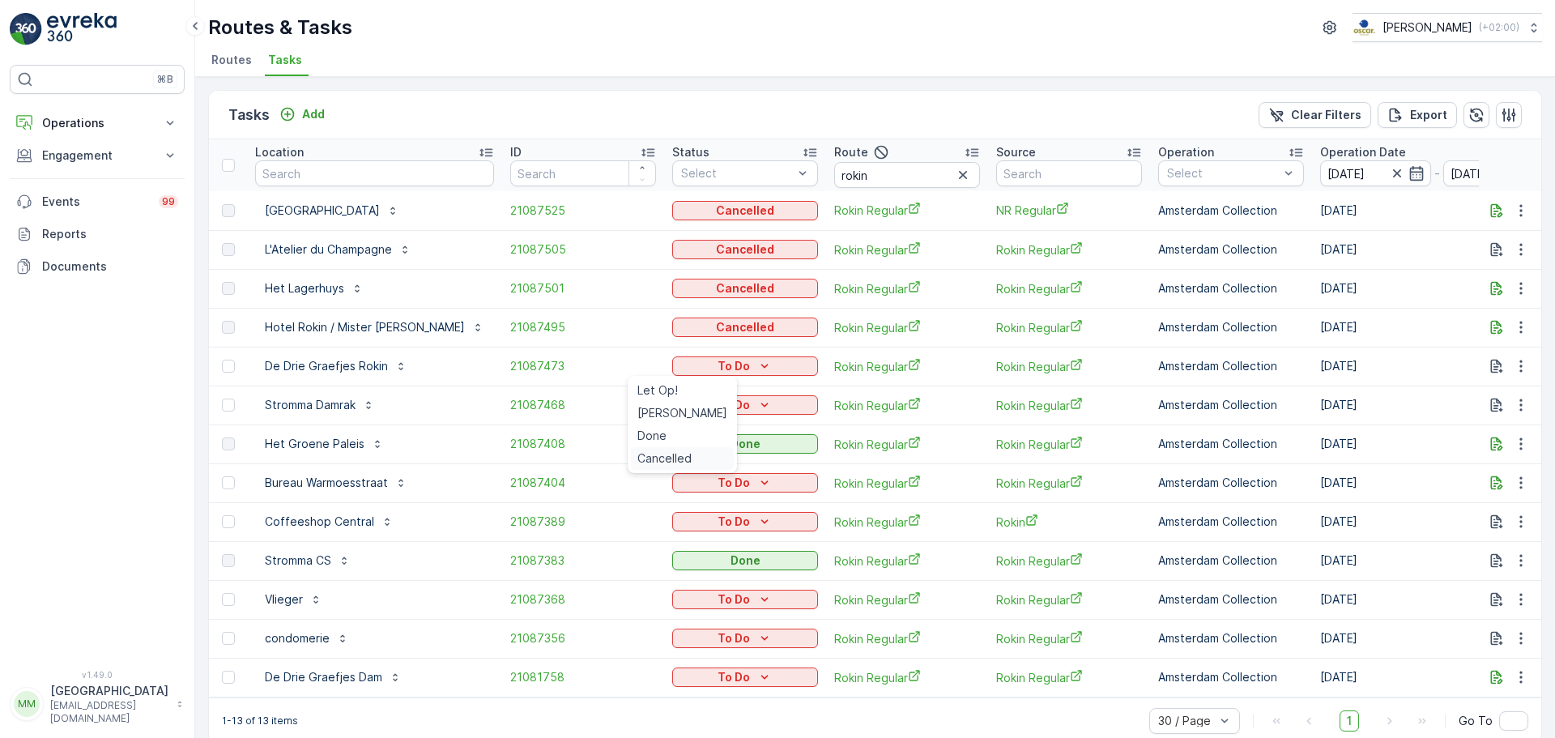
click at [676, 454] on span "Cancelled" at bounding box center [664, 458] width 54 height 16
click at [717, 398] on p "To Do" at bounding box center [733, 405] width 32 height 16
click at [670, 500] on span "Cancelled" at bounding box center [664, 497] width 54 height 16
click at [717, 490] on p "To Do" at bounding box center [733, 482] width 32 height 16
click at [672, 589] on button "To Do" at bounding box center [745, 598] width 146 height 19
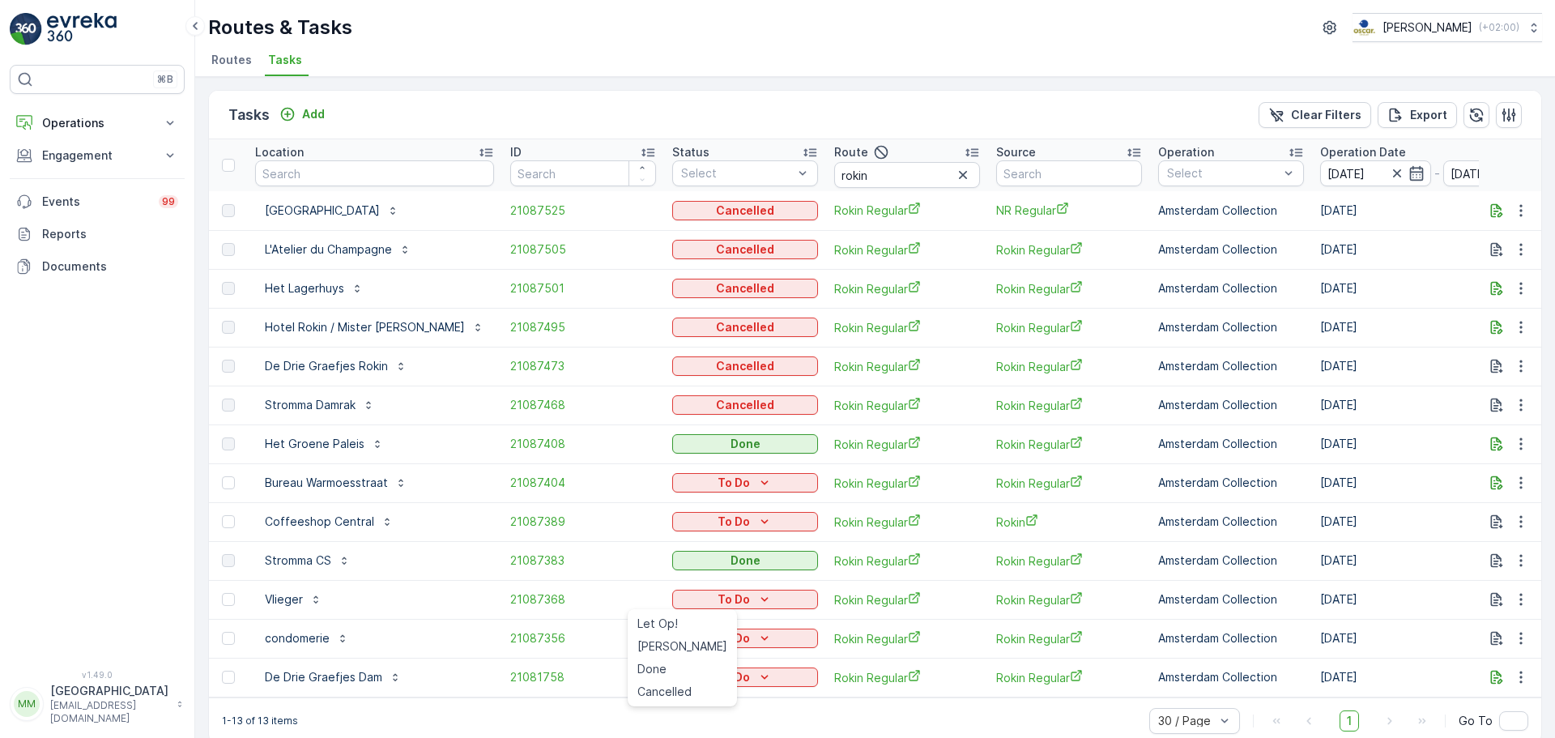
click at [695, 495] on td "To Do" at bounding box center [745, 482] width 162 height 39
click at [717, 485] on p "To Do" at bounding box center [733, 482] width 32 height 16
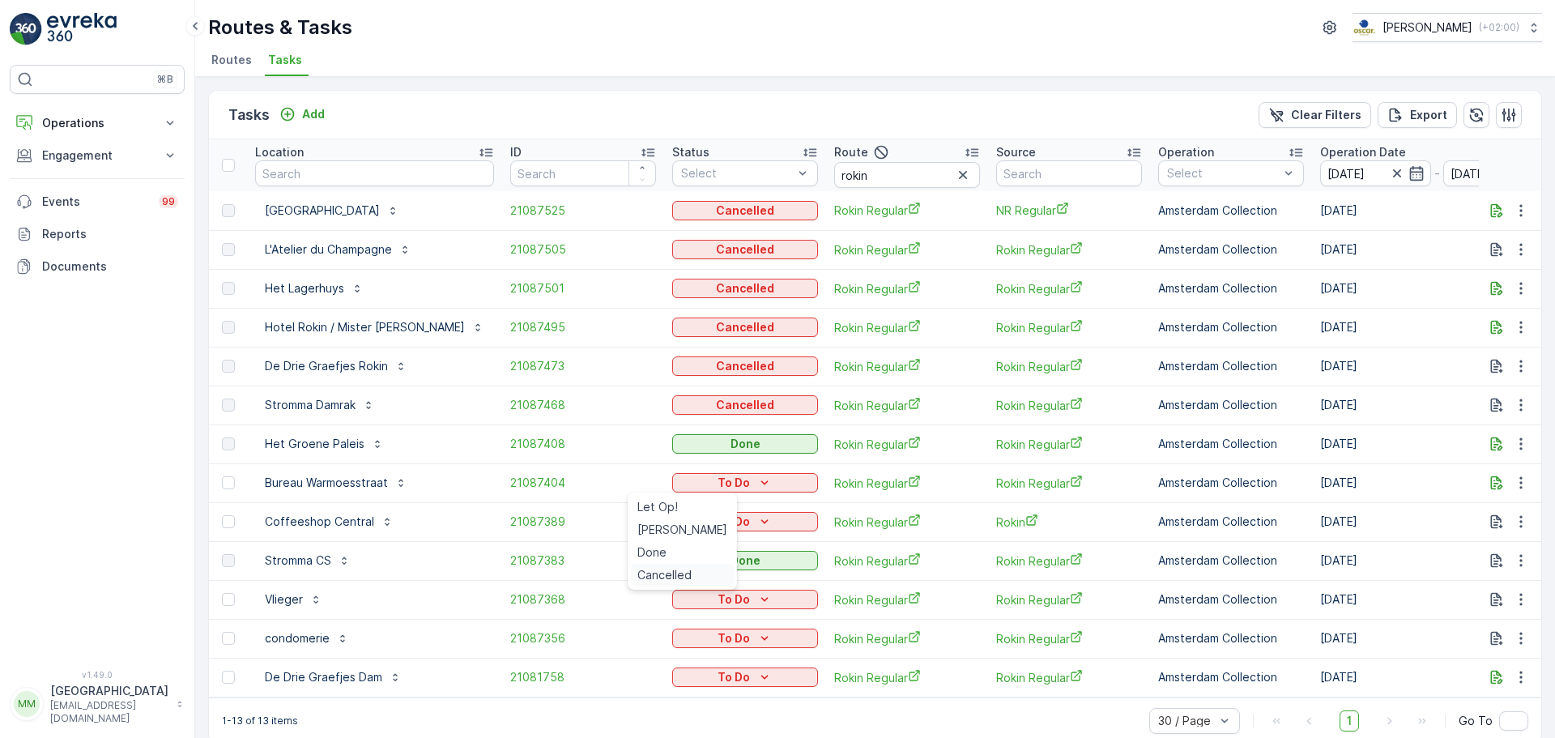
click at [672, 569] on span "Cancelled" at bounding box center [664, 575] width 54 height 16
click at [756, 529] on icon "To Do" at bounding box center [764, 521] width 16 height 16
click at [670, 612] on span "Cancelled" at bounding box center [664, 614] width 54 height 16
click at [717, 600] on p "To Do" at bounding box center [733, 599] width 32 height 16
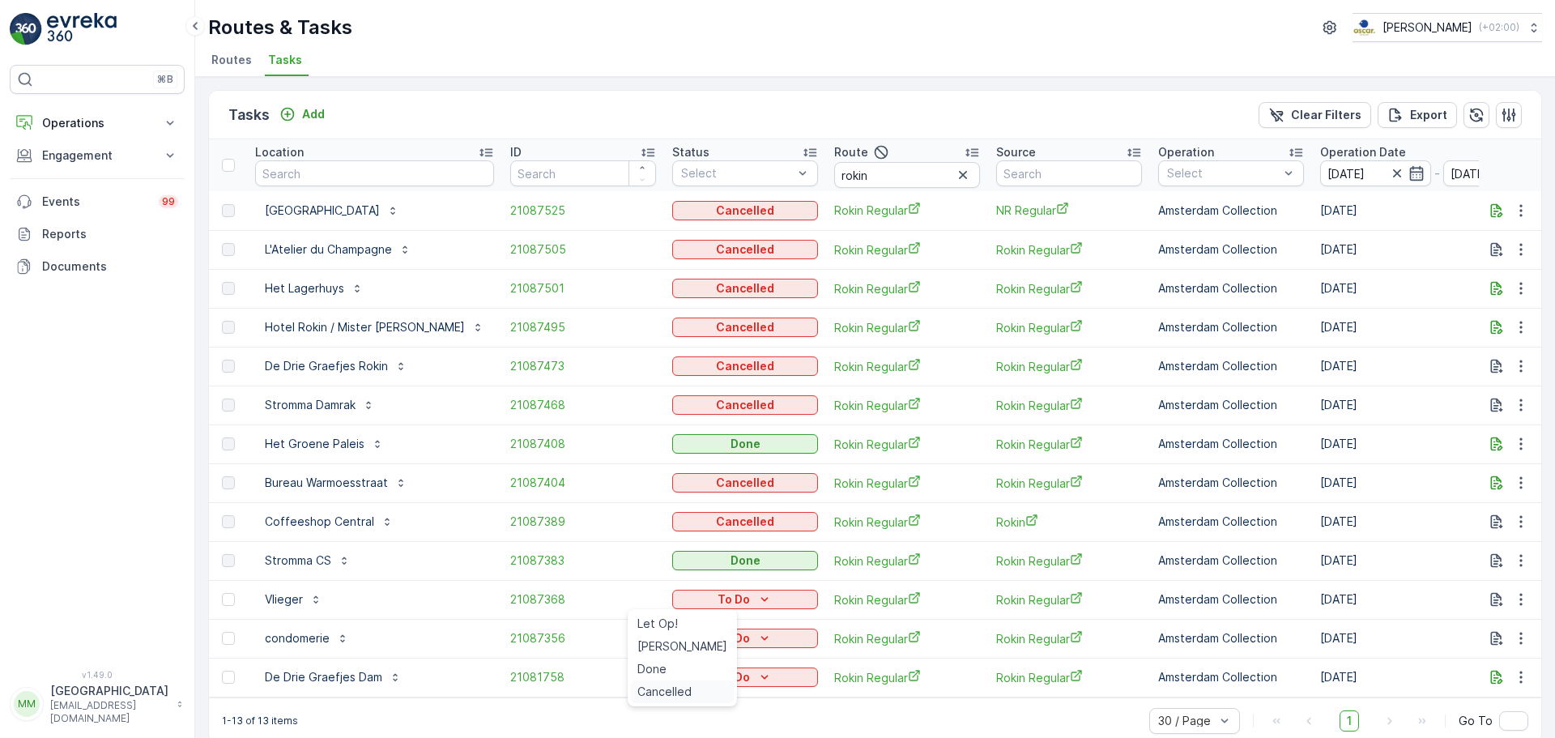
click at [682, 695] on span "Cancelled" at bounding box center [664, 691] width 54 height 16
click at [756, 632] on icon "To Do" at bounding box center [764, 638] width 16 height 16
click at [673, 615] on span "Cancelled" at bounding box center [664, 614] width 54 height 16
click at [756, 677] on icon "To Do" at bounding box center [764, 677] width 16 height 16
click at [653, 654] on span "Cancelled" at bounding box center [664, 652] width 54 height 16
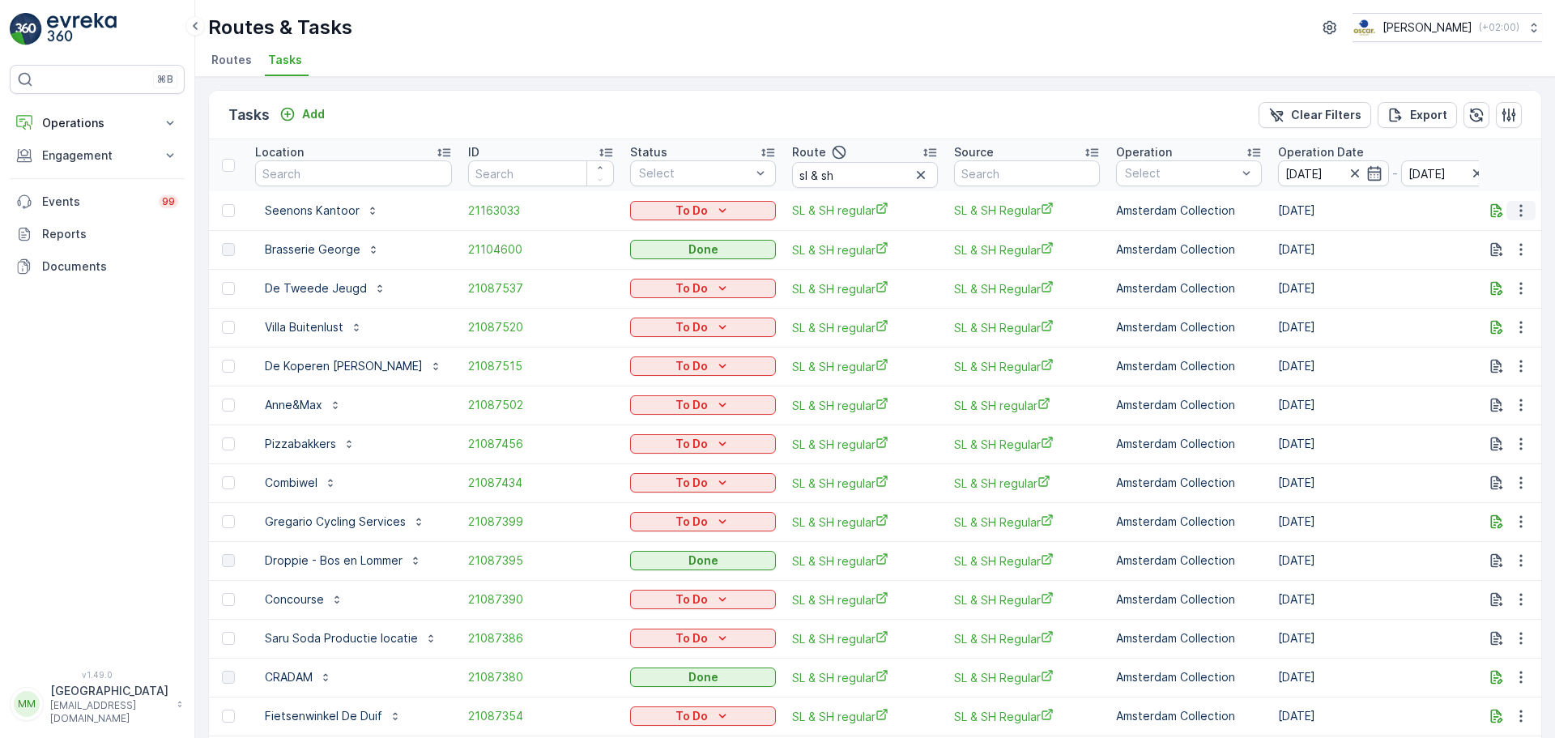
click at [1515, 215] on icon "button" at bounding box center [1520, 210] width 16 height 16
click at [1490, 284] on span "Change Route" at bounding box center [1479, 280] width 79 height 16
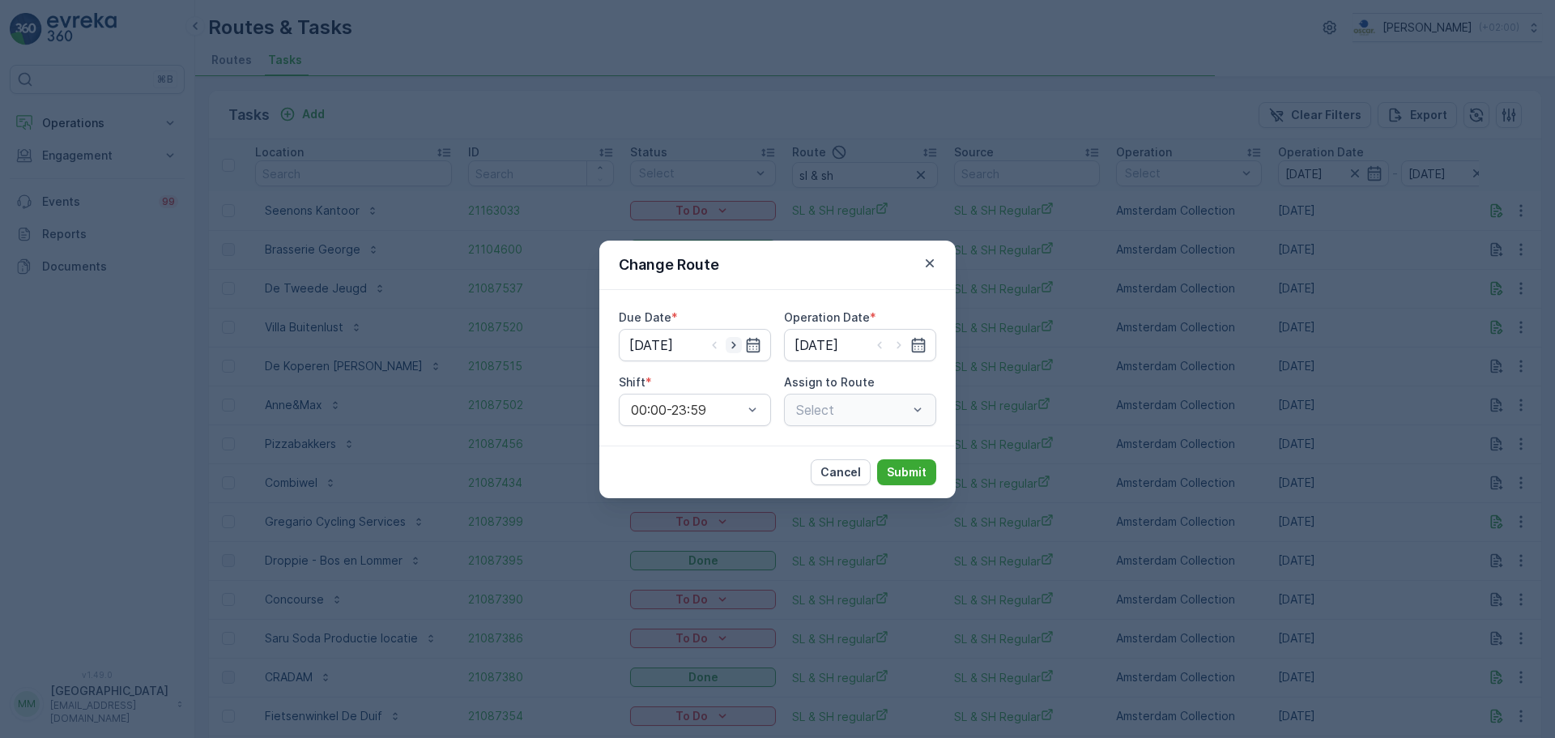
type input "[DATE]"
click at [732, 346] on icon "button" at bounding box center [733, 345] width 16 height 16
type input "[DATE]"
click at [895, 349] on icon "button" at bounding box center [899, 345] width 16 height 16
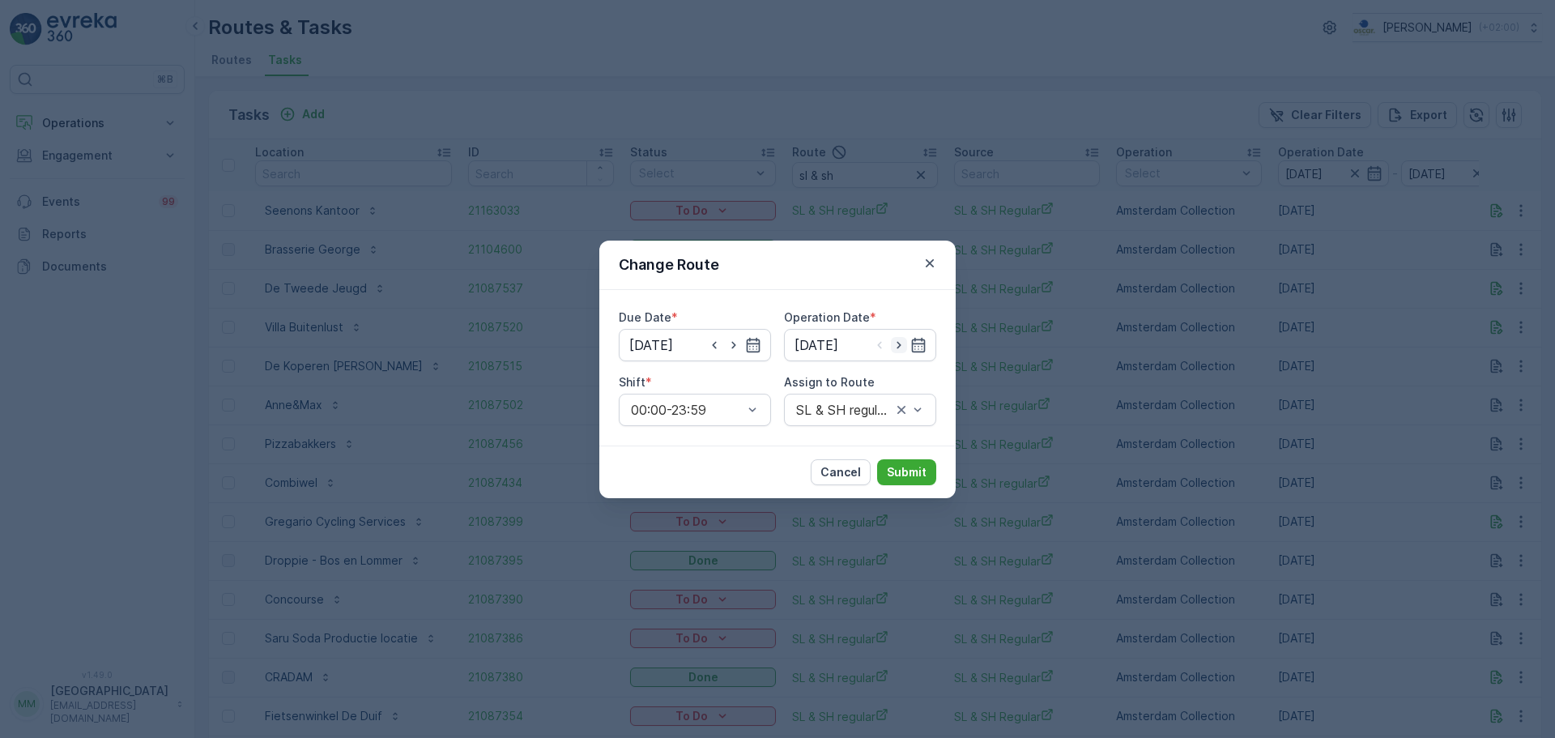
type input "[DATE]"
click at [868, 414] on div at bounding box center [851, 409] width 115 height 15
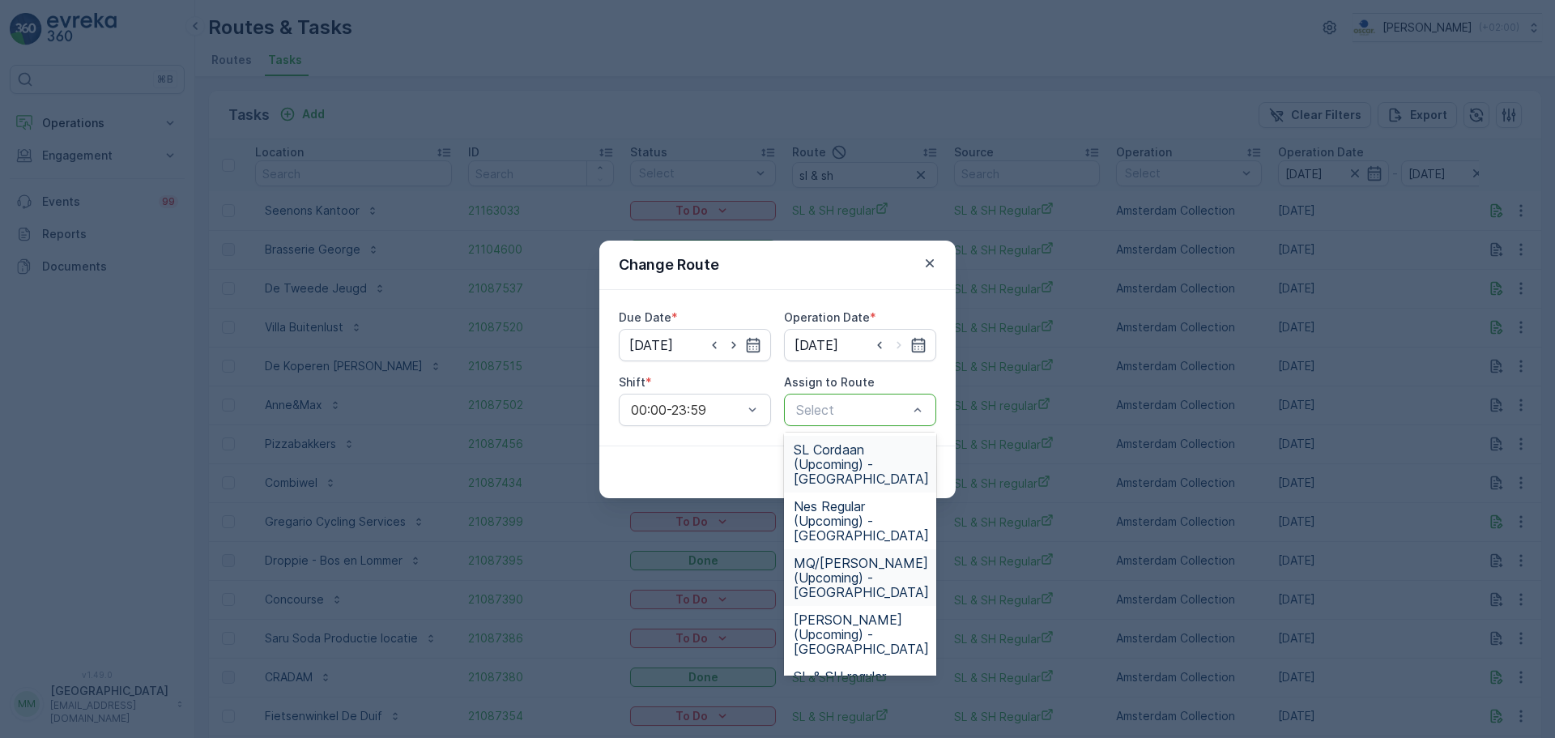
scroll to position [162, 0]
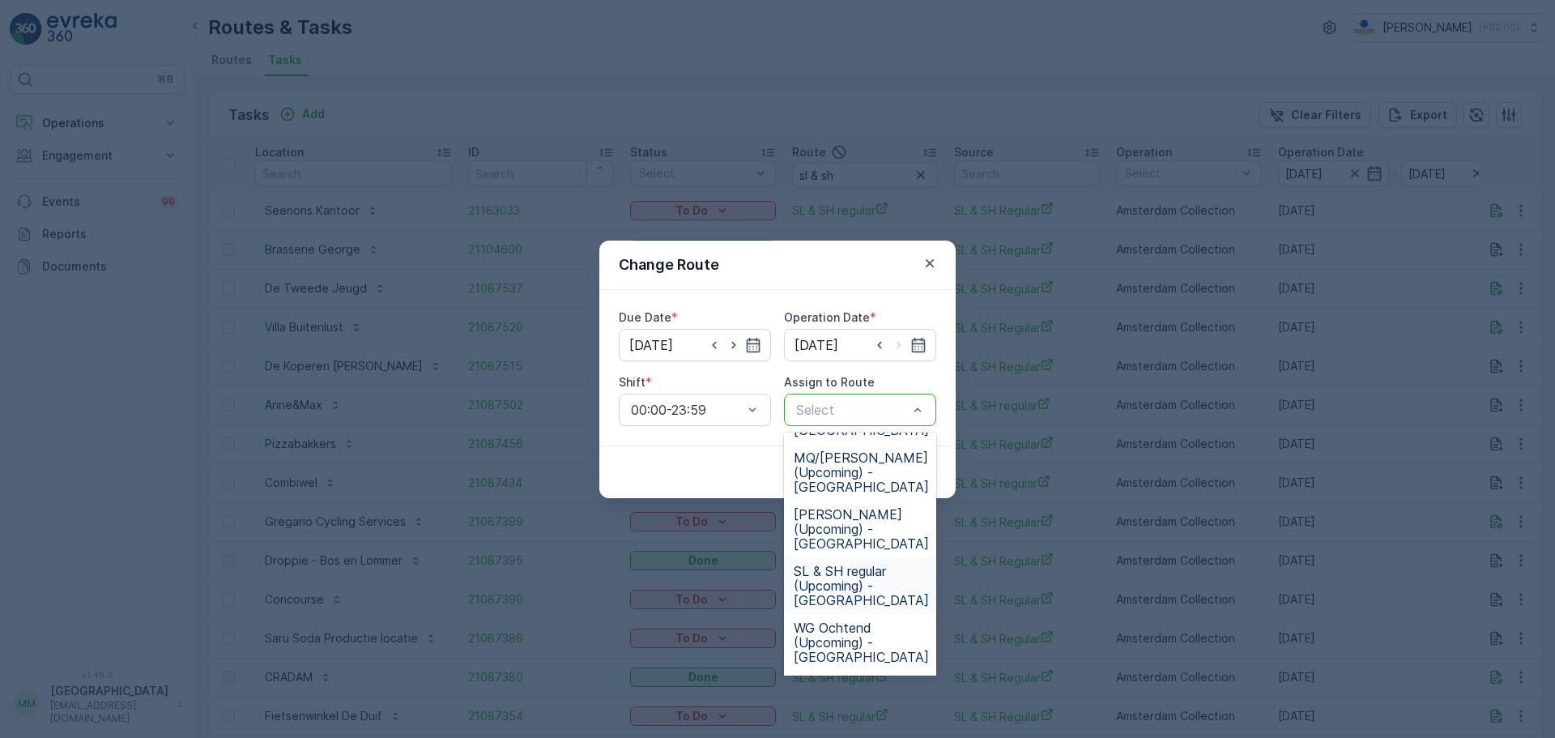
click at [846, 575] on span "SL & SH regular (Upcoming) - [GEOGRAPHIC_DATA]" at bounding box center [860, 586] width 135 height 44
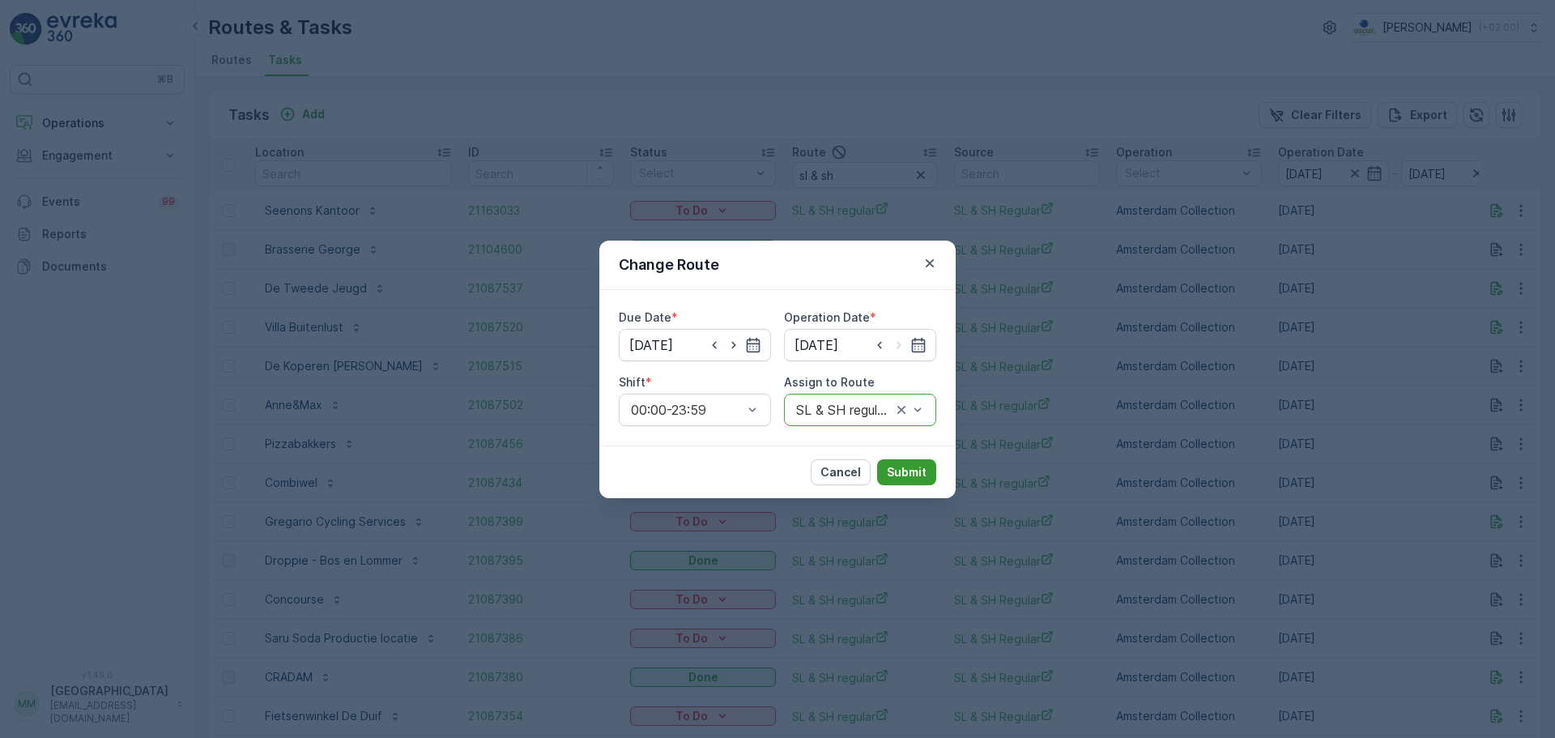
click at [902, 481] on button "Submit" at bounding box center [906, 472] width 59 height 26
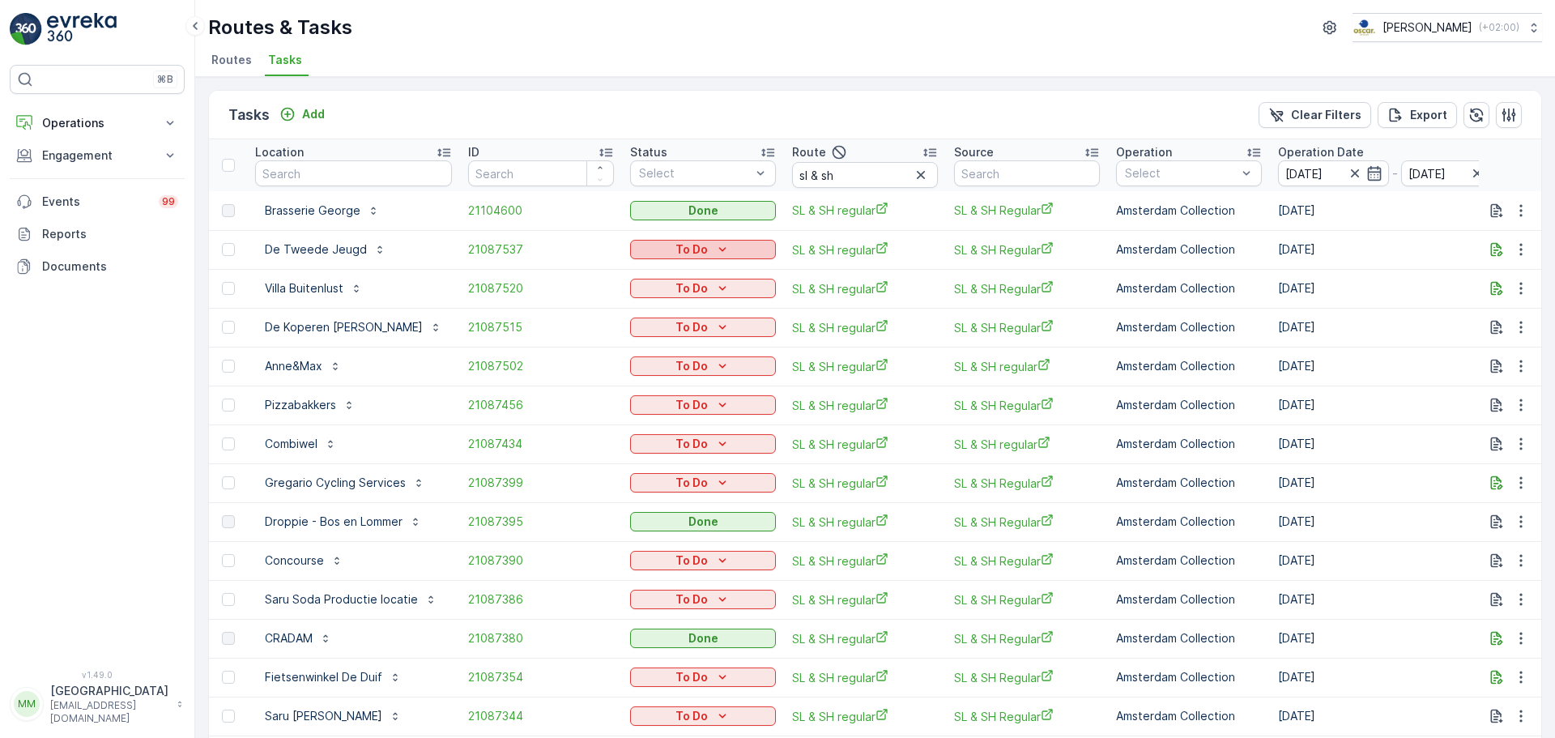
click at [661, 250] on div "To Do" at bounding box center [702, 249] width 133 height 16
click at [659, 343] on span "Cancelled" at bounding box center [657, 342] width 54 height 16
click at [660, 290] on div "To Do" at bounding box center [702, 288] width 133 height 16
click at [665, 381] on span "Cancelled" at bounding box center [657, 380] width 54 height 16
drag, startPoint x: 696, startPoint y: 333, endPoint x: 699, endPoint y: 344, distance: 11.6
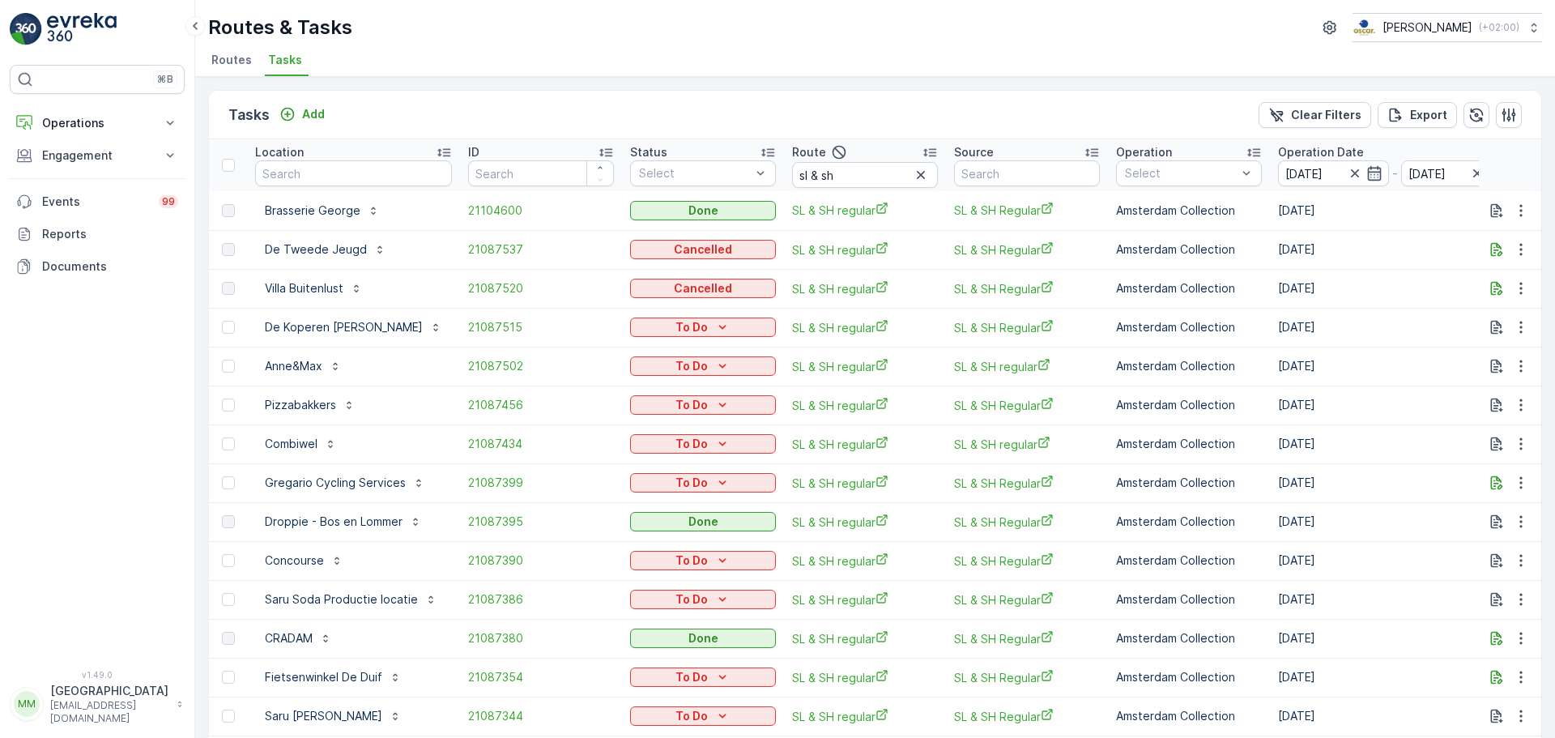
click at [699, 333] on div "To Do" at bounding box center [702, 327] width 133 height 16
click at [669, 419] on span "Cancelled" at bounding box center [657, 419] width 54 height 16
click at [693, 364] on p "To Do" at bounding box center [691, 366] width 32 height 16
click at [676, 450] on span "Cancelled" at bounding box center [657, 458] width 54 height 16
click at [690, 407] on p "To Do" at bounding box center [691, 405] width 32 height 16
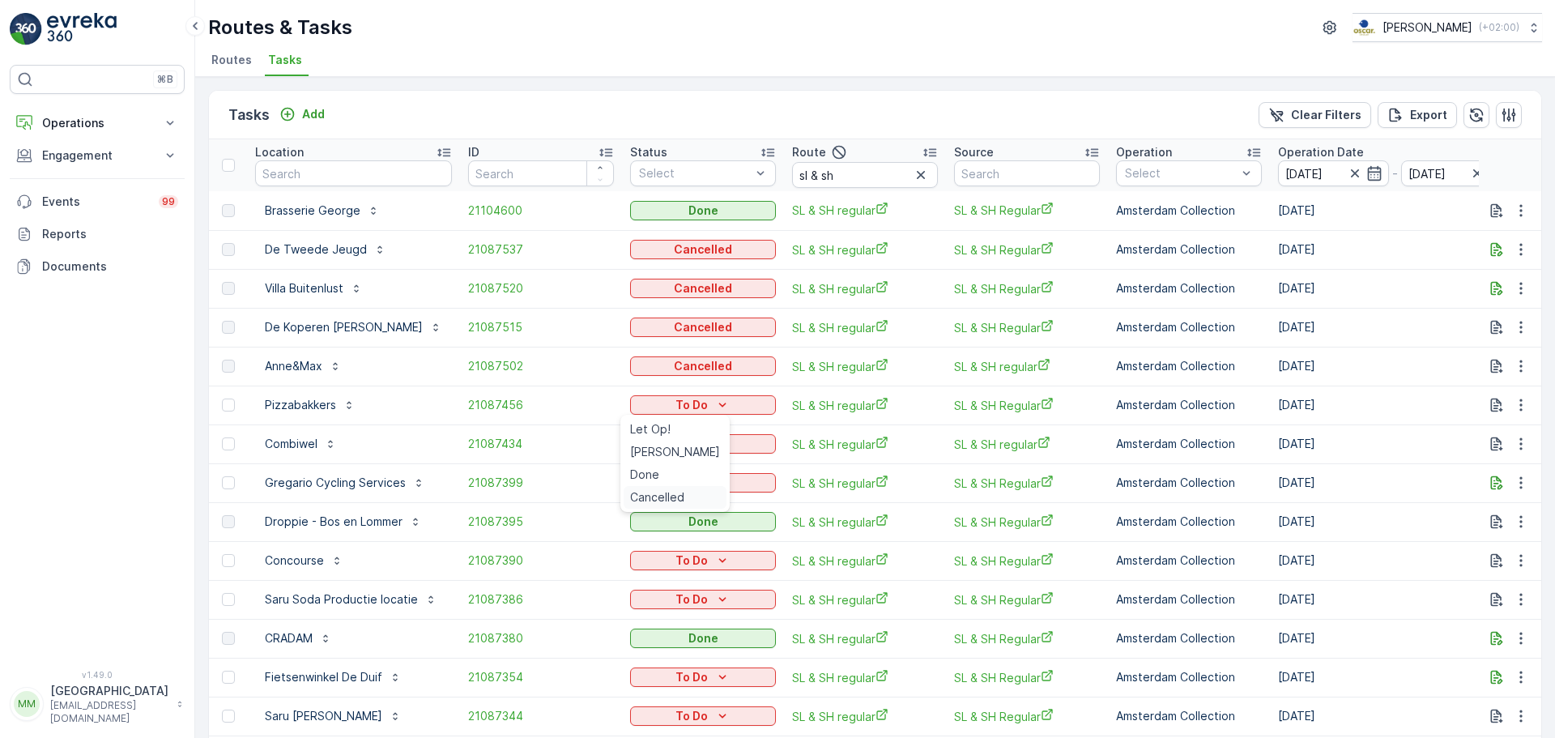
click at [663, 497] on span "Cancelled" at bounding box center [657, 497] width 54 height 16
click at [682, 450] on p "To Do" at bounding box center [691, 444] width 32 height 16
click at [671, 533] on span "Cancelled" at bounding box center [657, 536] width 54 height 16
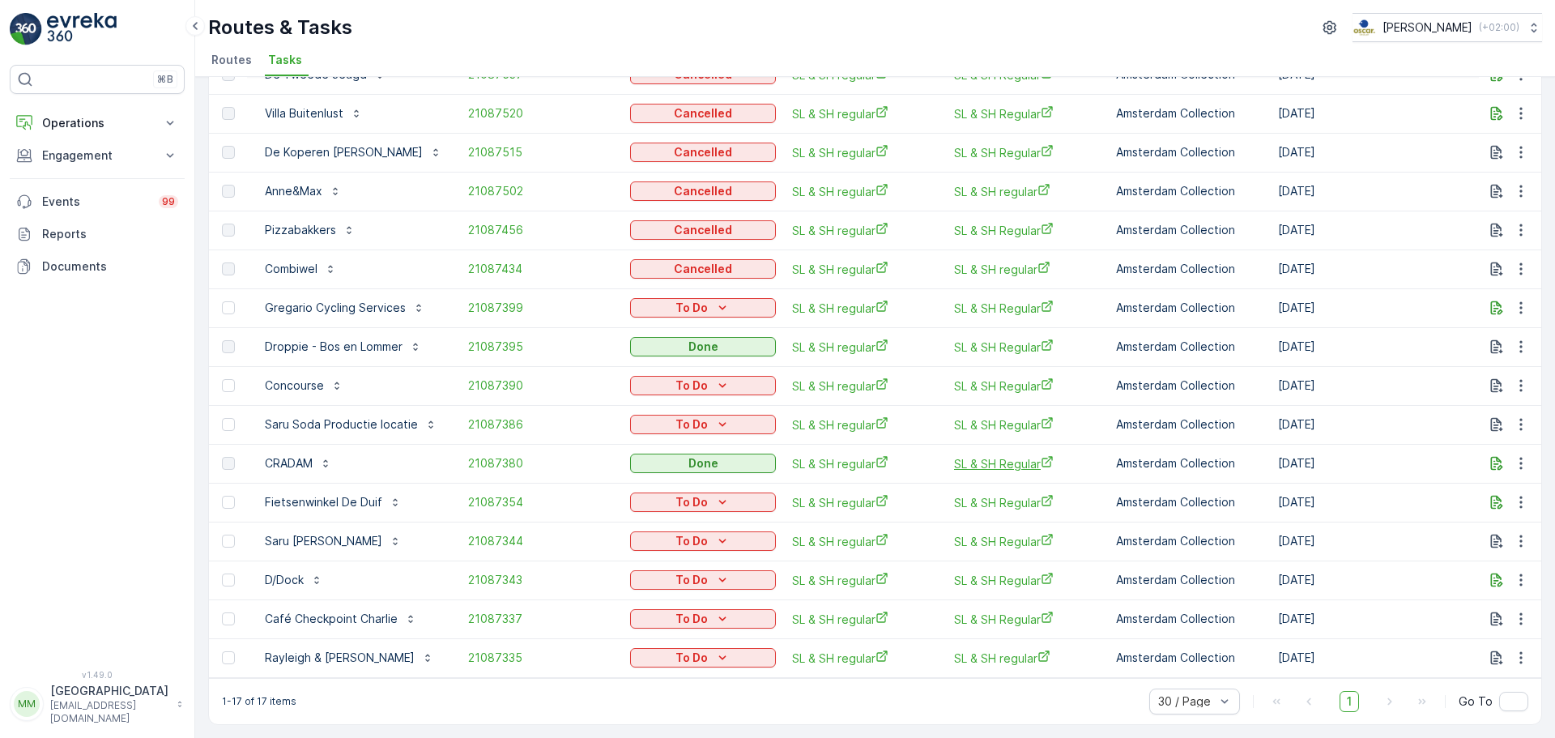
scroll to position [183, 0]
click at [727, 302] on div "To Do" at bounding box center [702, 308] width 133 height 16
click at [672, 398] on span "Cancelled" at bounding box center [657, 392] width 54 height 16
click at [687, 377] on p "To Do" at bounding box center [691, 385] width 32 height 16
click at [674, 470] on span "Cancelled" at bounding box center [657, 469] width 54 height 16
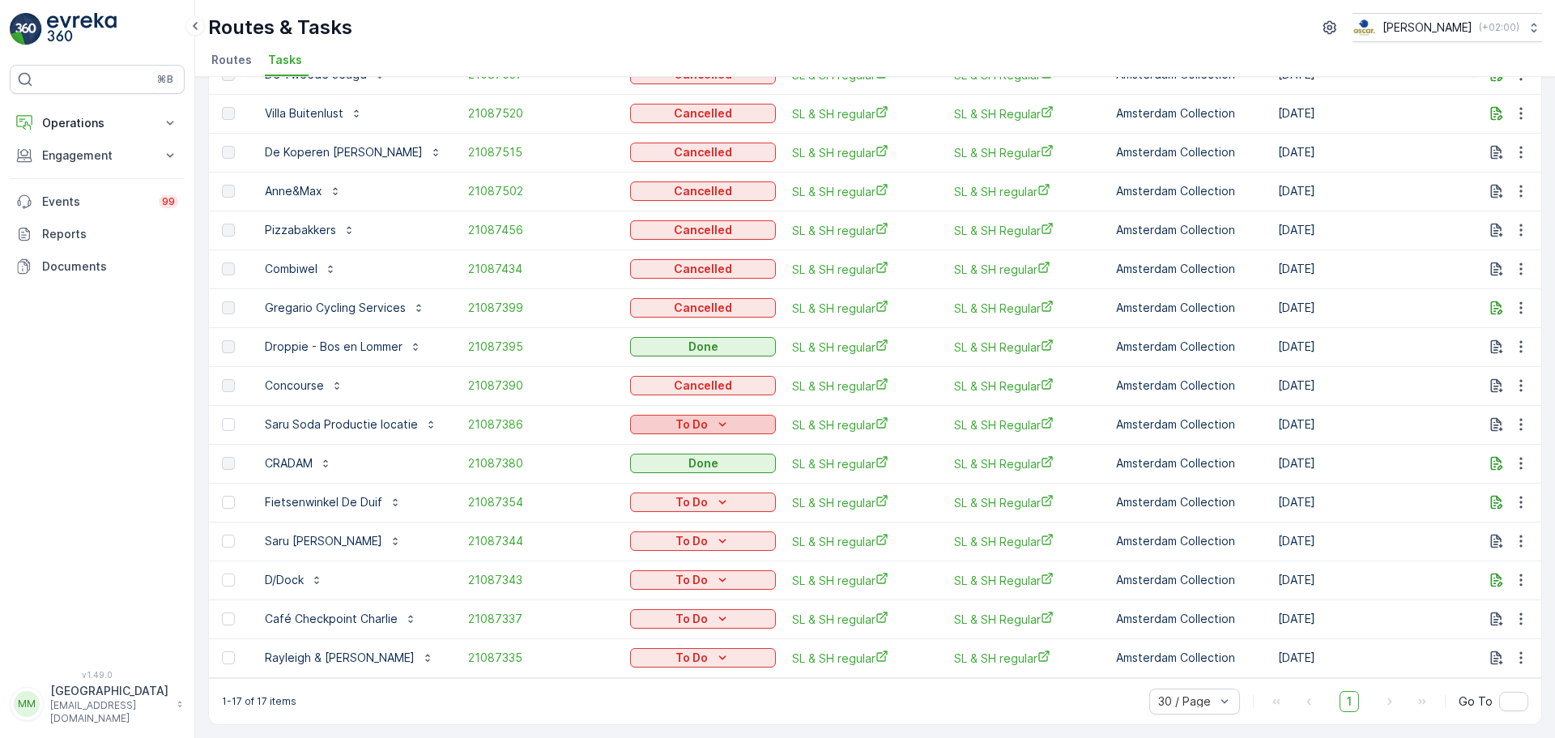
click at [681, 419] on p "To Do" at bounding box center [691, 424] width 32 height 16
click at [657, 506] on span "Cancelled" at bounding box center [657, 508] width 54 height 16
click at [722, 499] on div "To Do" at bounding box center [702, 502] width 133 height 16
click at [660, 581] on span "Cancelled" at bounding box center [657, 586] width 54 height 16
click at [694, 533] on p "To Do" at bounding box center [691, 541] width 32 height 16
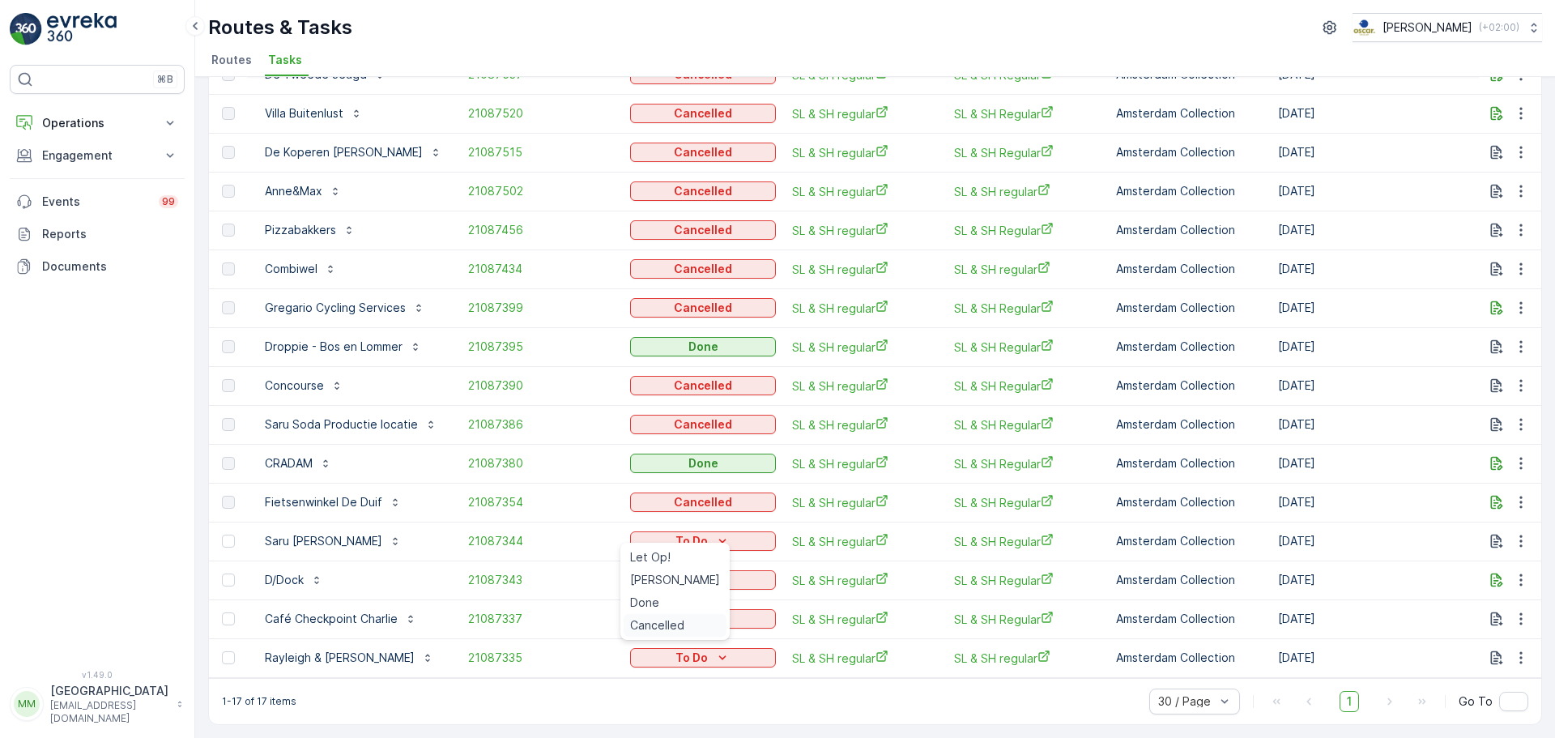
click at [655, 623] on span "Cancelled" at bounding box center [657, 625] width 54 height 16
click at [734, 572] on div "To Do" at bounding box center [702, 580] width 133 height 16
click at [646, 661] on span "Cancelled" at bounding box center [657, 664] width 54 height 16
click at [728, 610] on div "To Do" at bounding box center [702, 618] width 133 height 16
click at [648, 700] on span "Cancelled" at bounding box center [657, 703] width 54 height 16
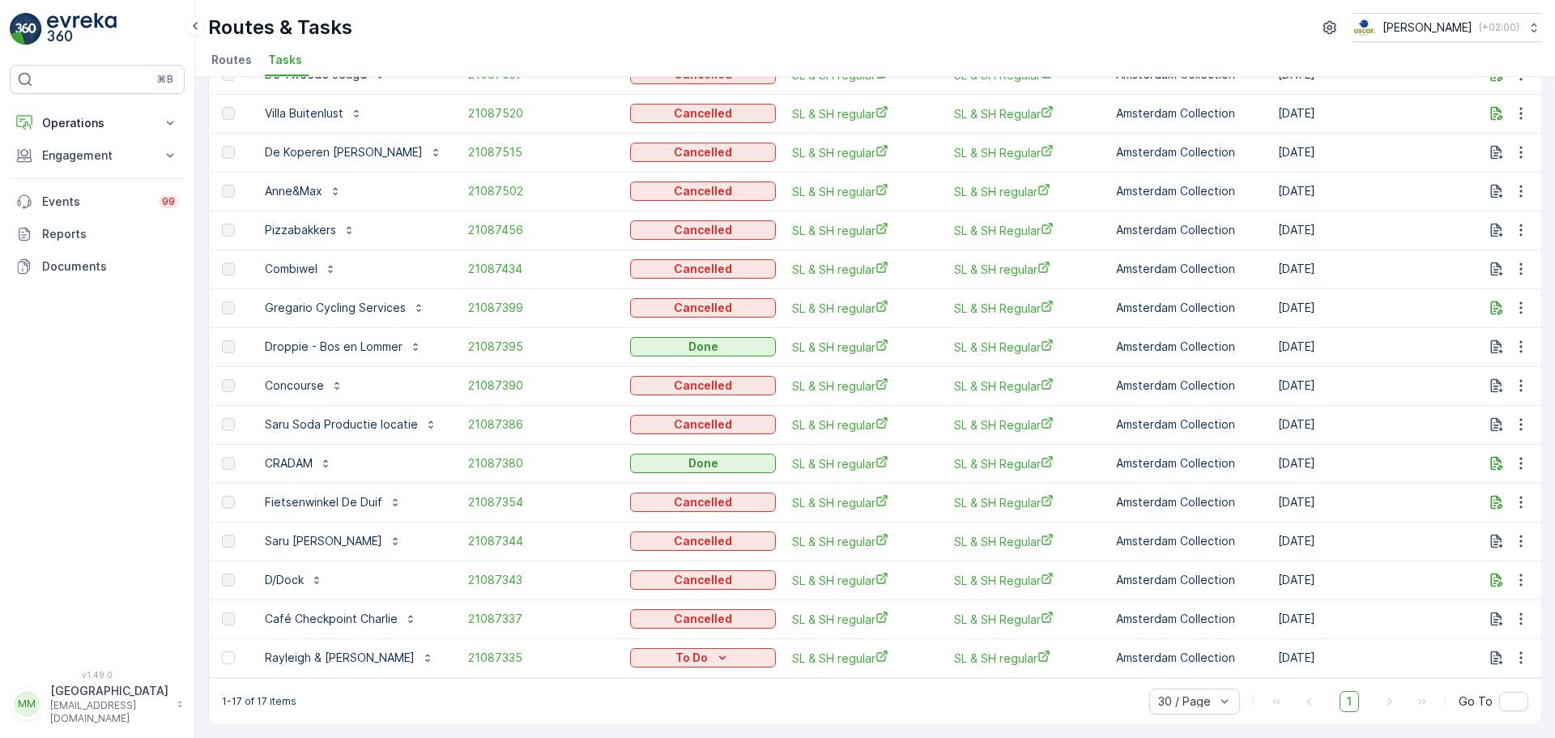
click at [667, 663] on td "To Do" at bounding box center [703, 657] width 162 height 39
click at [675, 657] on p "To Do" at bounding box center [691, 657] width 32 height 16
click at [657, 623] on span "Cancelled" at bounding box center [657, 625] width 54 height 16
